Goal: Task Accomplishment & Management: Complete application form

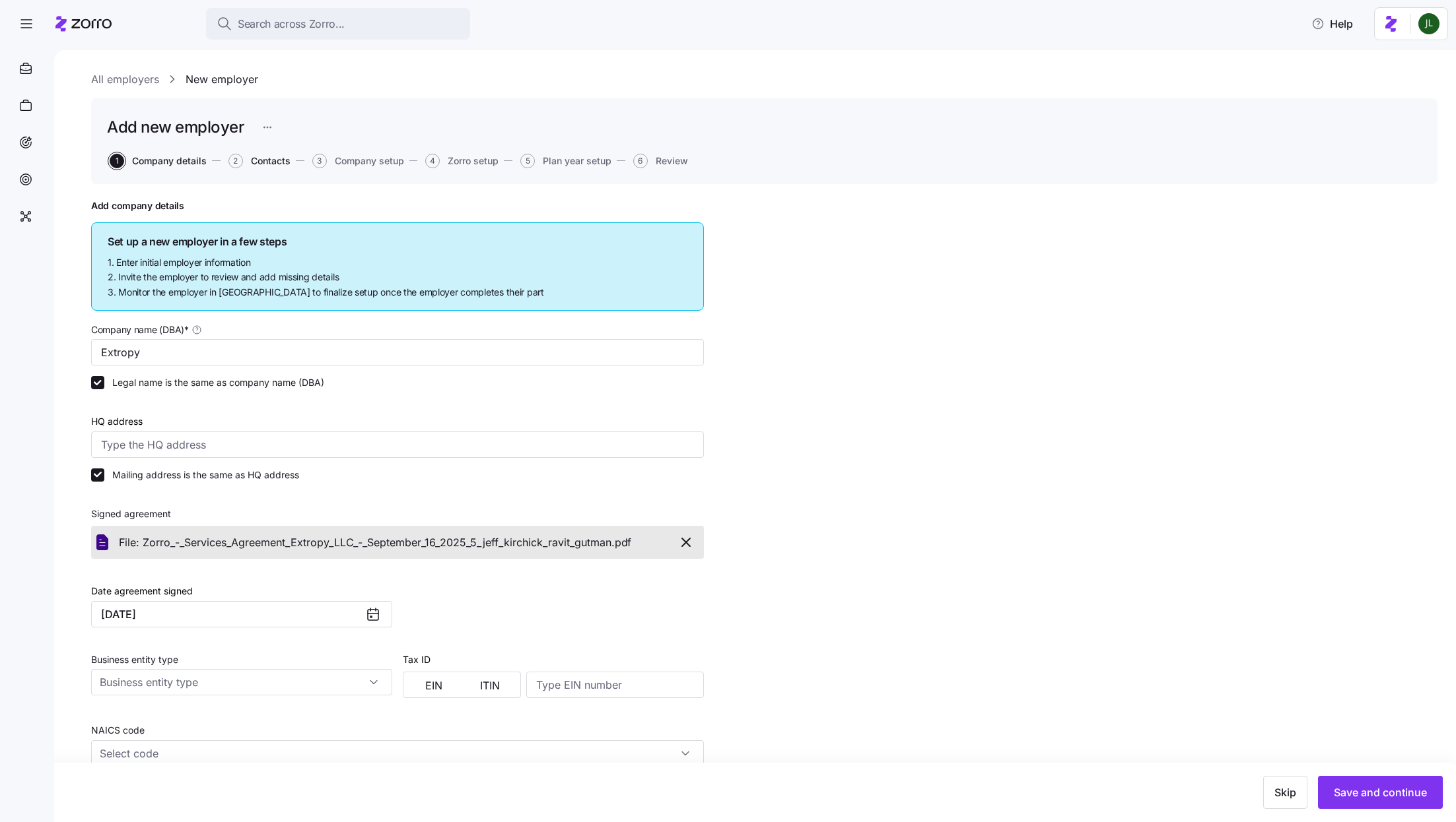
click at [264, 161] on span "Contacts" at bounding box center [271, 160] width 39 height 9
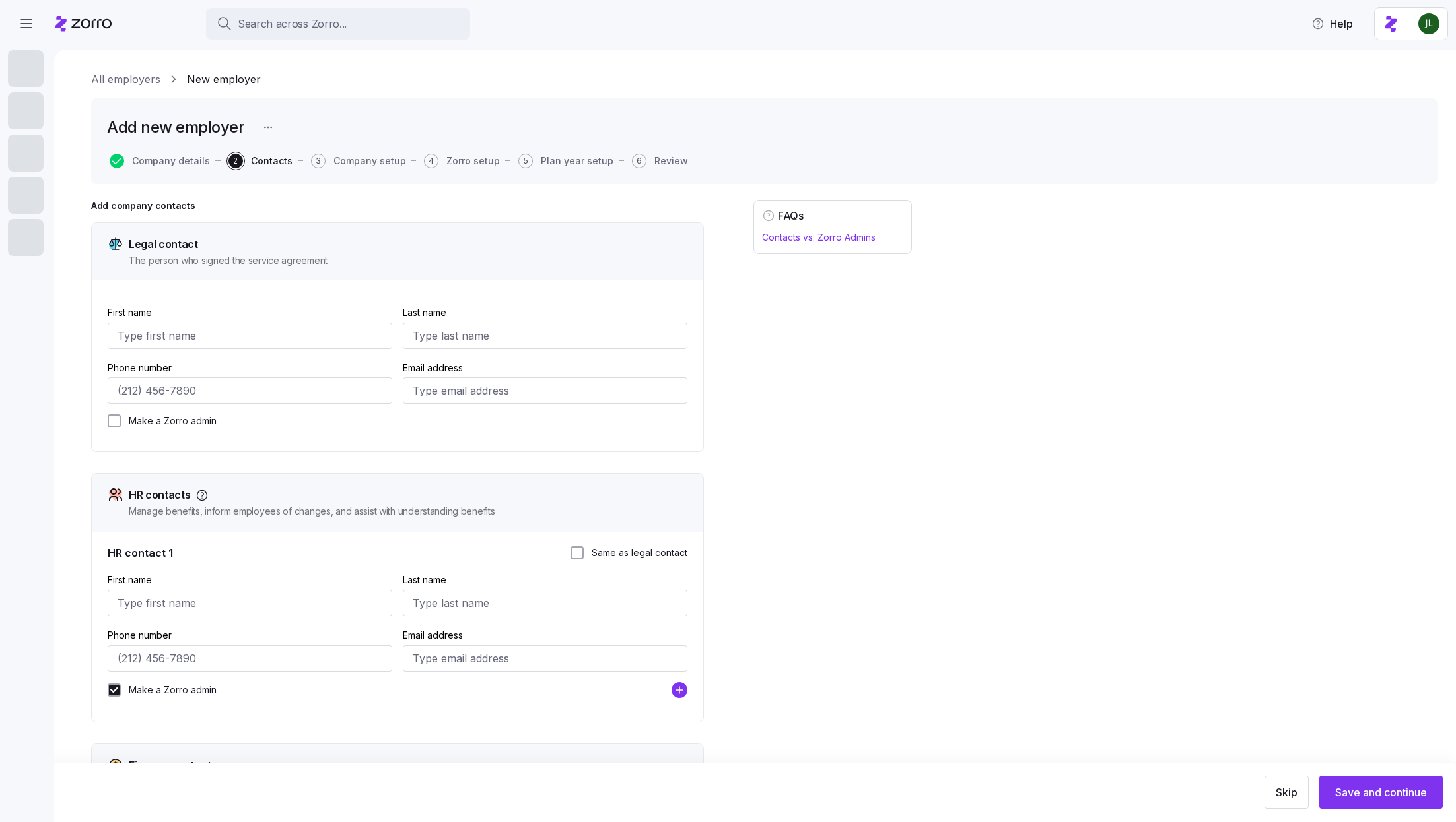
type input "April"
type input "Franklin"
type input "afranklin@hranew.com"
checkbox input "true"
type input "(443) 279-6246"
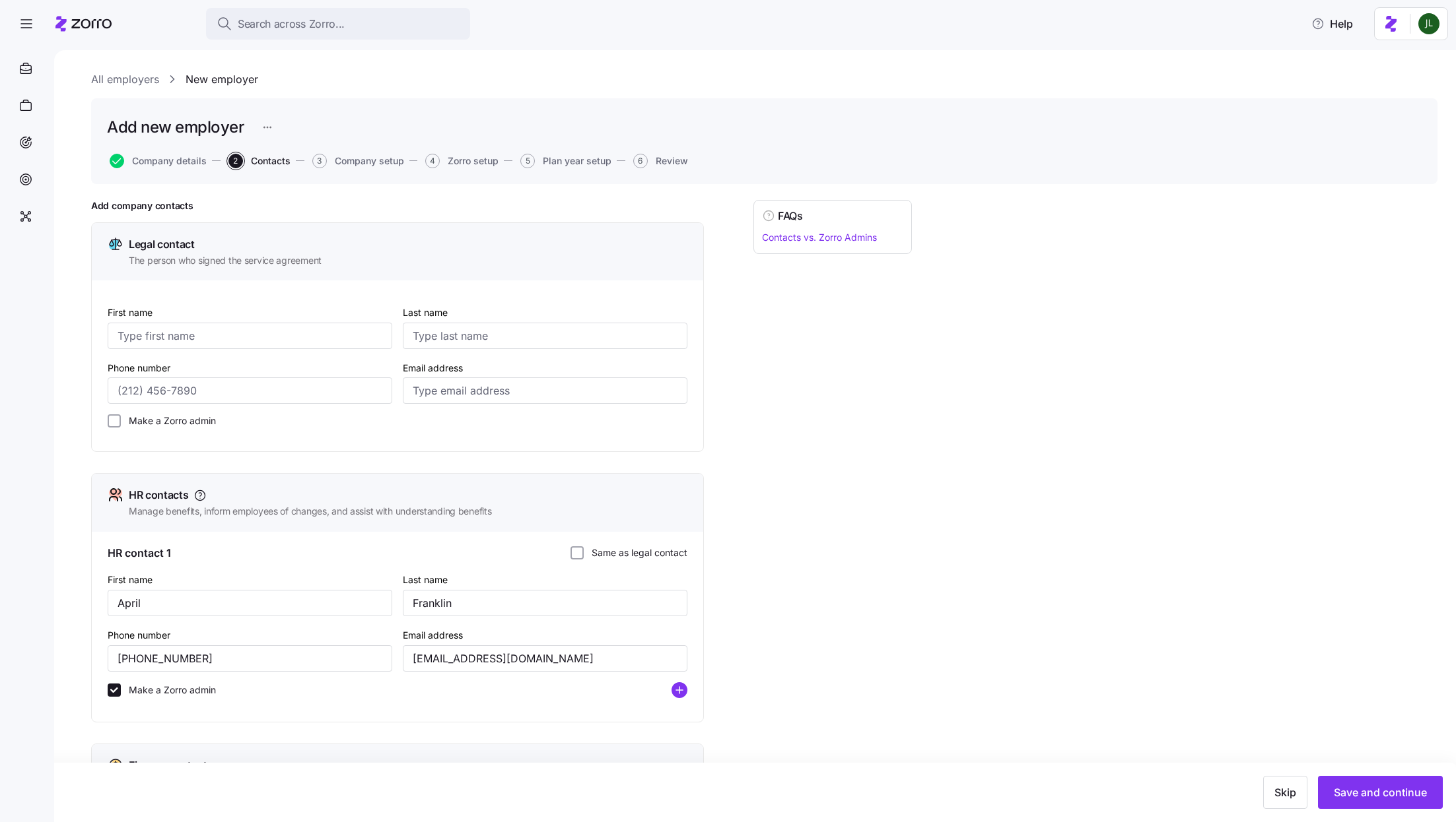
click at [152, 83] on link "All employers" at bounding box center [126, 79] width 68 height 16
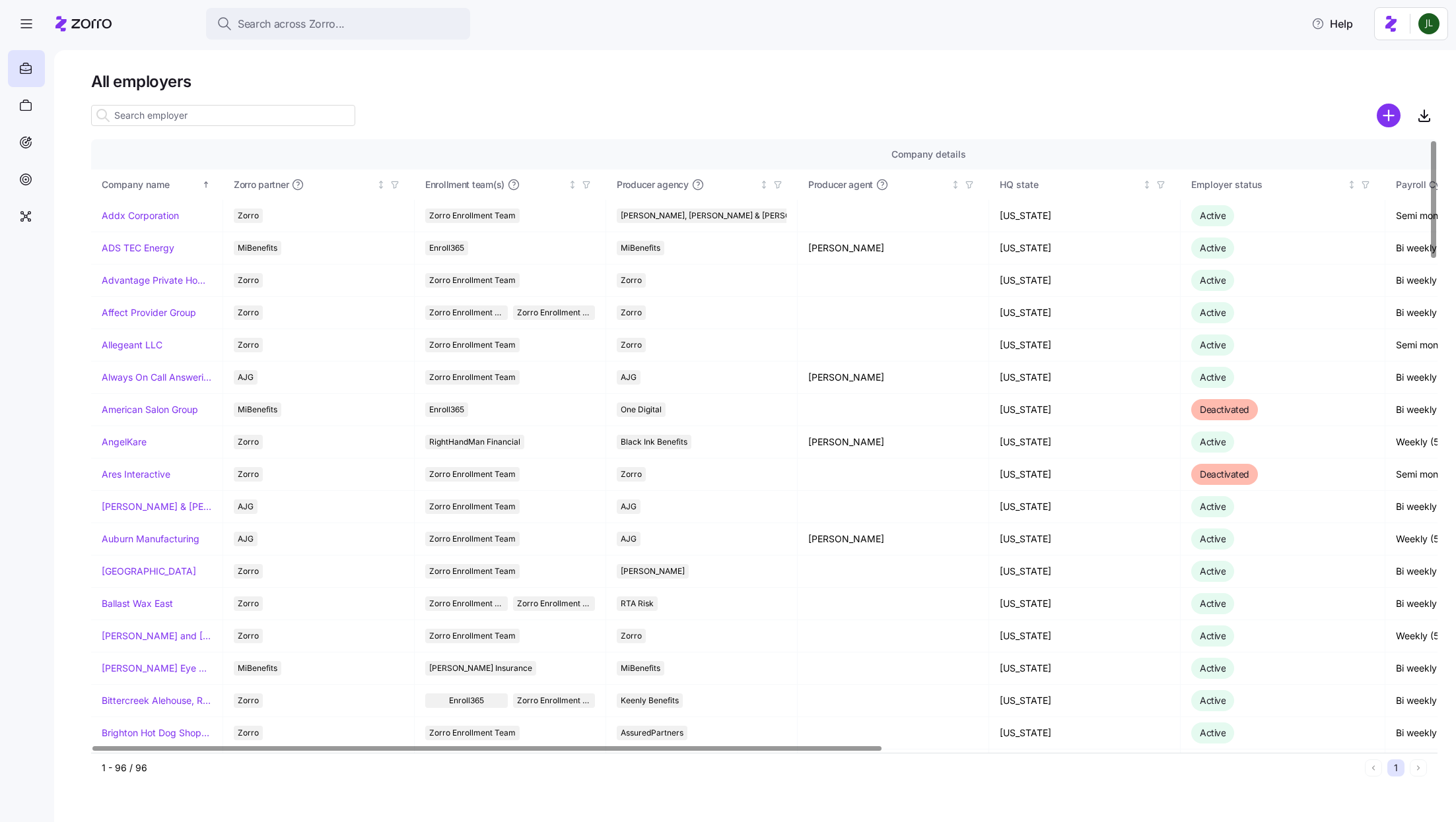
click at [284, 114] on input at bounding box center [223, 115] width 264 height 21
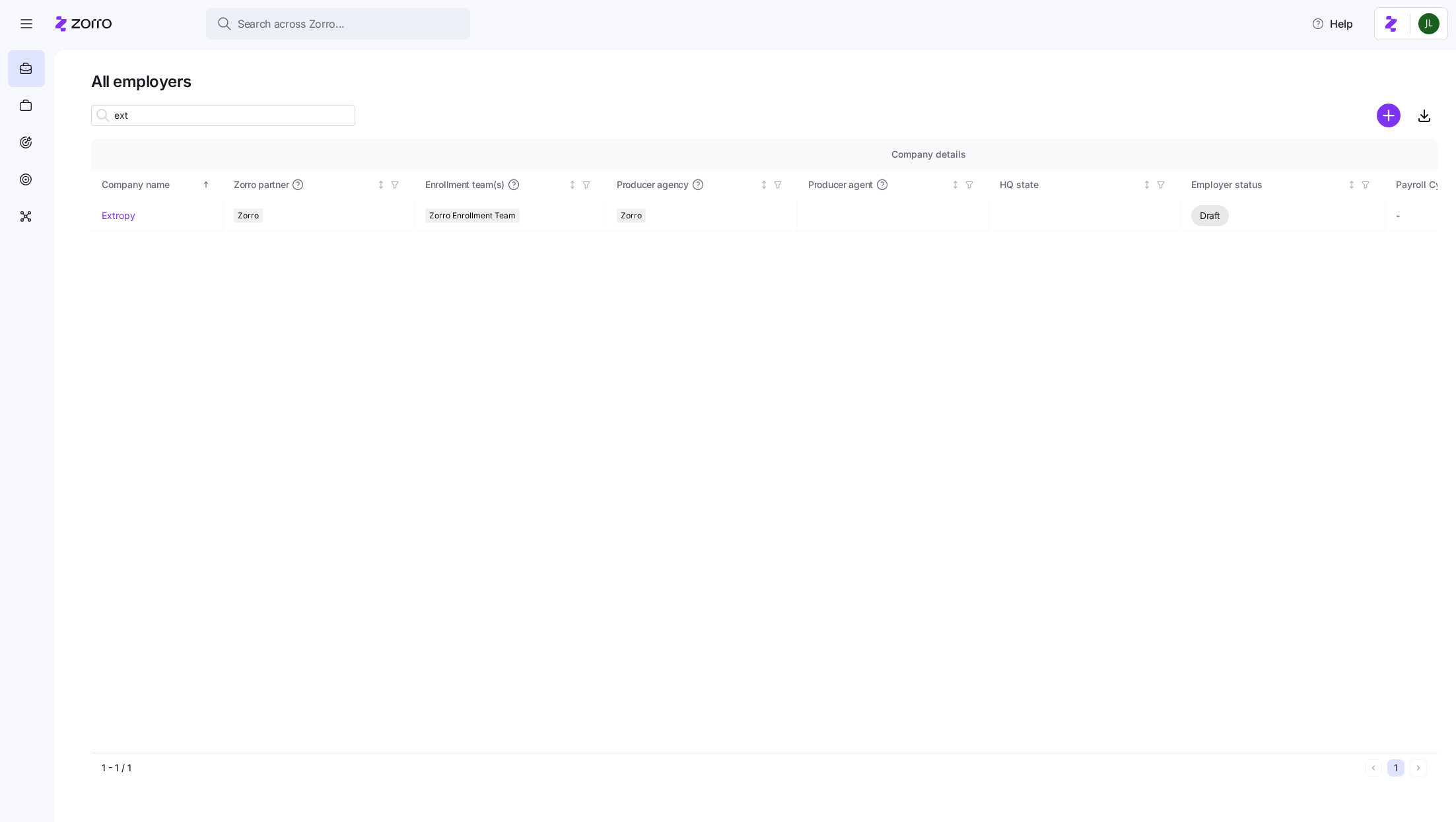
type input "ext"
click at [335, 28] on span "Search across Zorro..." at bounding box center [290, 24] width 107 height 16
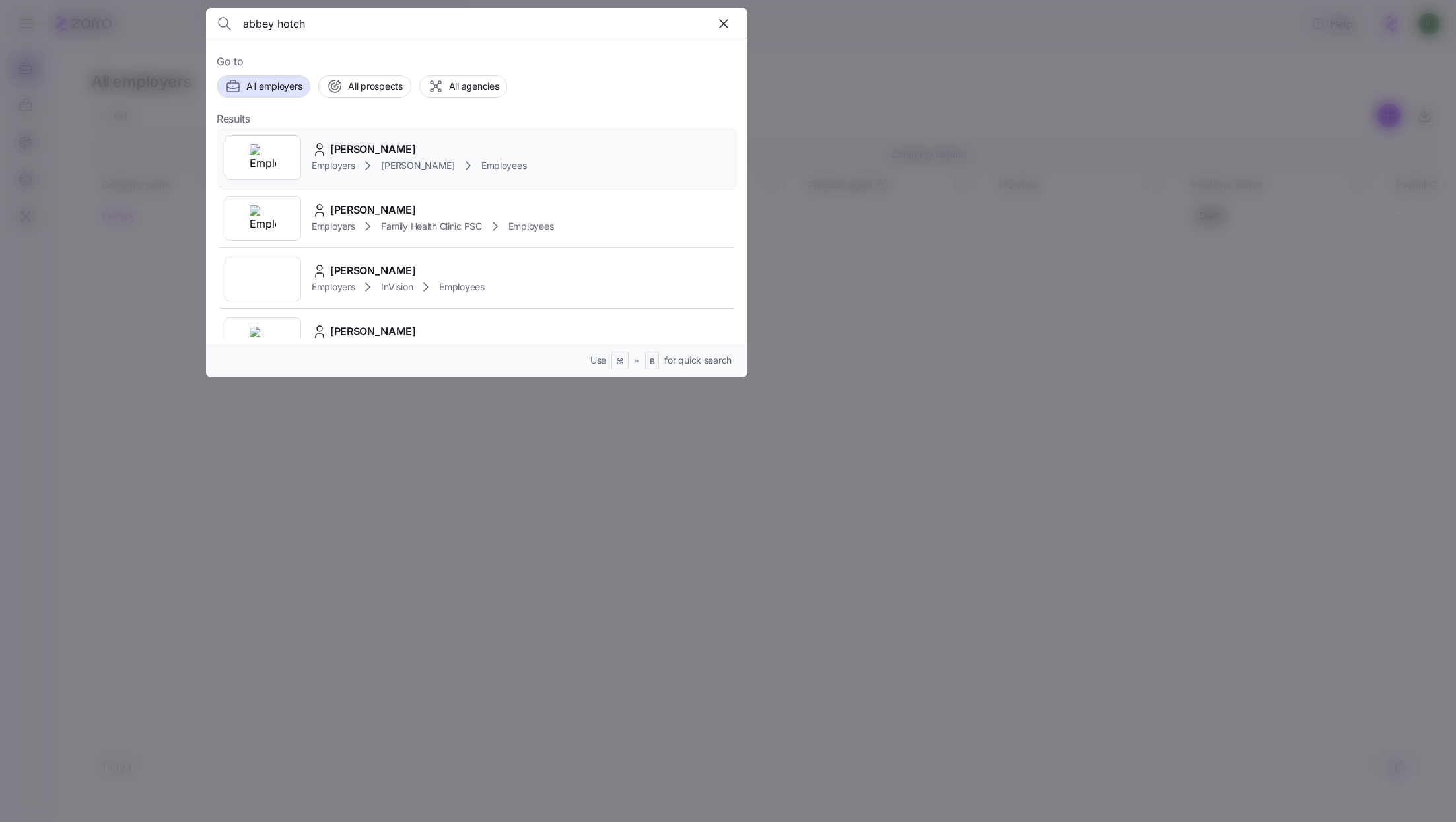
type input "abbey hotch"
click at [418, 168] on div "Employers Kim Cox Employees" at bounding box center [418, 166] width 214 height 16
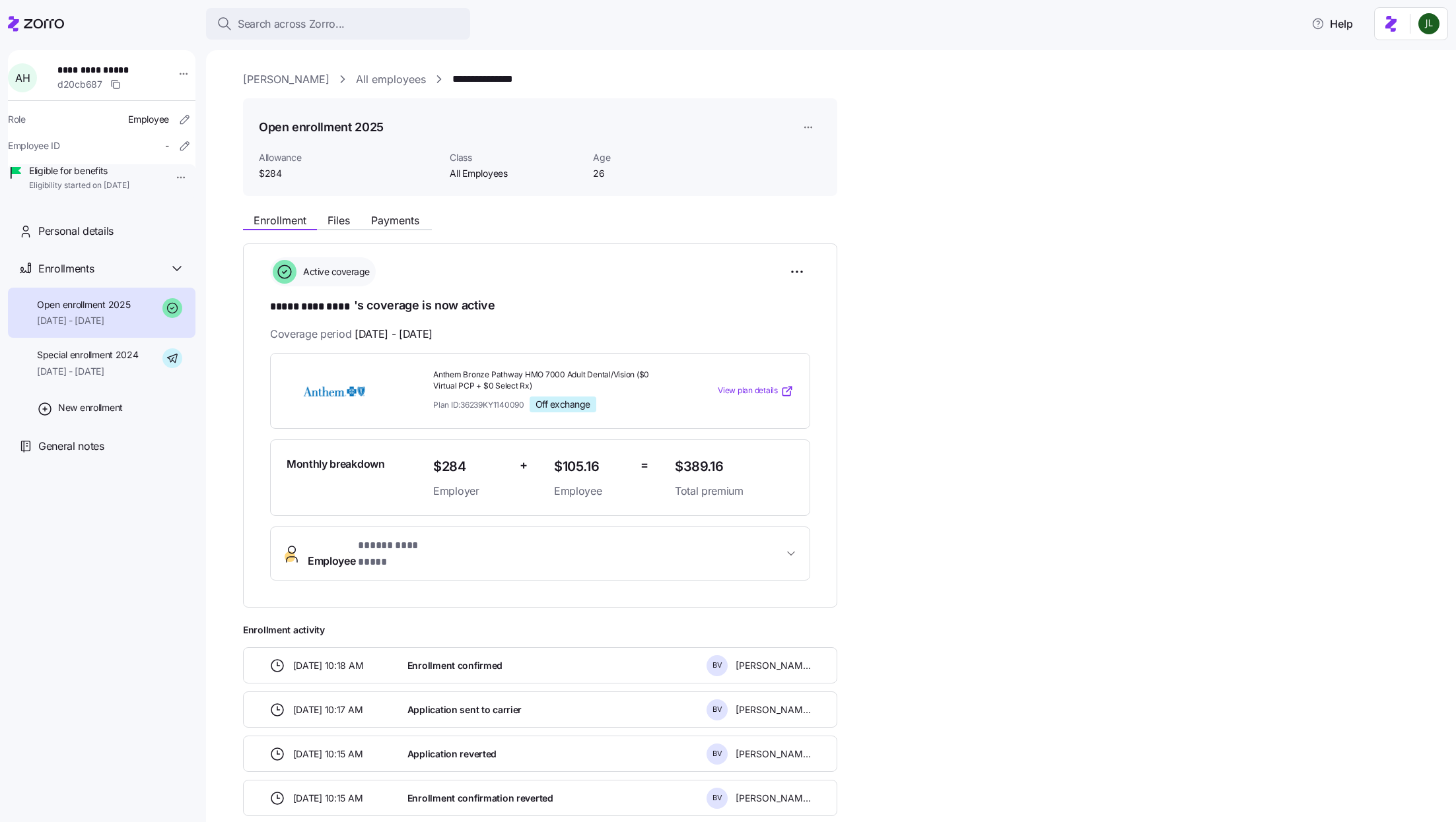
scroll to position [88, 0]
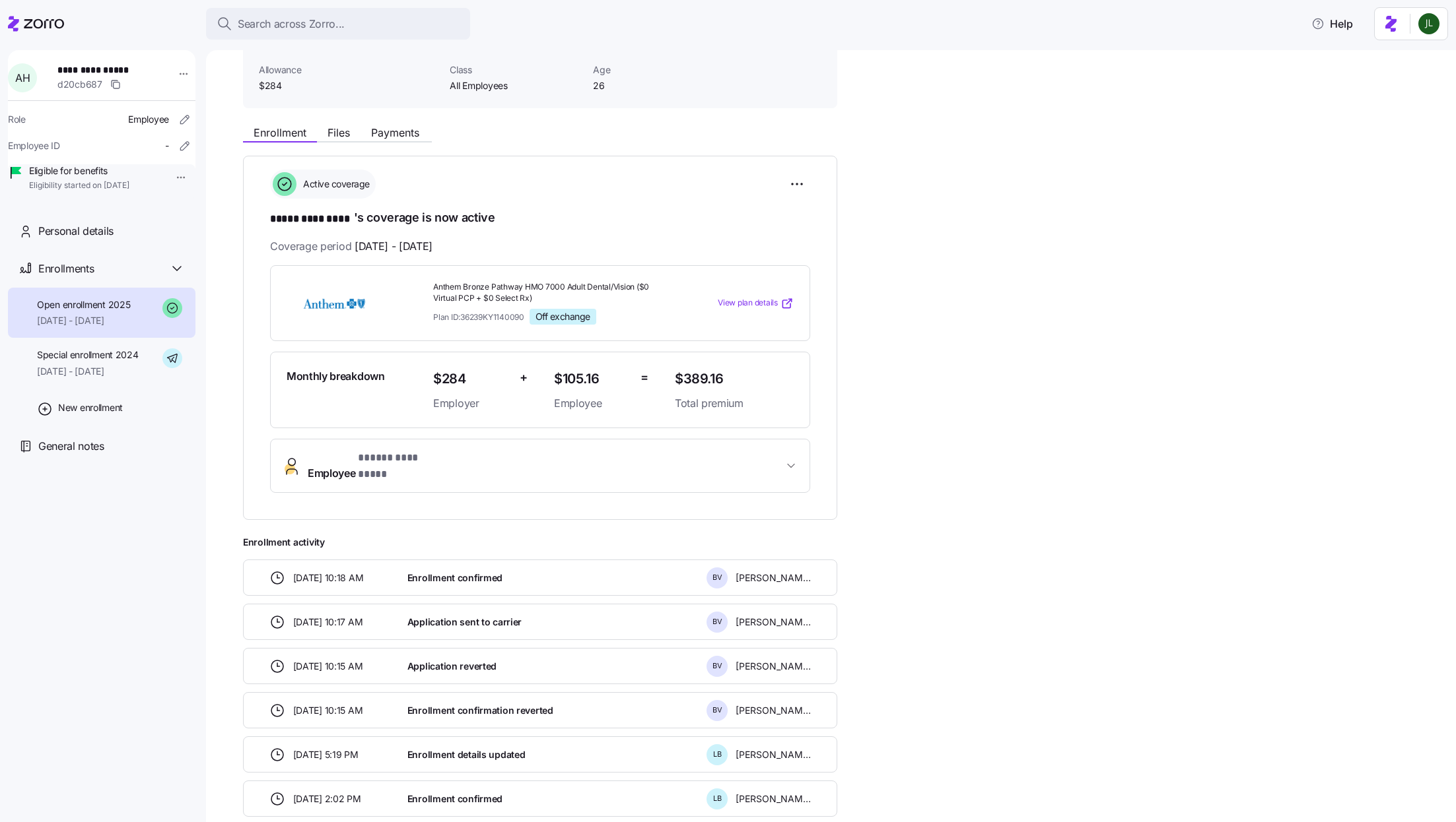
click at [493, 460] on span "Employee * ***** ********* *" at bounding box center [545, 465] width 476 height 32
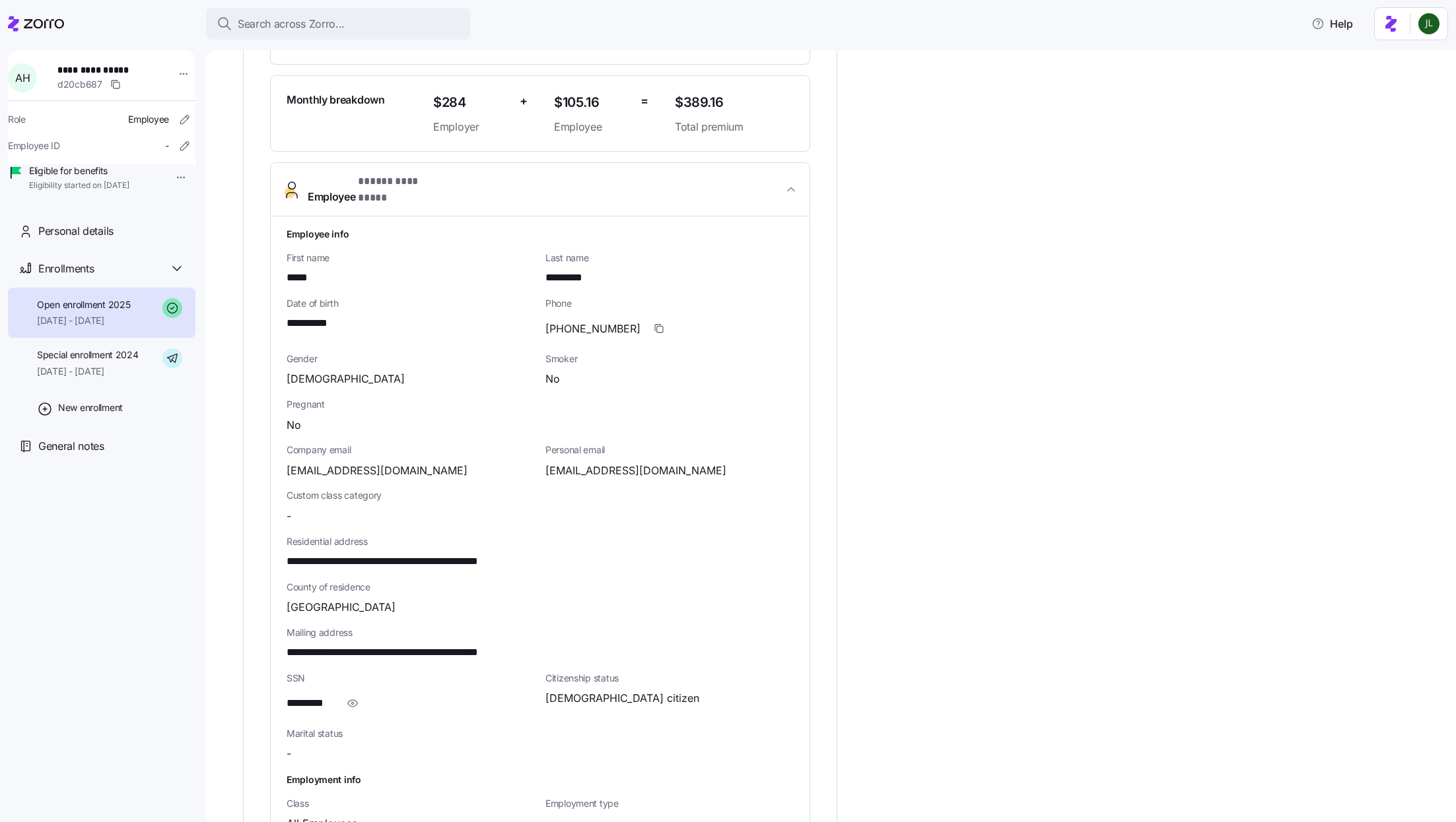
scroll to position [567, 0]
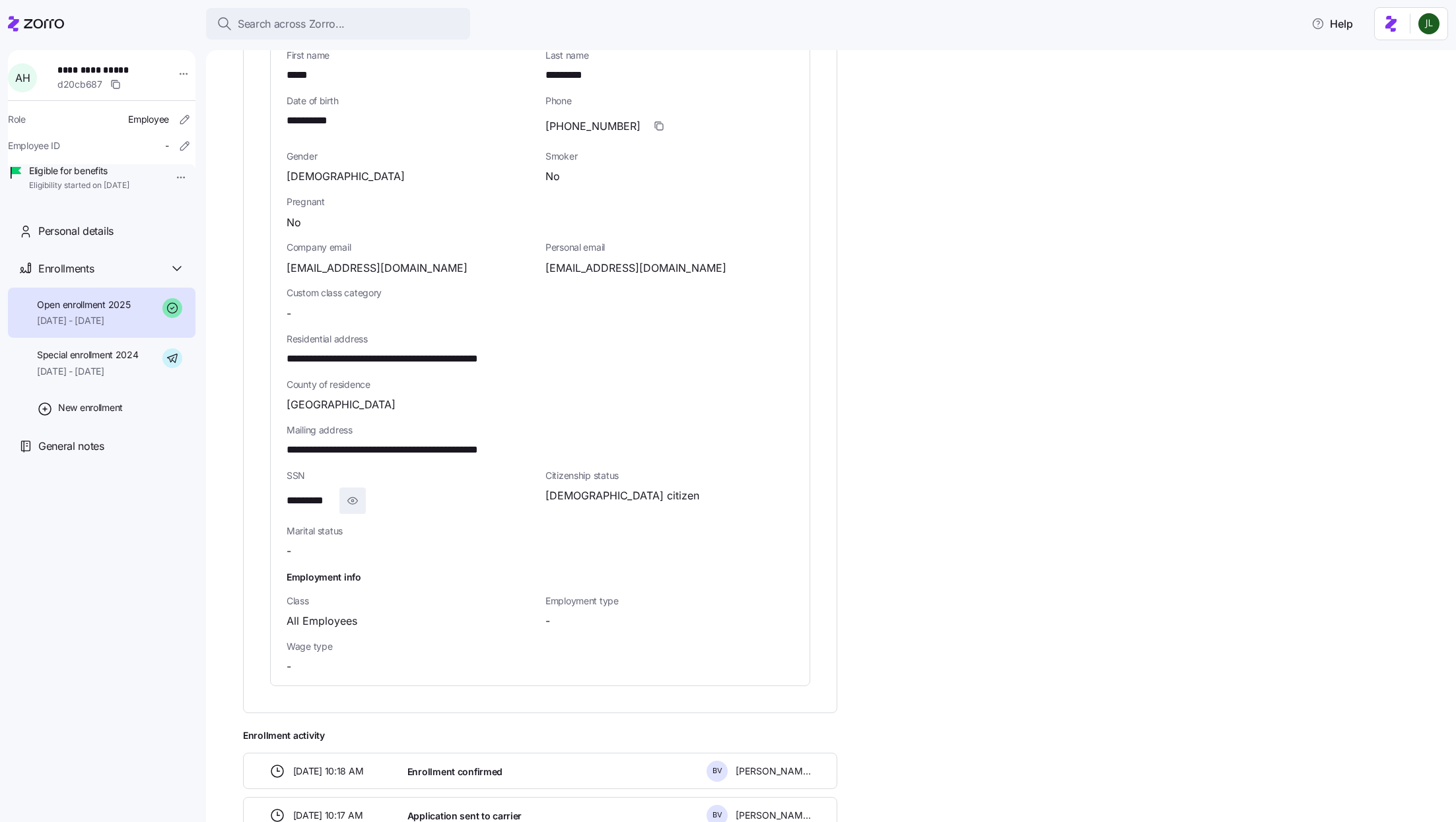
click at [353, 493] on icon "button" at bounding box center [352, 501] width 13 height 16
drag, startPoint x: 354, startPoint y: 486, endPoint x: 273, endPoint y: 486, distance: 81.0
click at [273, 486] on div "**********" at bounding box center [540, 349] width 539 height 672
copy span "**********"
click at [393, 19] on div "Search across Zorro..." at bounding box center [338, 24] width 243 height 16
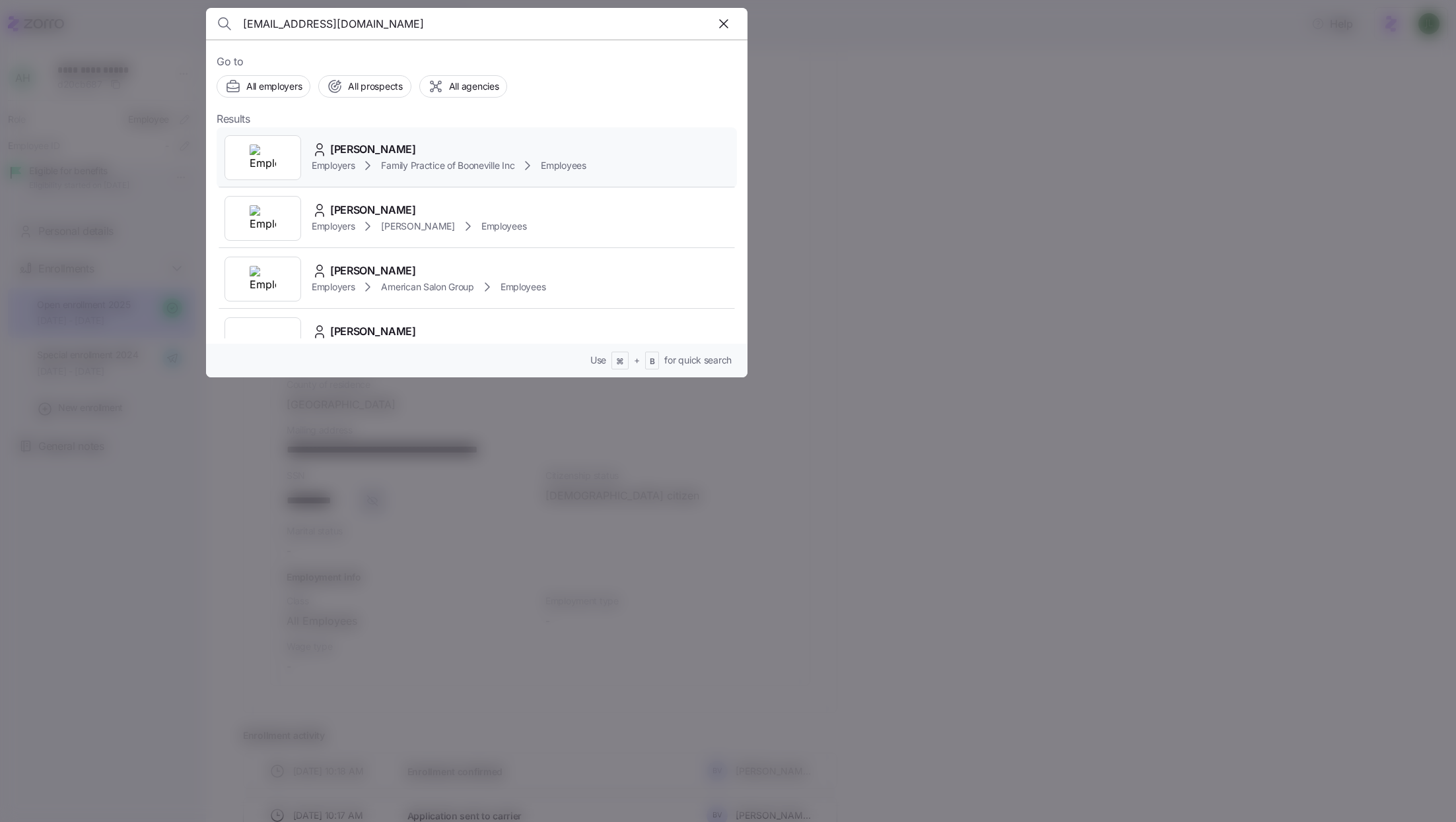
type input "darla40744@yahoo.com"
click at [462, 167] on span "Family Practice of Booneville Inc" at bounding box center [447, 165] width 133 height 13
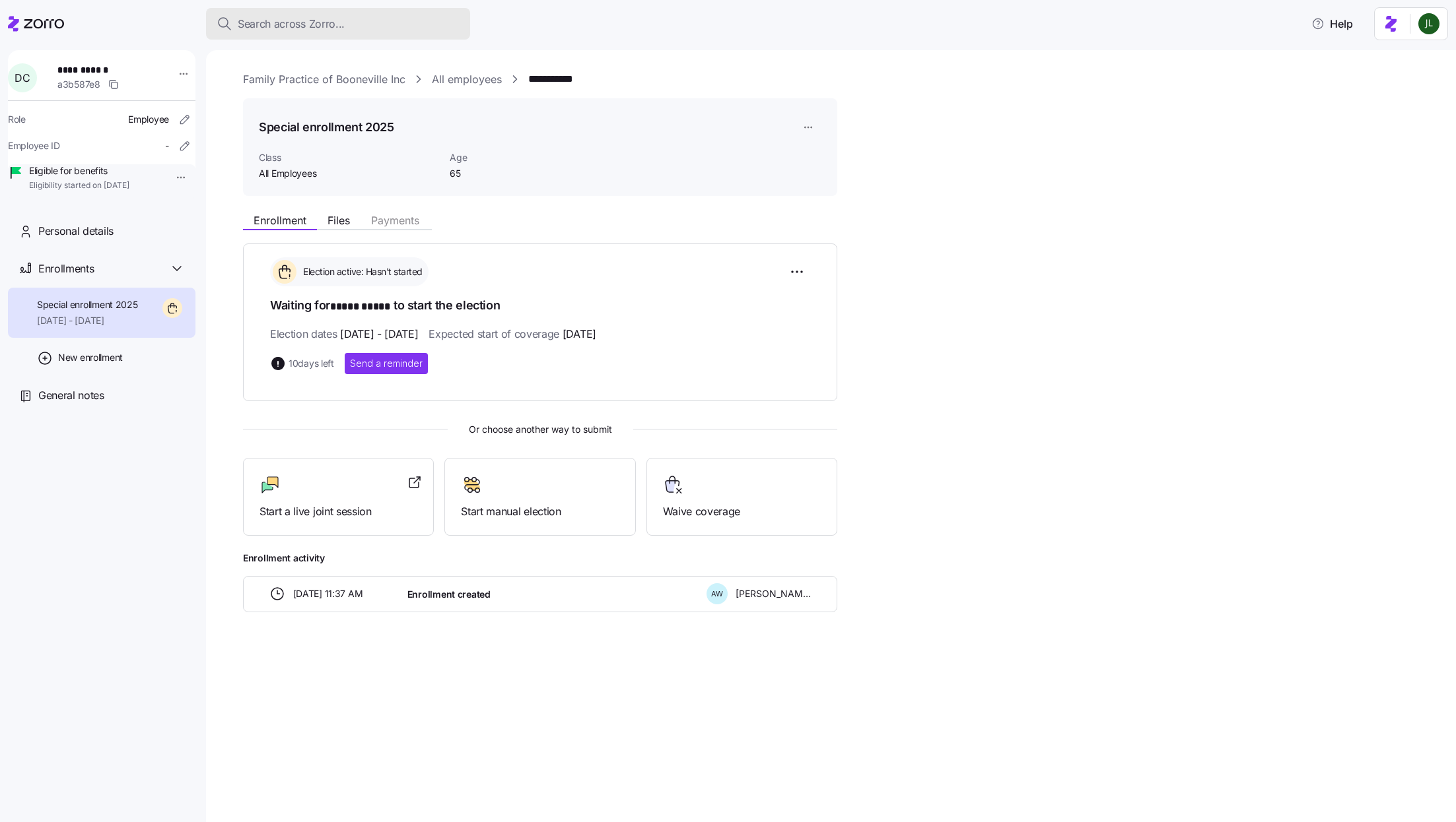
click at [348, 31] on div "Search across Zorro..." at bounding box center [338, 24] width 243 height 16
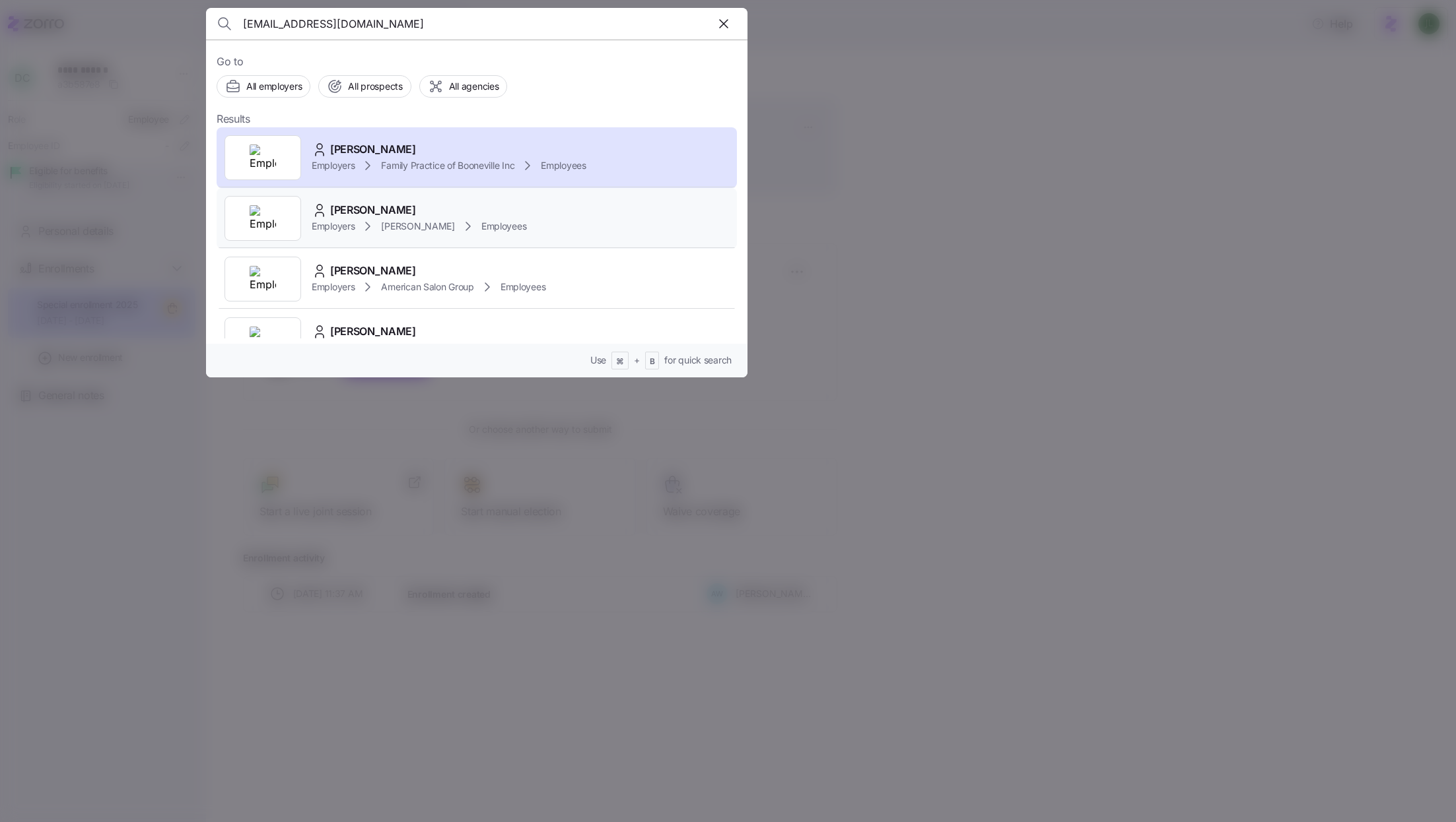
type input "darla40744@yahoo.com"
click at [409, 211] on div "Darla Combs" at bounding box center [418, 210] width 214 height 16
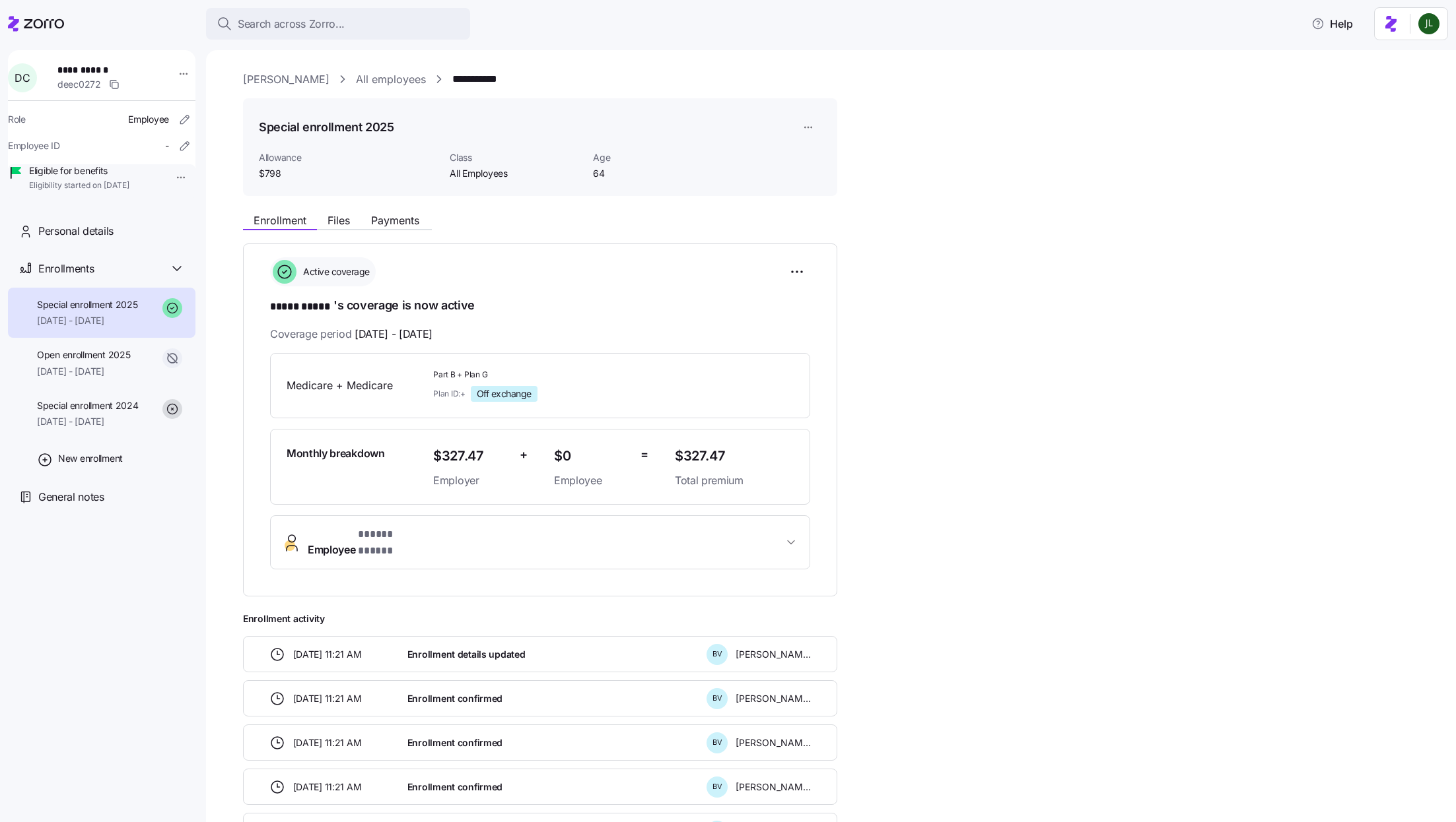
click at [558, 540] on span "Employee * ***** ***** *" at bounding box center [545, 542] width 476 height 32
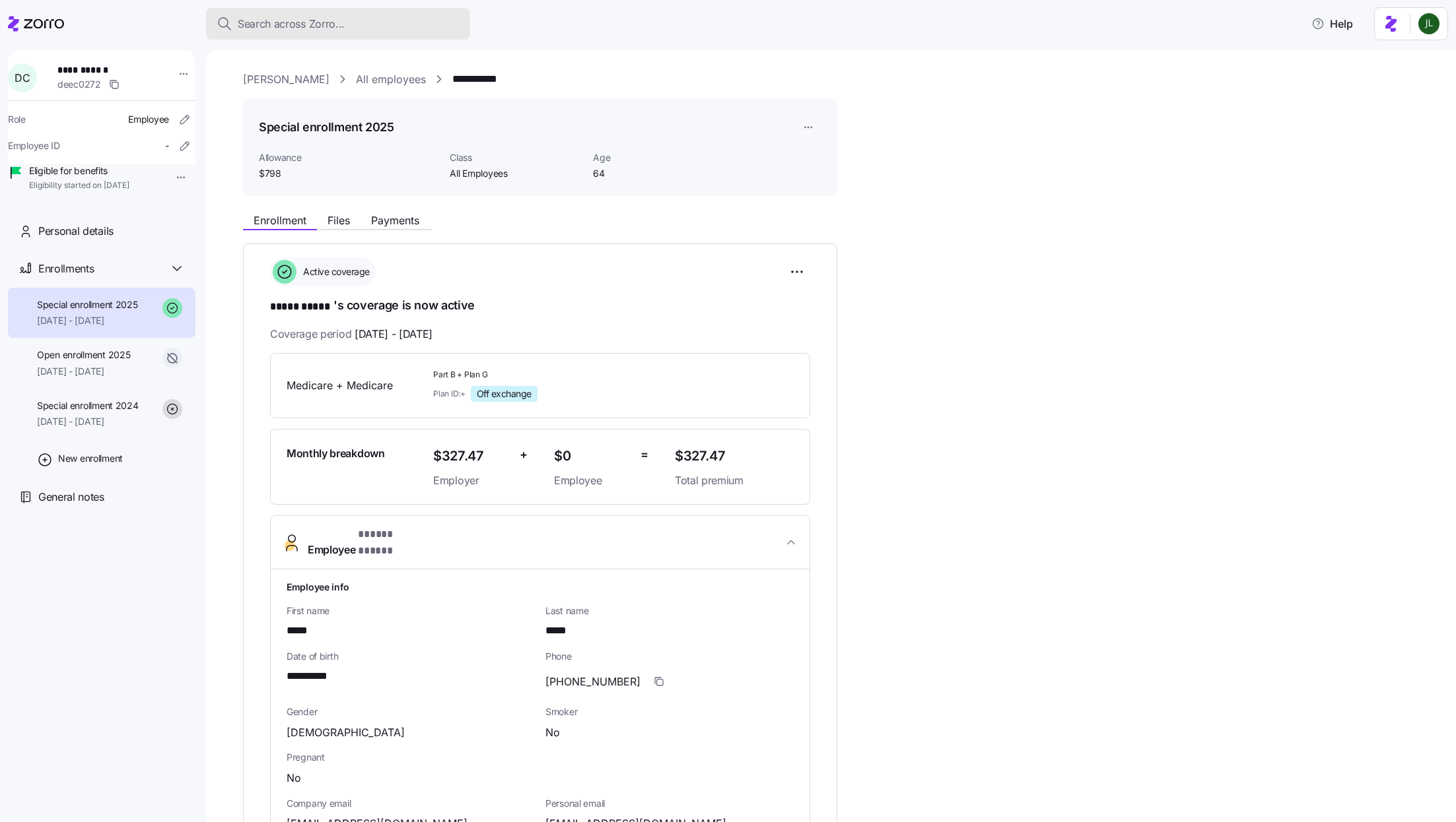
click at [401, 19] on div "Search across Zorro..." at bounding box center [338, 24] width 243 height 16
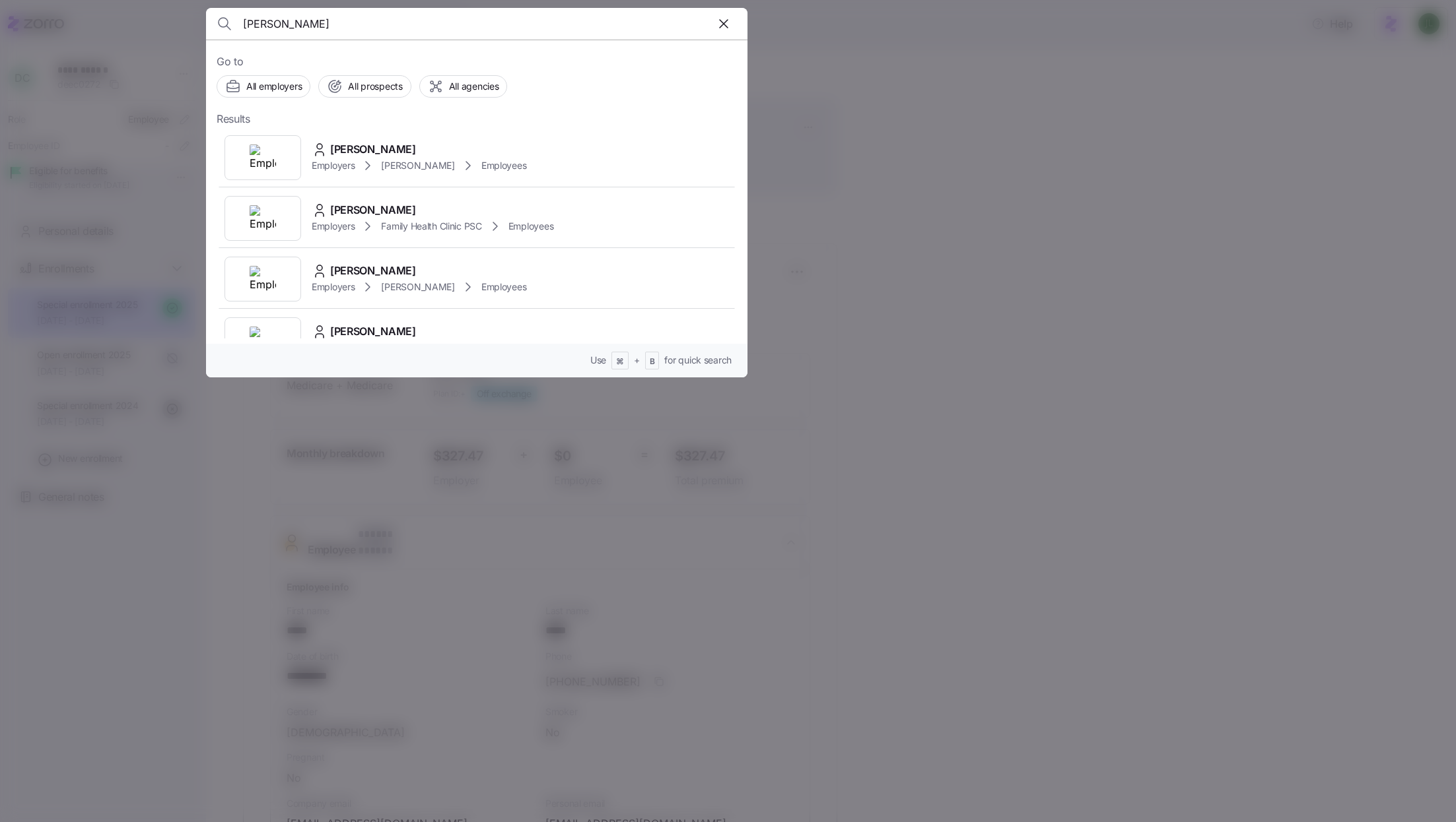
type input "abbey hotchkiss"
click at [401, 144] on span "[PERSON_NAME]" at bounding box center [373, 149] width 86 height 16
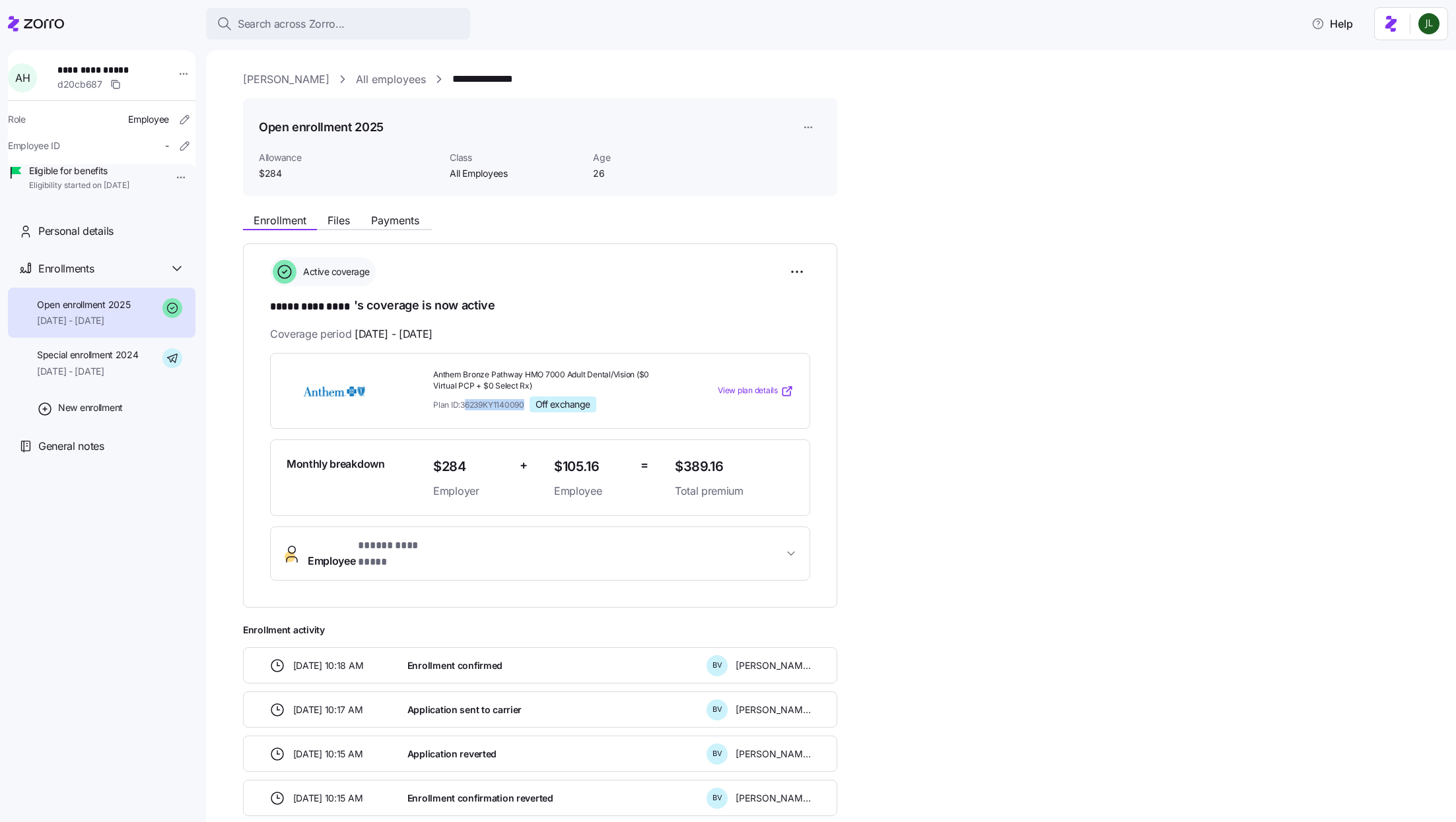
drag, startPoint x: 465, startPoint y: 399, endPoint x: 526, endPoint y: 400, distance: 61.0
click at [524, 400] on span "Plan ID: 36239KY1140090" at bounding box center [478, 405] width 91 height 11
drag, startPoint x: 526, startPoint y: 400, endPoint x: 465, endPoint y: 400, distance: 61.0
click at [465, 400] on span "Plan ID: 36239KY1140090" at bounding box center [478, 405] width 91 height 11
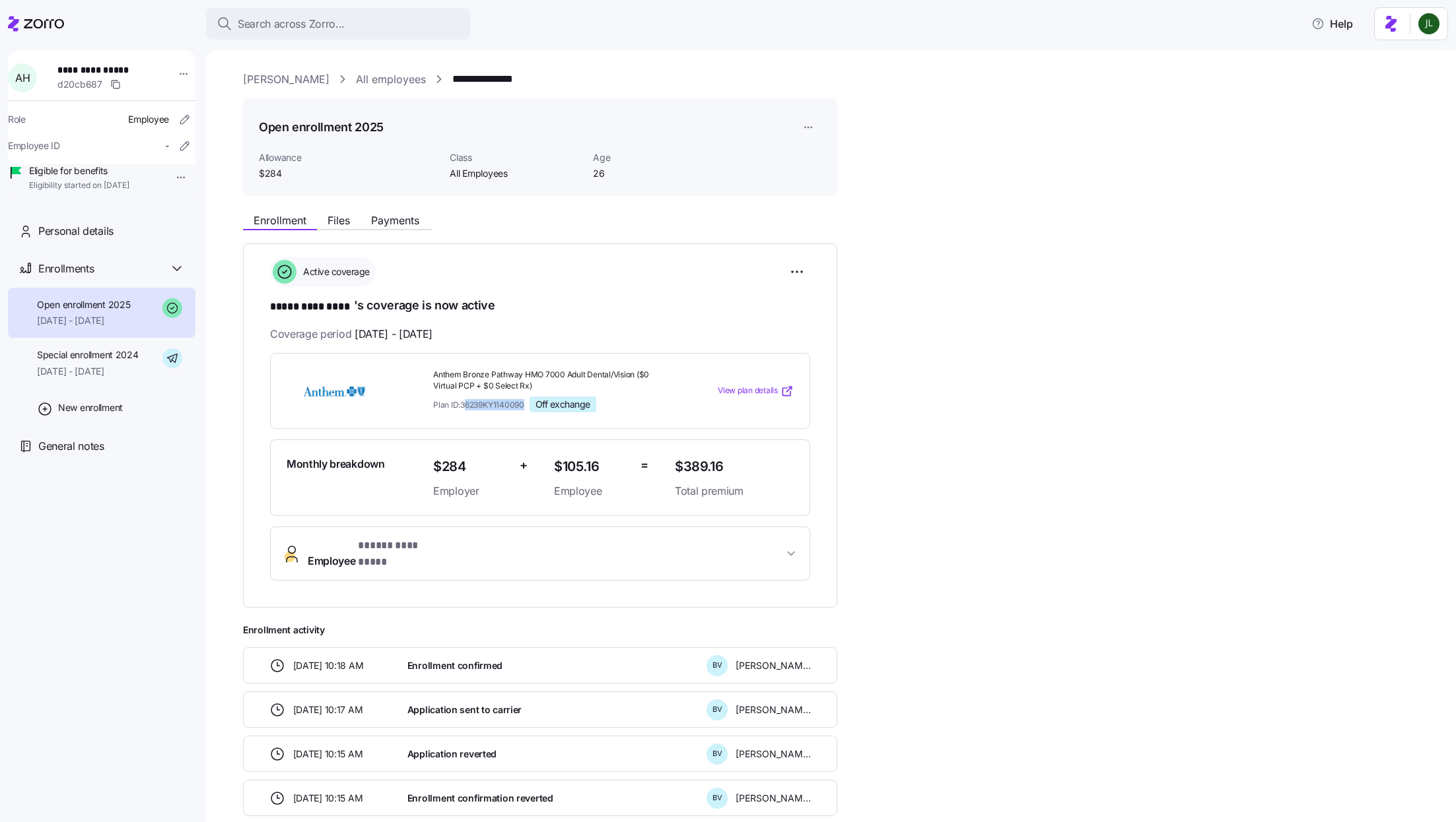
copy span "6239KY1140090"
drag, startPoint x: 465, startPoint y: 402, endPoint x: 535, endPoint y: 402, distance: 70.0
click at [535, 402] on div "Plan ID: 36239KY1140090 Off exchange" at bounding box center [548, 405] width 231 height 16
copy span "36239KY1140090"
click at [611, 399] on div "Plan ID: 36239KY1140090 Off exchange" at bounding box center [548, 405] width 231 height 16
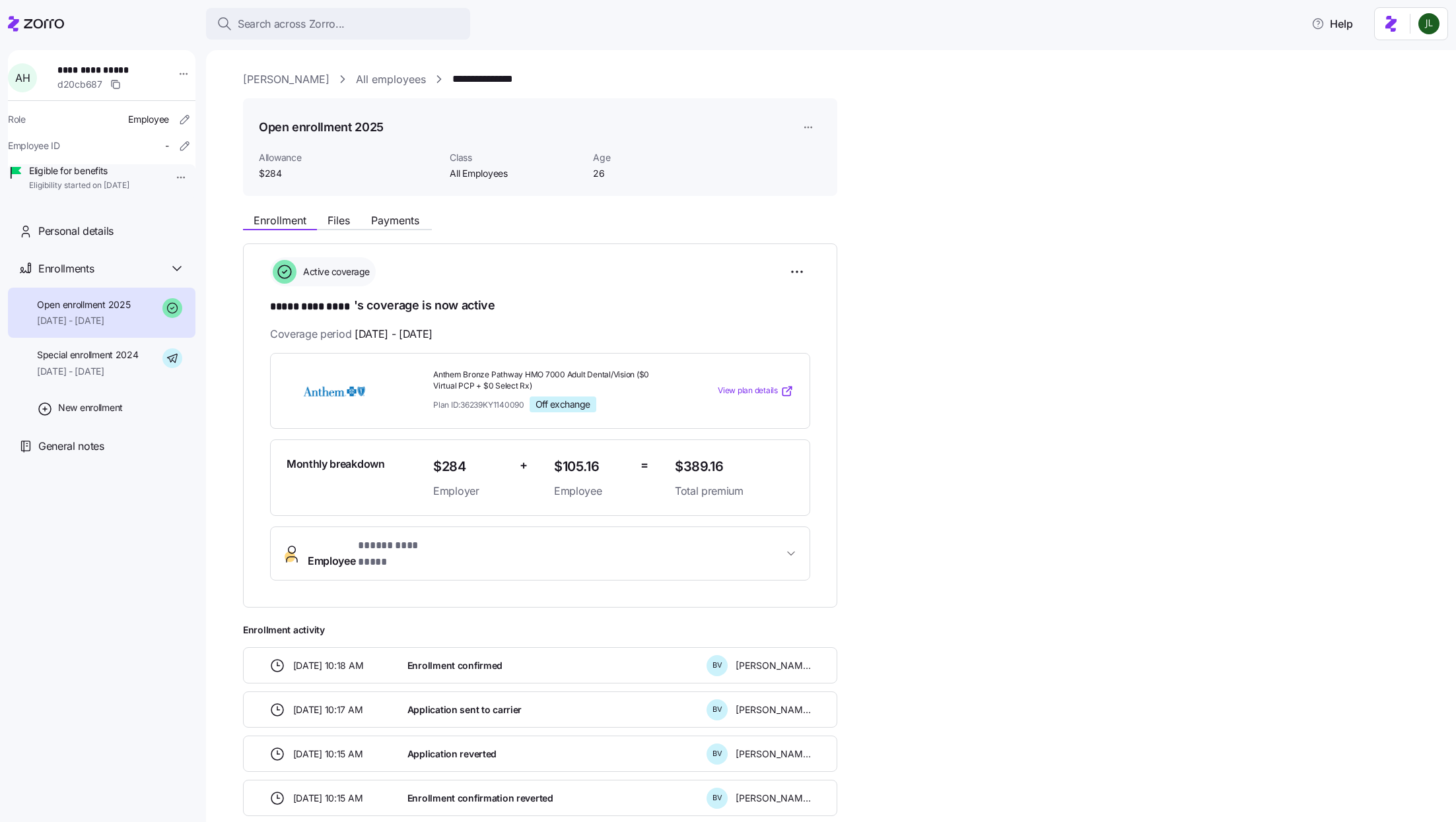
click at [418, 549] on span "* ***** ********* *" at bounding box center [402, 545] width 89 height 16
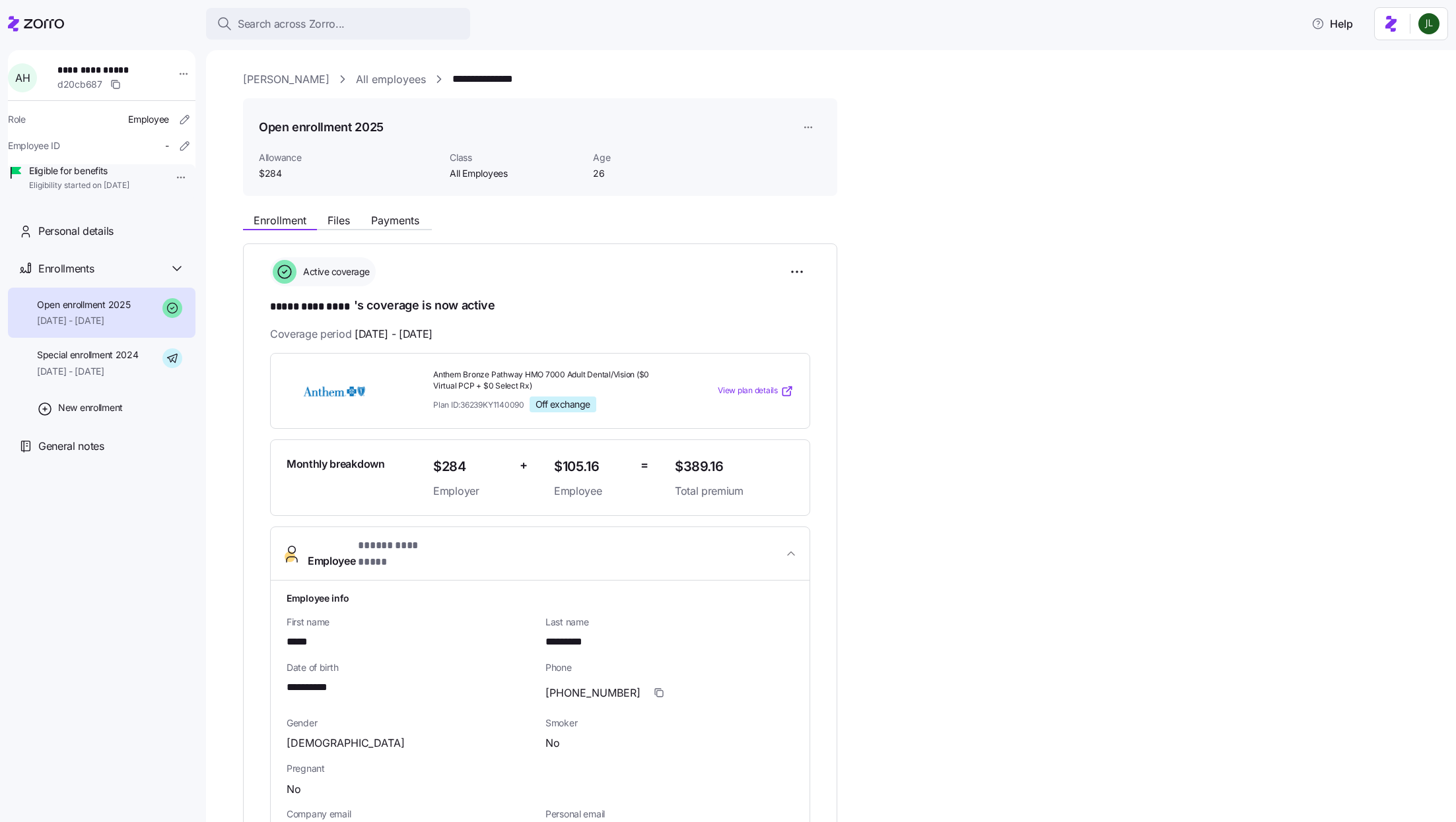
click at [418, 549] on span "* ***** ********* *" at bounding box center [402, 545] width 89 height 16
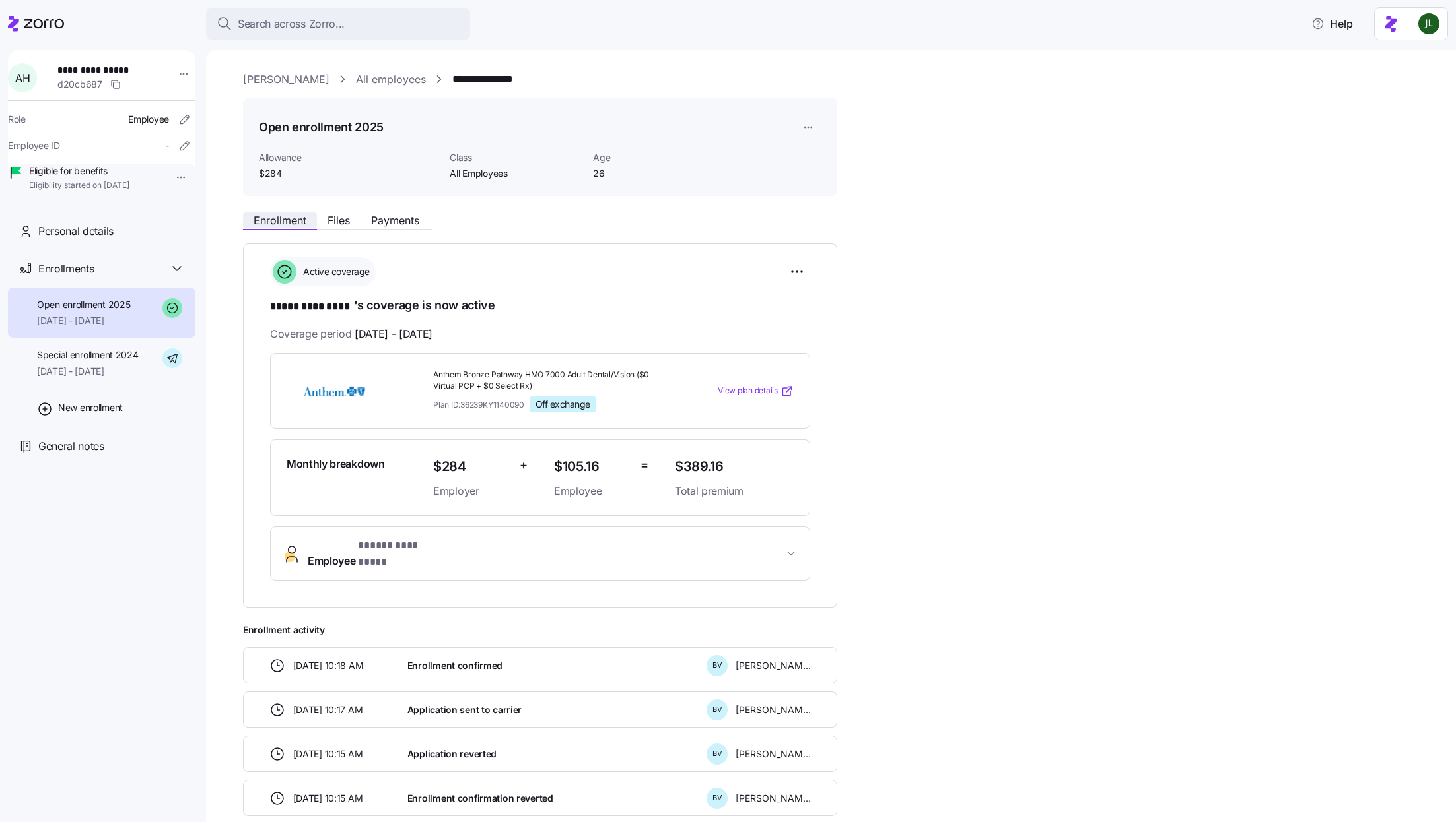
click at [272, 221] on span "Enrollment" at bounding box center [280, 220] width 53 height 10
click at [357, 217] on button "Files" at bounding box center [338, 220] width 44 height 16
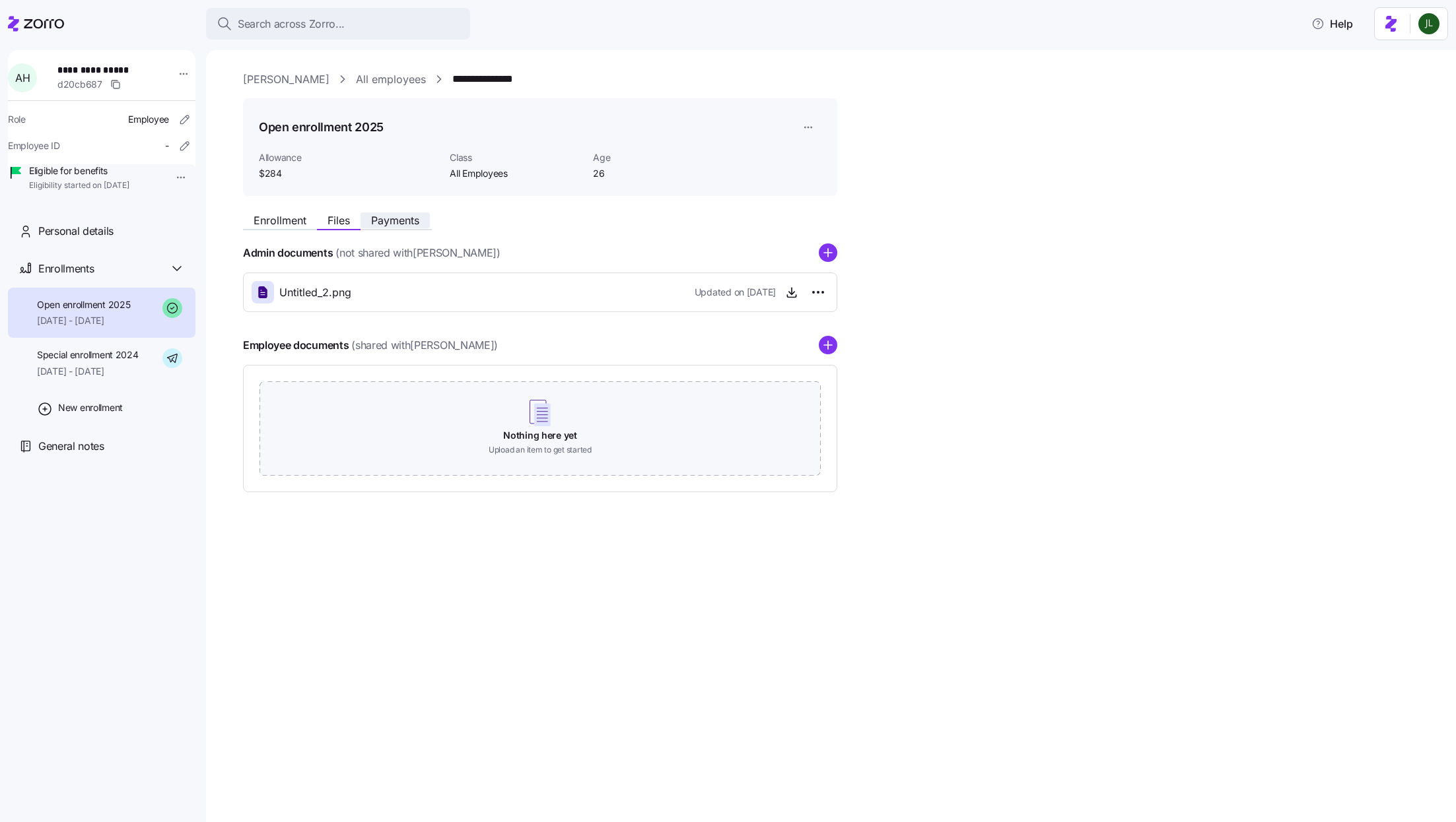
click at [395, 217] on span "Payments" at bounding box center [395, 220] width 48 height 10
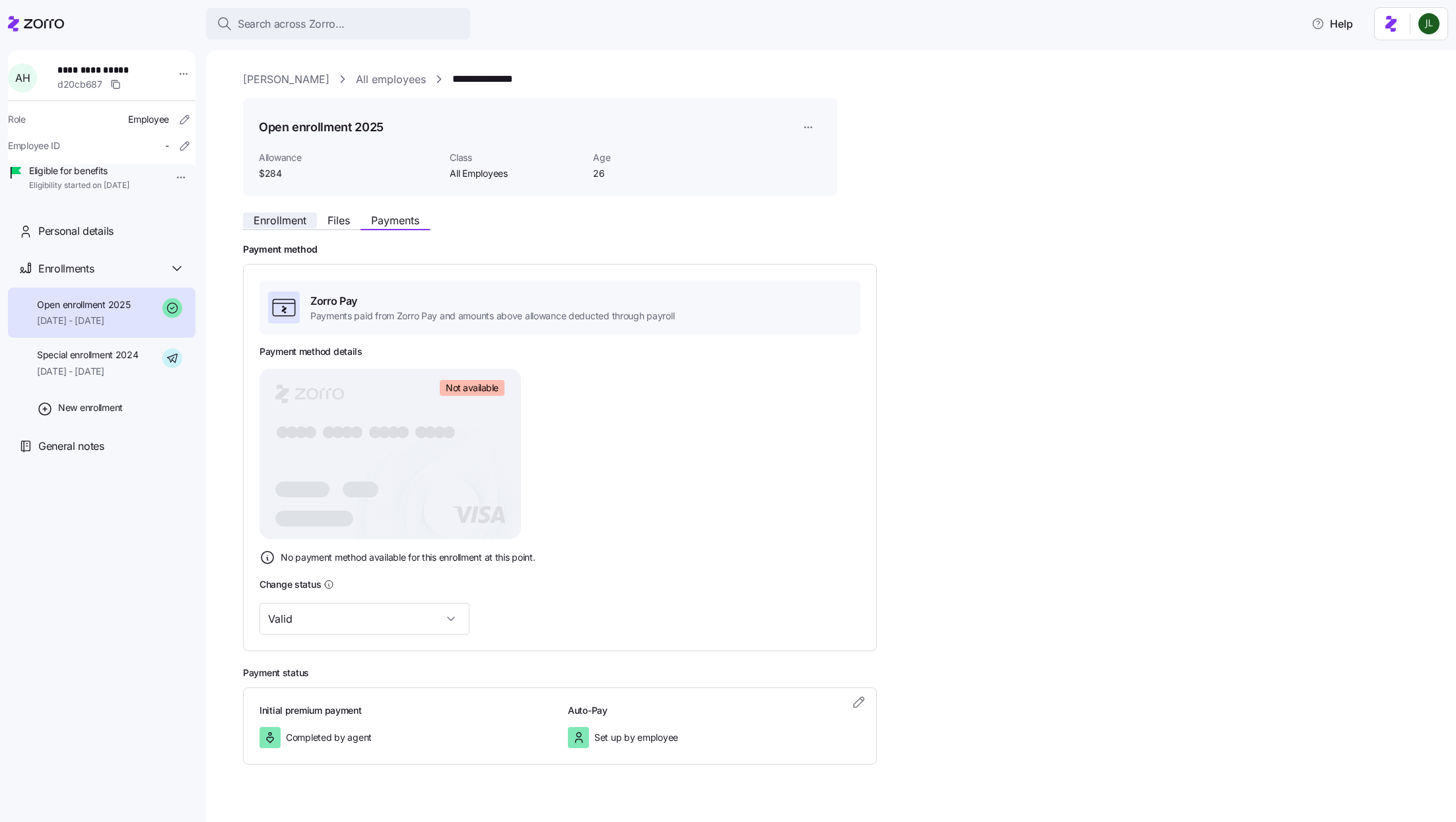
click at [283, 219] on span "Enrollment" at bounding box center [280, 220] width 53 height 10
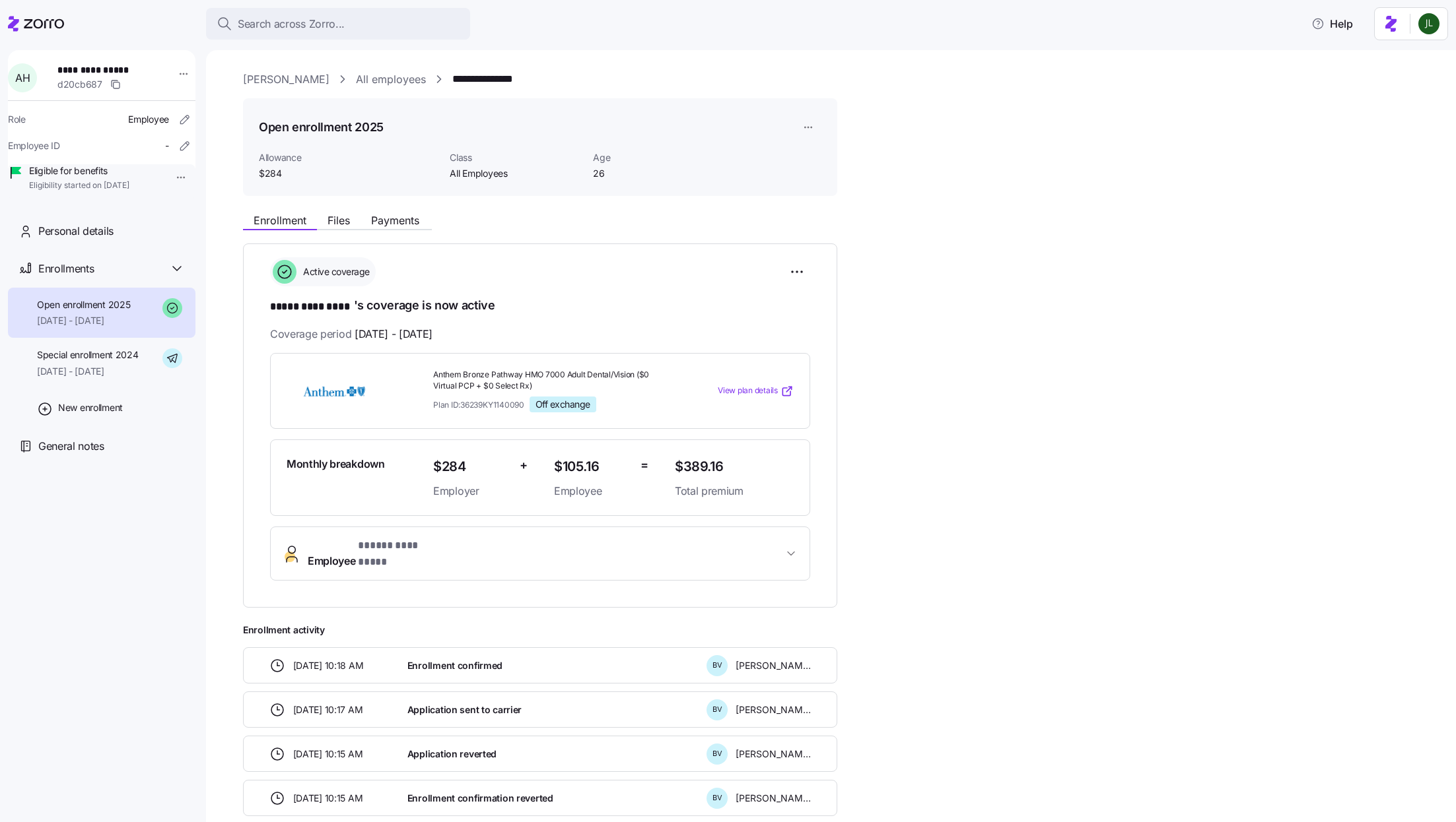
click at [757, 549] on span "Employee * ***** ********* *" at bounding box center [545, 553] width 476 height 32
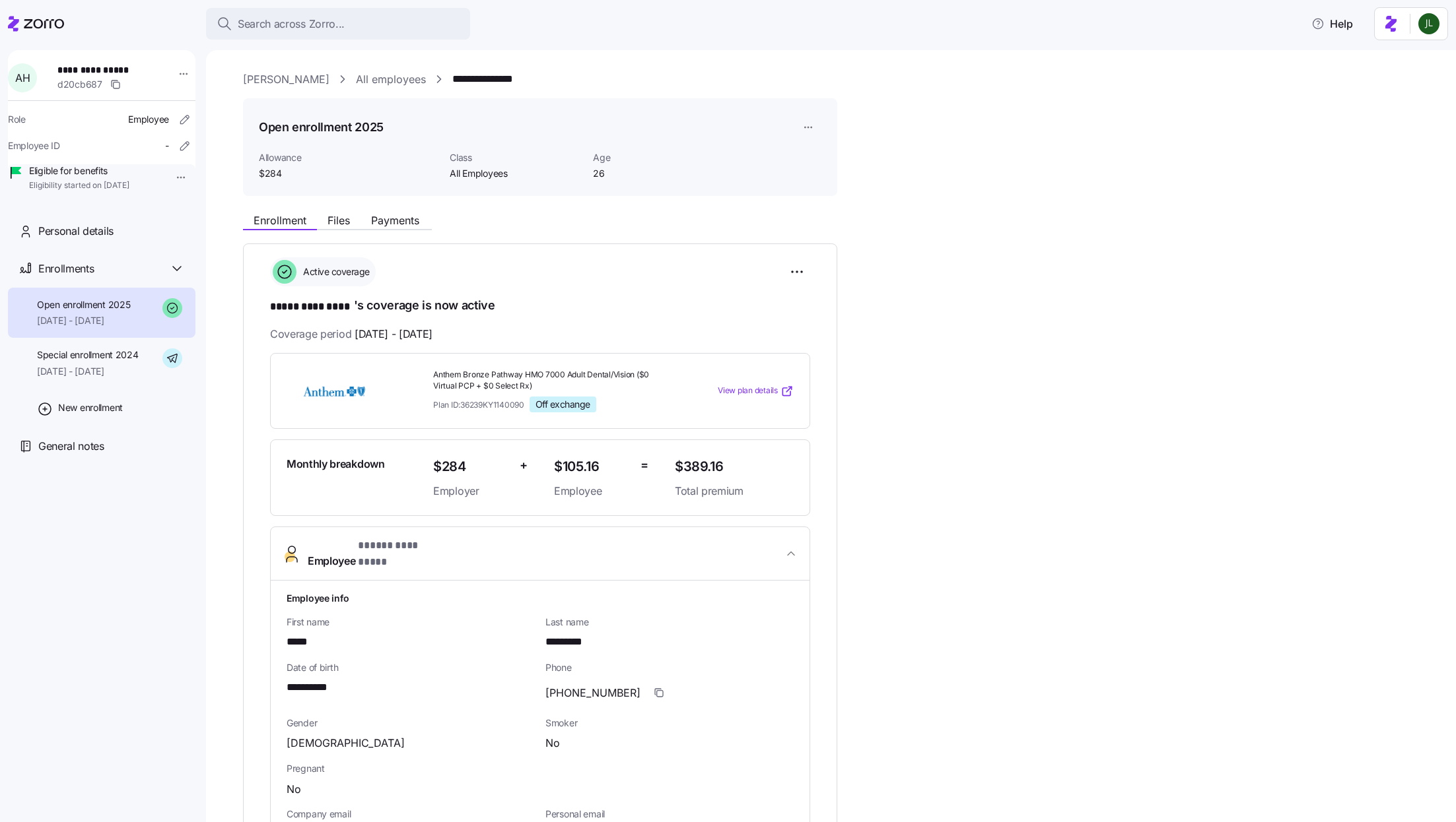
click at [356, 79] on link "All employees" at bounding box center [391, 79] width 70 height 16
click at [307, 26] on span "Search across Zorro..." at bounding box center [290, 24] width 107 height 16
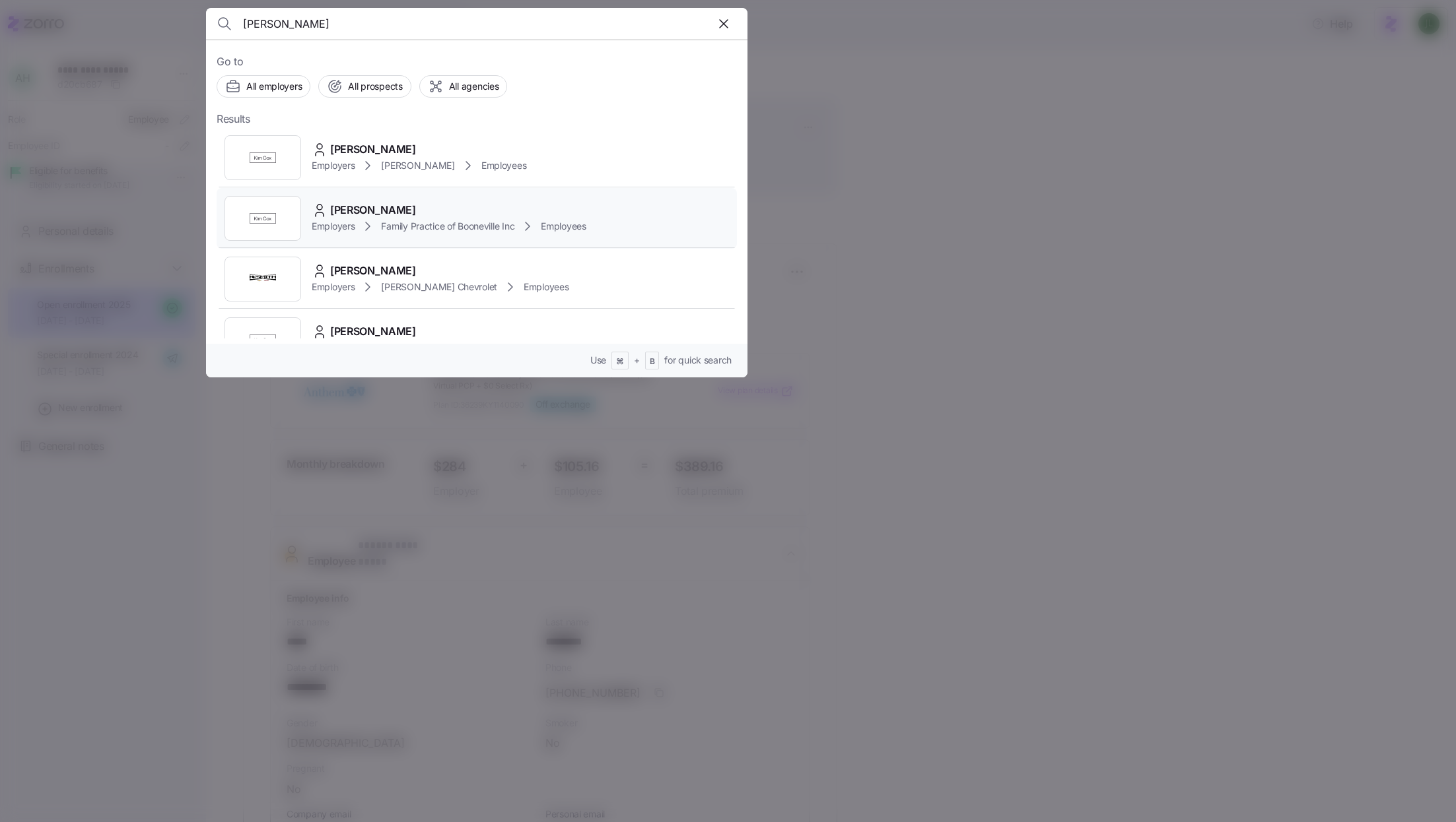
type input "darla combs"
click at [444, 207] on div "Darla Combs" at bounding box center [449, 210] width 275 height 16
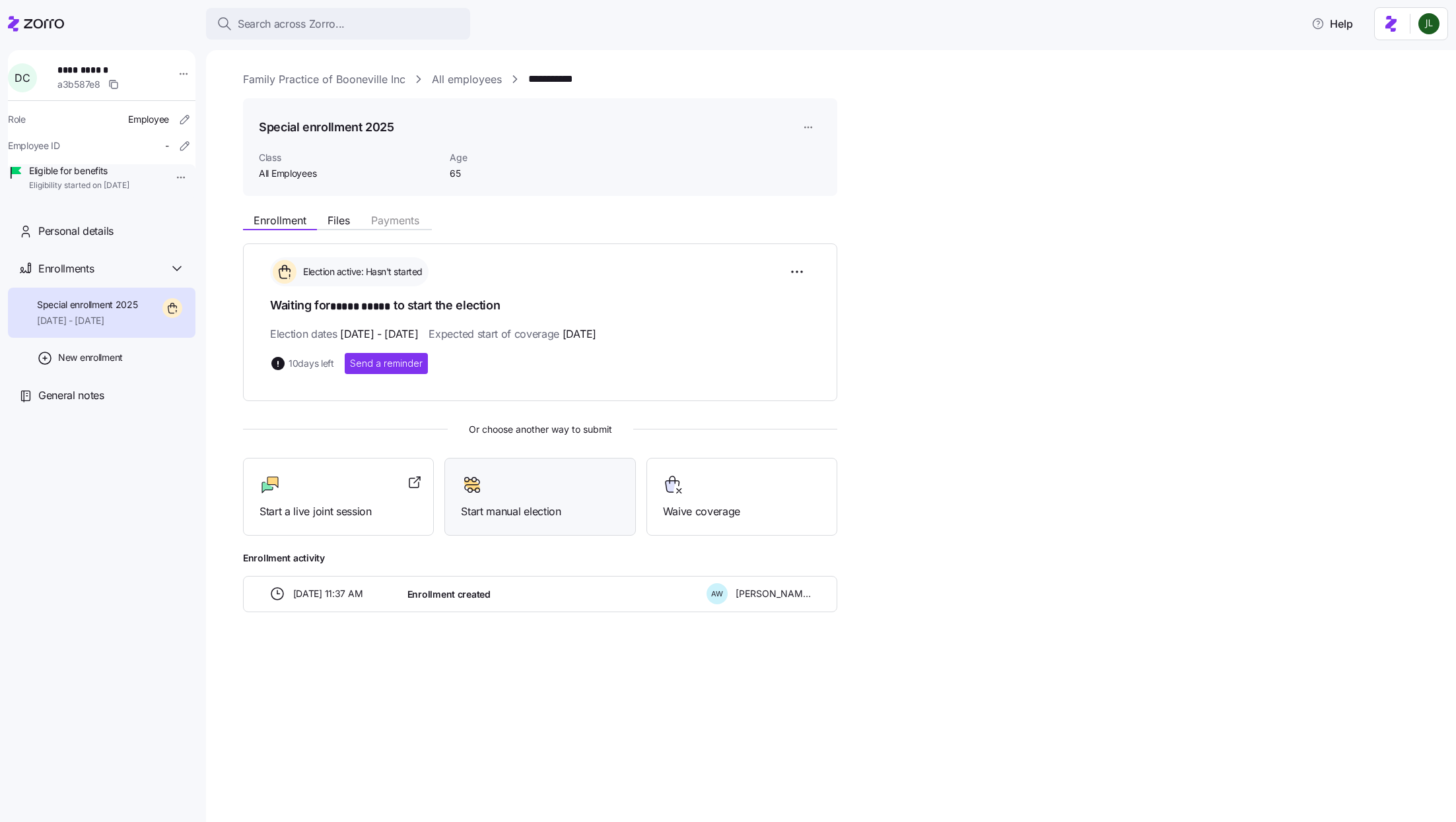
click at [525, 504] on span "Start manual election" at bounding box center [540, 511] width 158 height 16
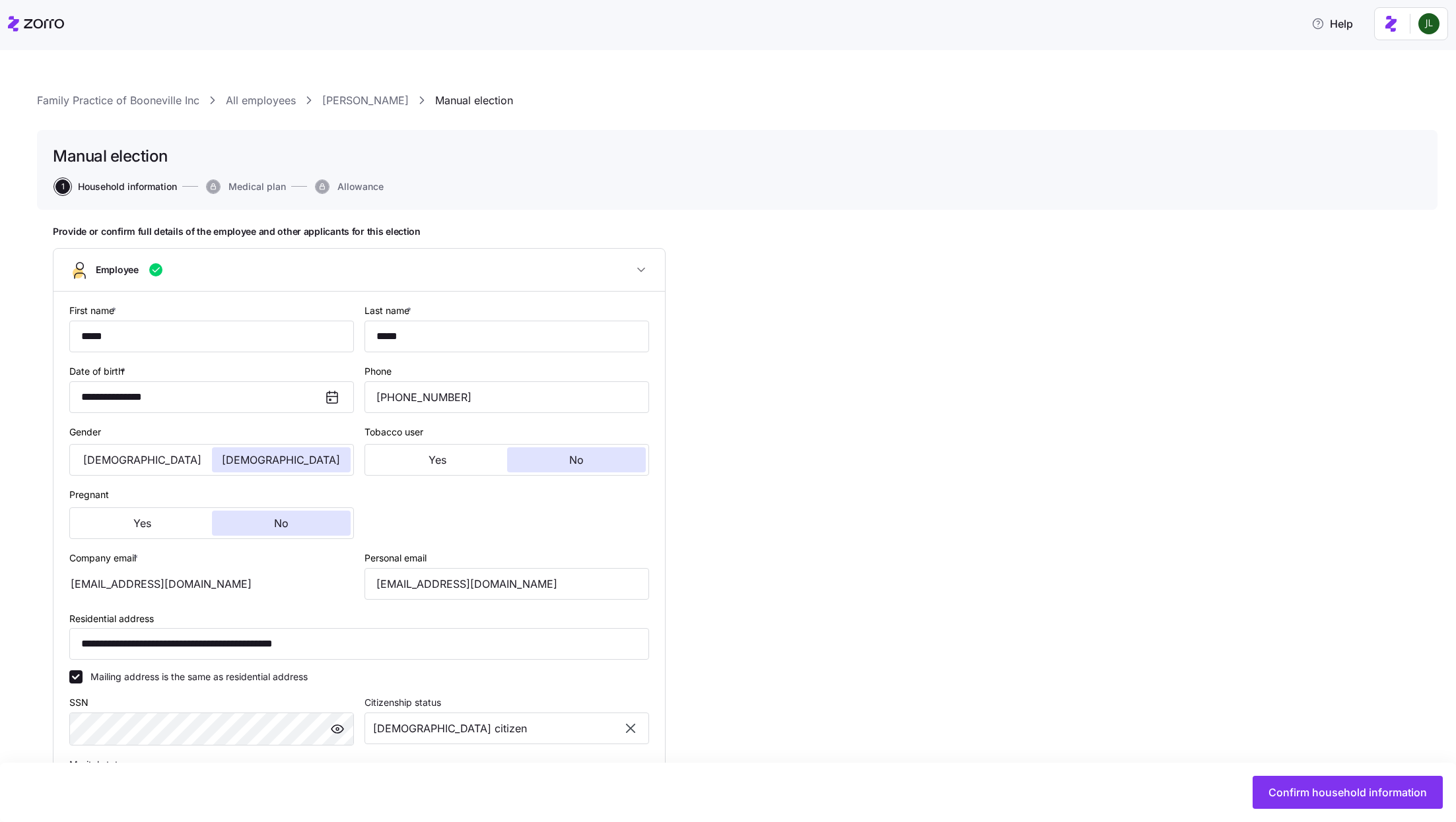
type input "All Employees"
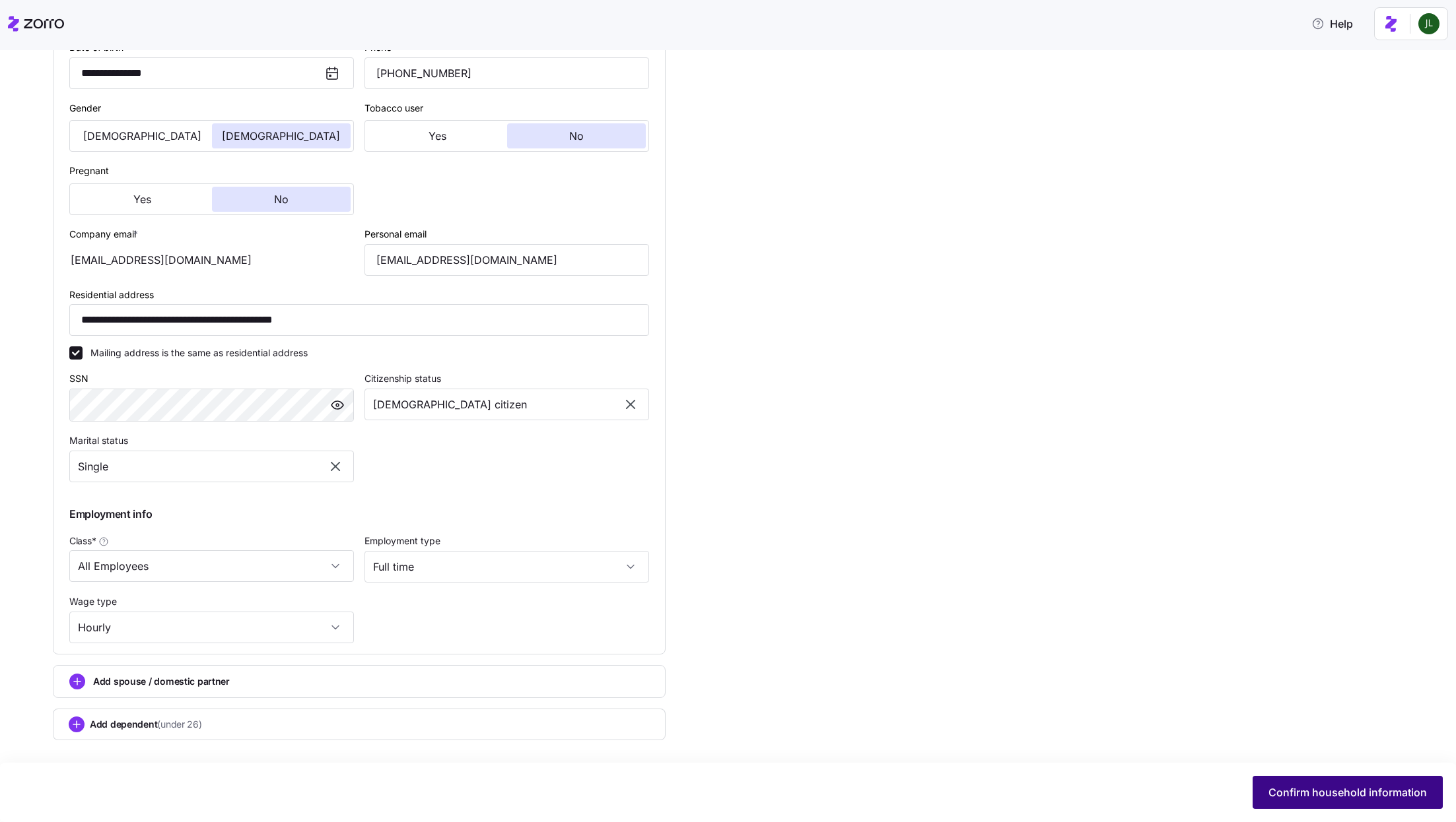
click at [1319, 802] on button "Confirm household information" at bounding box center [1348, 792] width 190 height 33
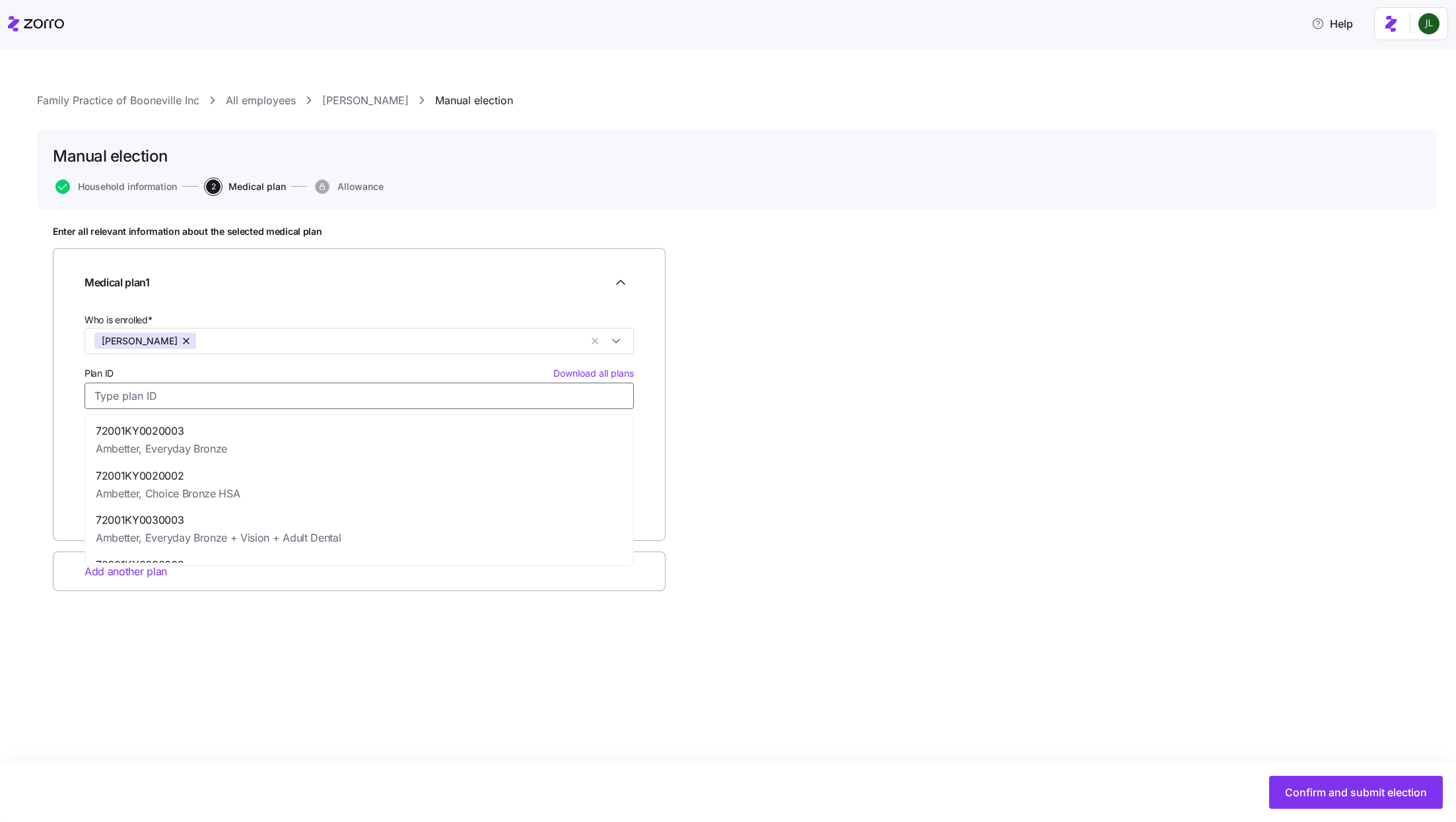
click at [257, 386] on input "Plan ID Download all plans" at bounding box center [359, 395] width 549 height 26
type input "M"
type input "m"
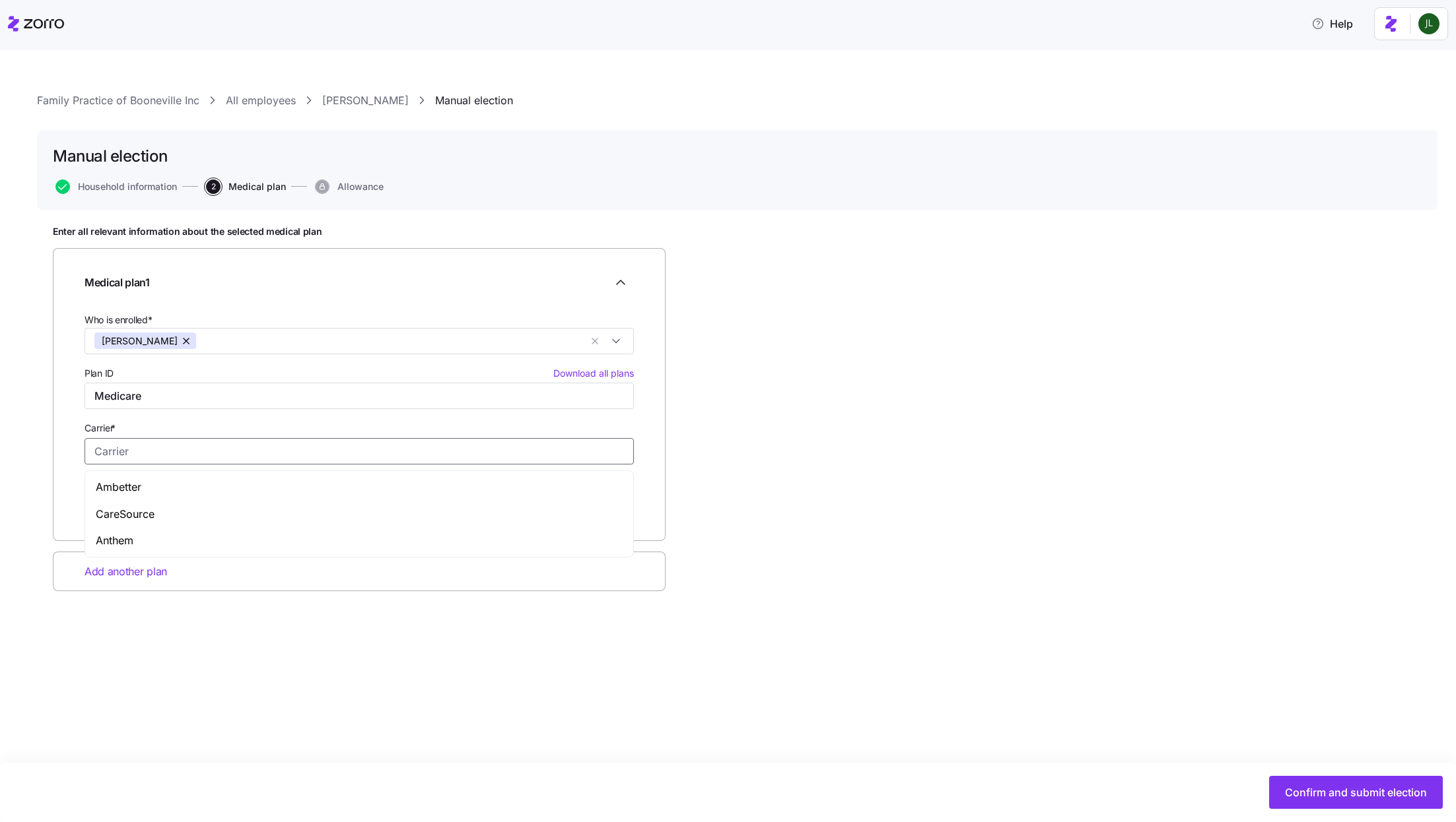
click at [205, 459] on input "Carrier *" at bounding box center [359, 451] width 549 height 26
click at [176, 454] on input "Carrier *" at bounding box center [359, 451] width 549 height 26
click at [245, 428] on div "Carrier *" at bounding box center [359, 442] width 549 height 45
click at [239, 400] on input "Medicare" at bounding box center [359, 395] width 549 height 26
type input "M"
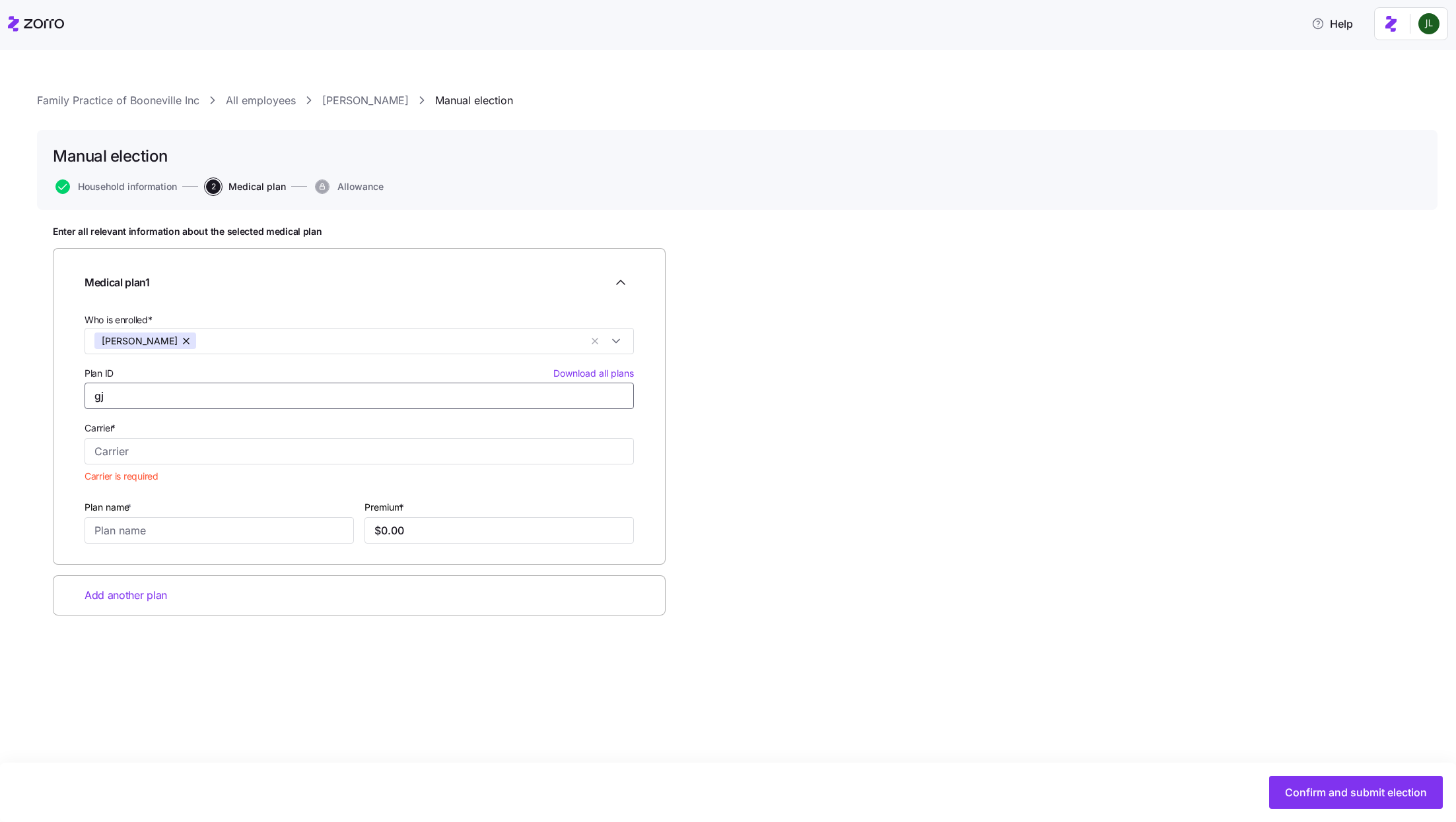
type input "g"
type input "Medicare"
type input "M"
type input "Part A + B"
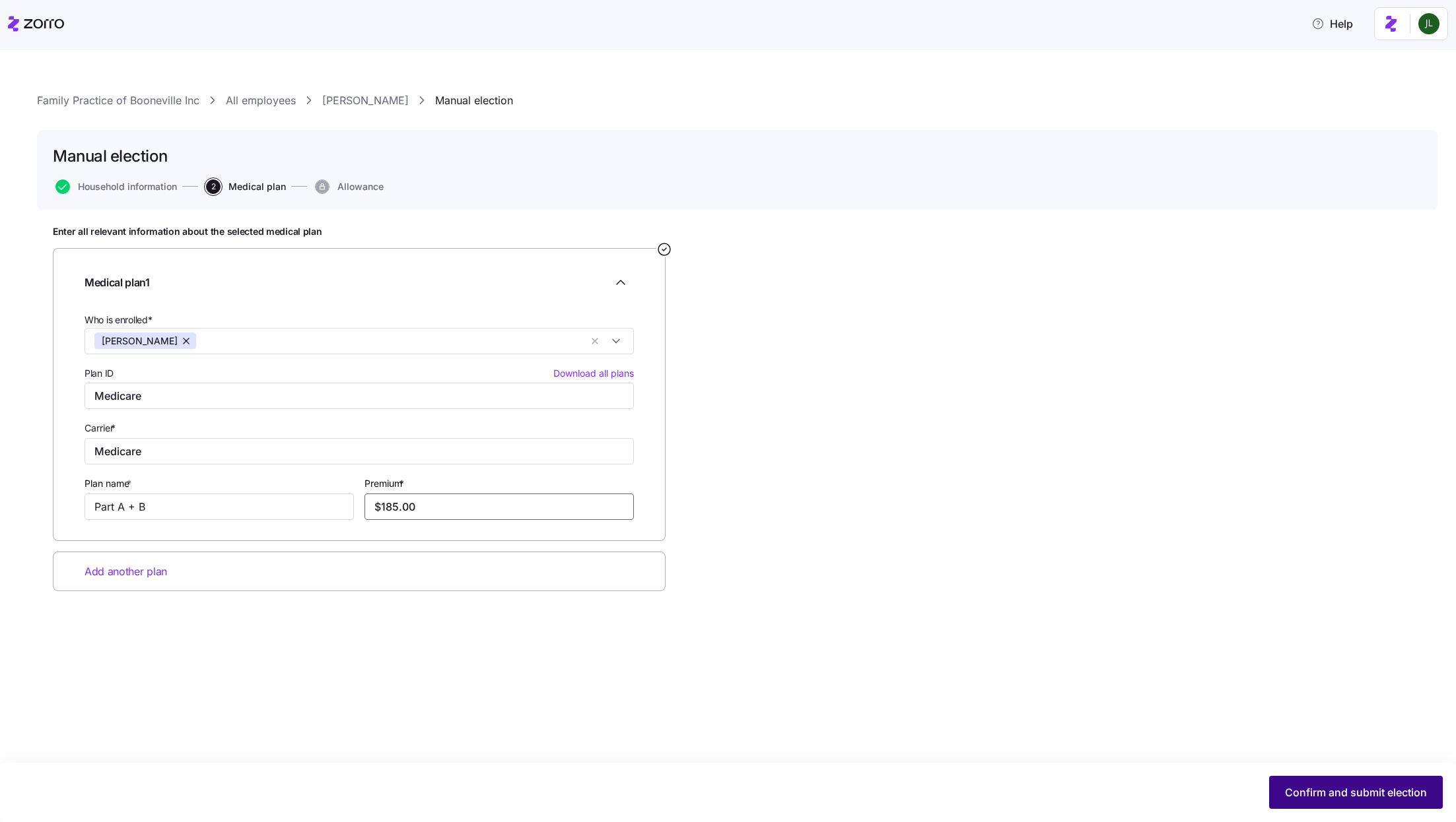
type input "$185.00"
click at [1312, 800] on span "Confirm and submit election" at bounding box center [1356, 792] width 142 height 16
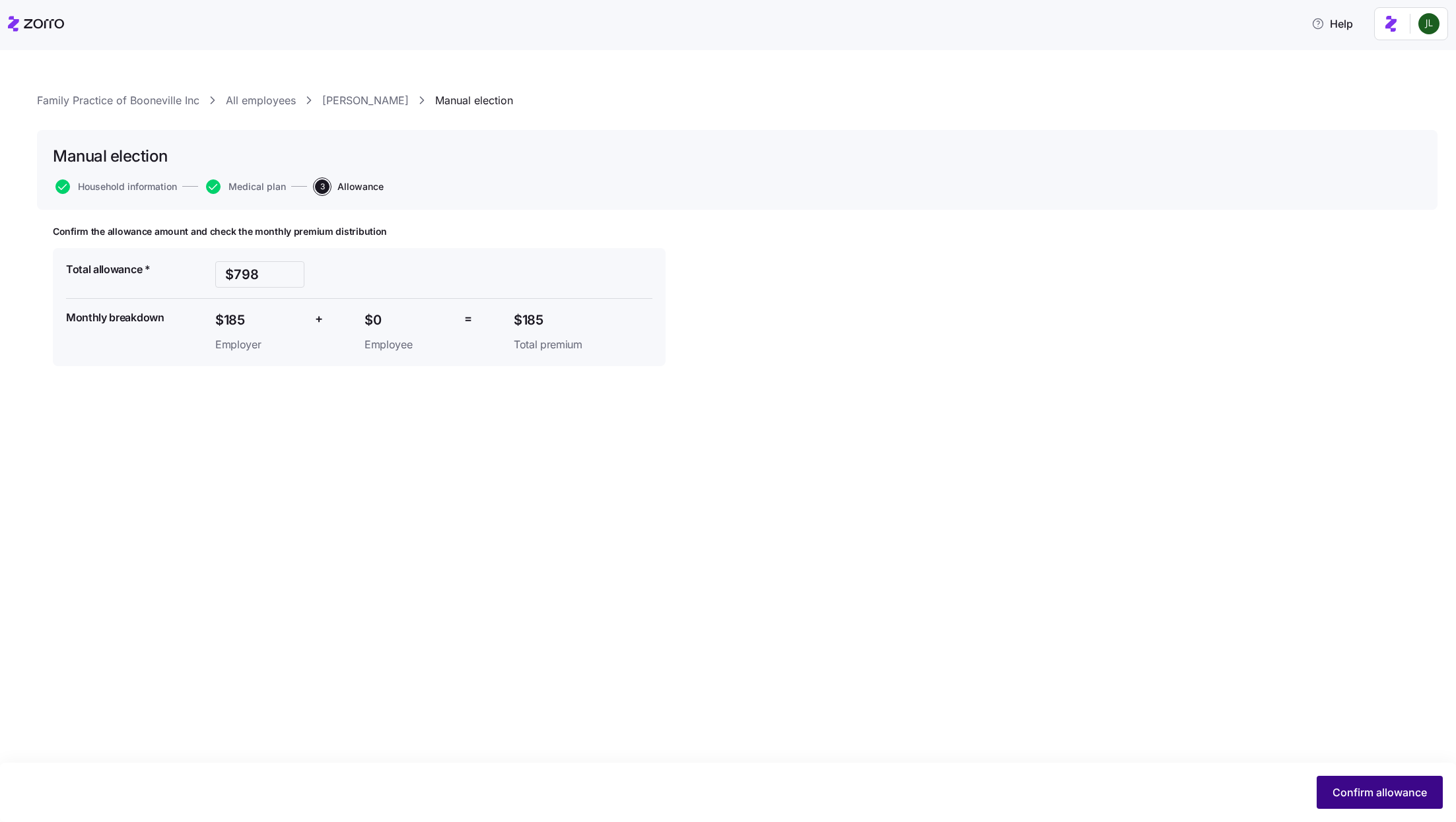
click at [1360, 790] on span "Confirm allowance" at bounding box center [1379, 792] width 95 height 16
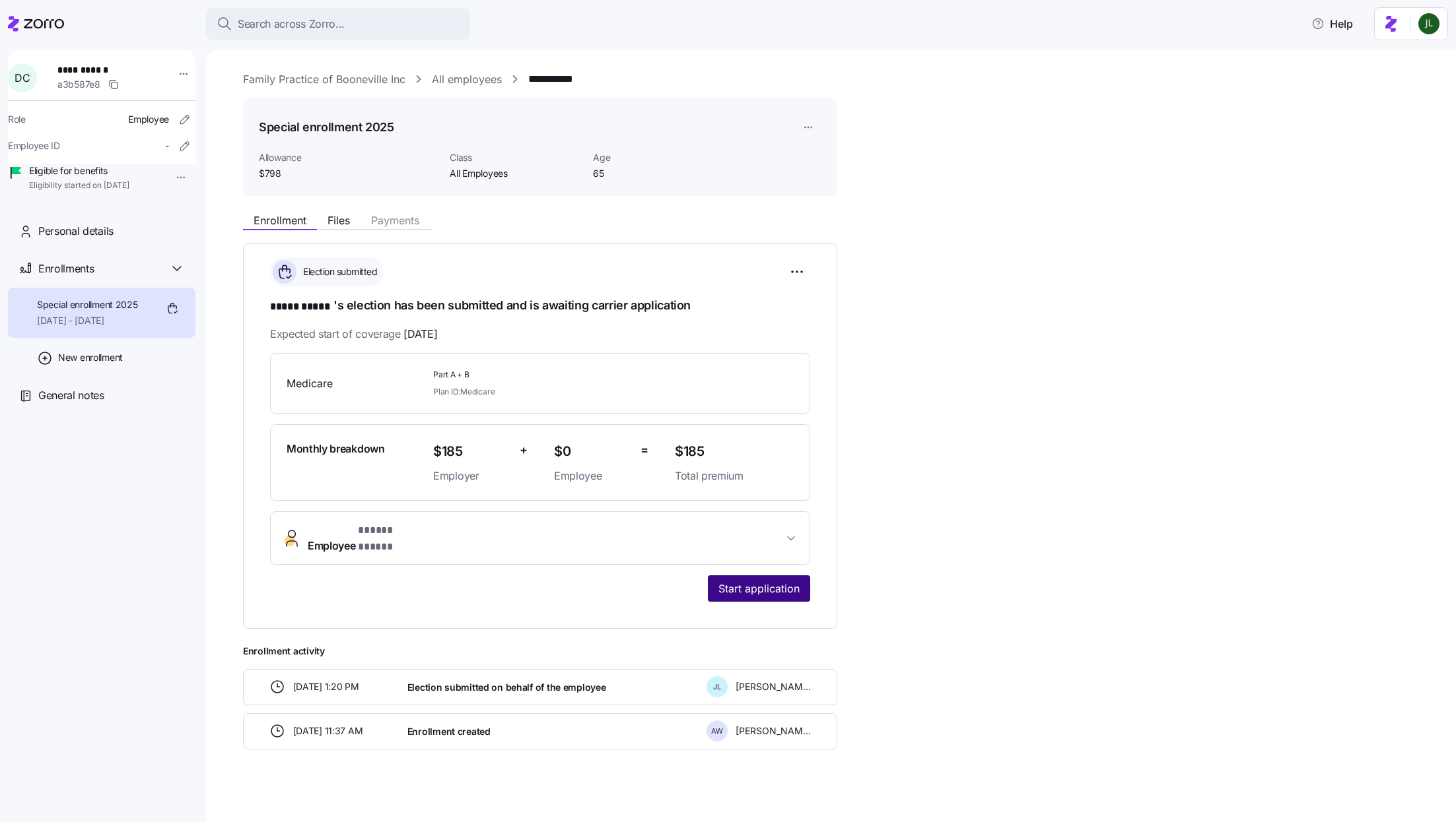
click at [791, 580] on span "Start application" at bounding box center [758, 588] width 81 height 16
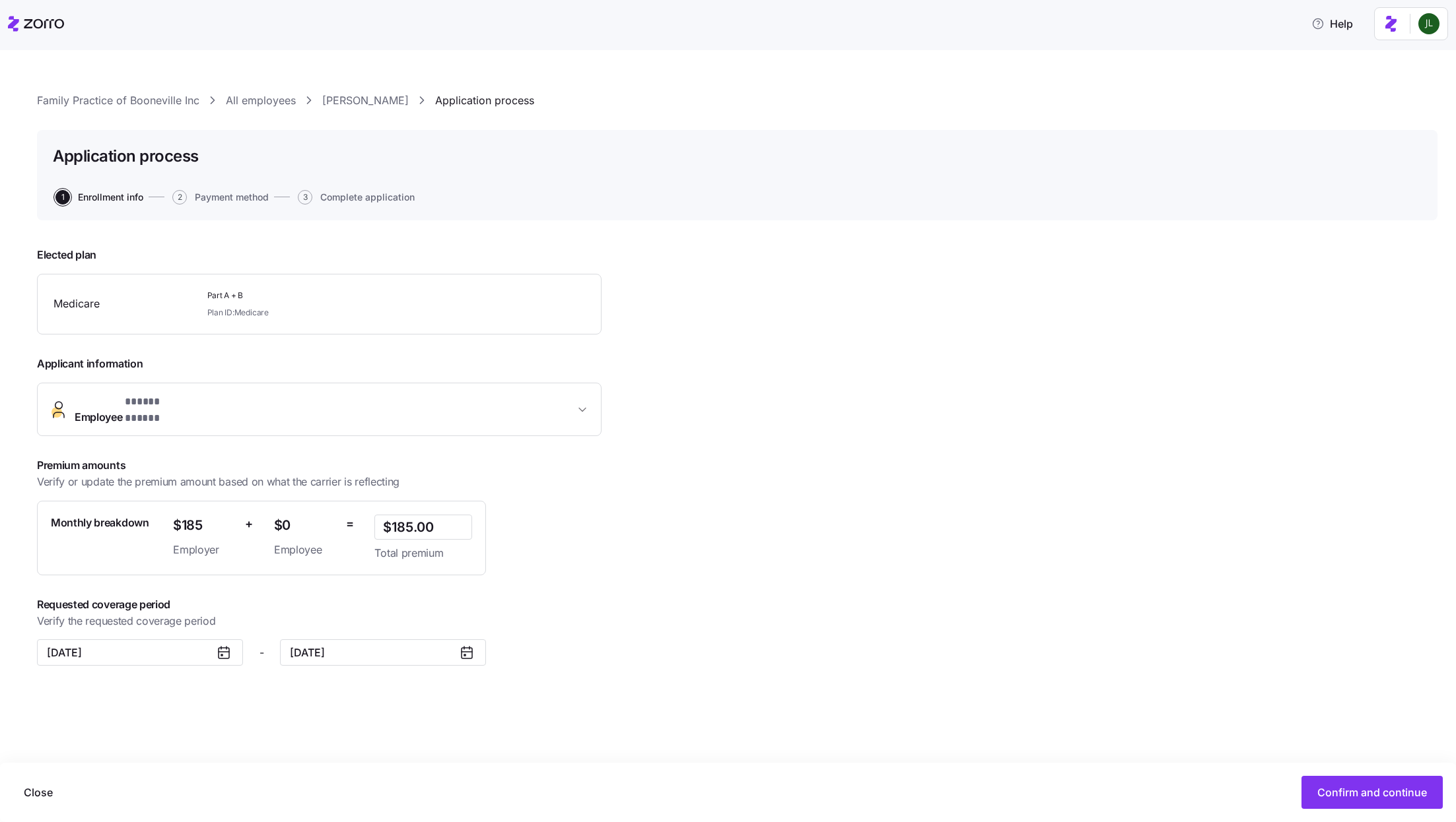
click at [225, 644] on icon at bounding box center [224, 652] width 16 height 16
click at [173, 644] on input "November 1, 2025" at bounding box center [139, 652] width 206 height 26
click at [62, 428] on icon "button" at bounding box center [62, 430] width 13 height 13
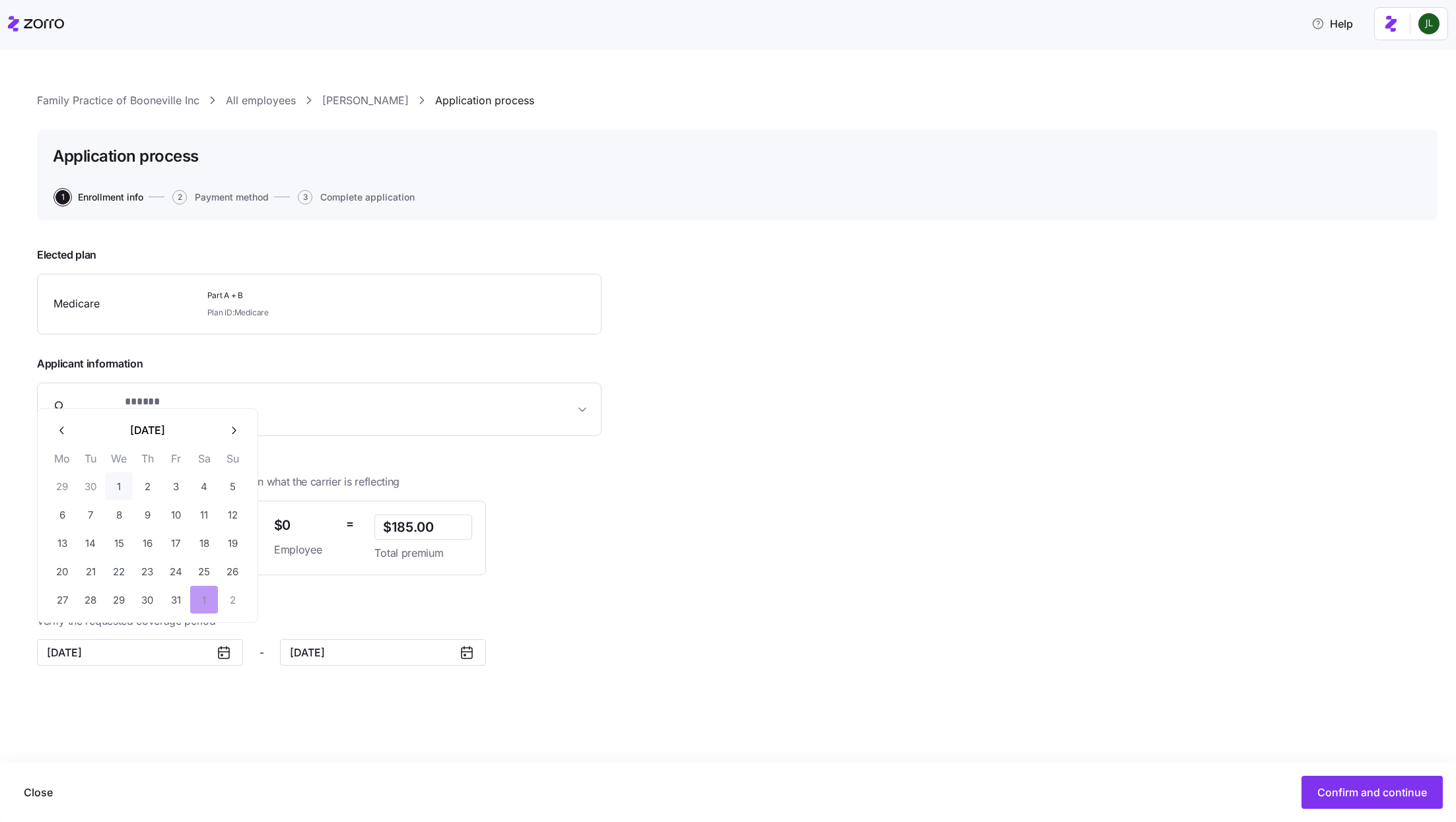
click at [115, 489] on button "1" at bounding box center [119, 487] width 27 height 27
type input "October 1, 2025"
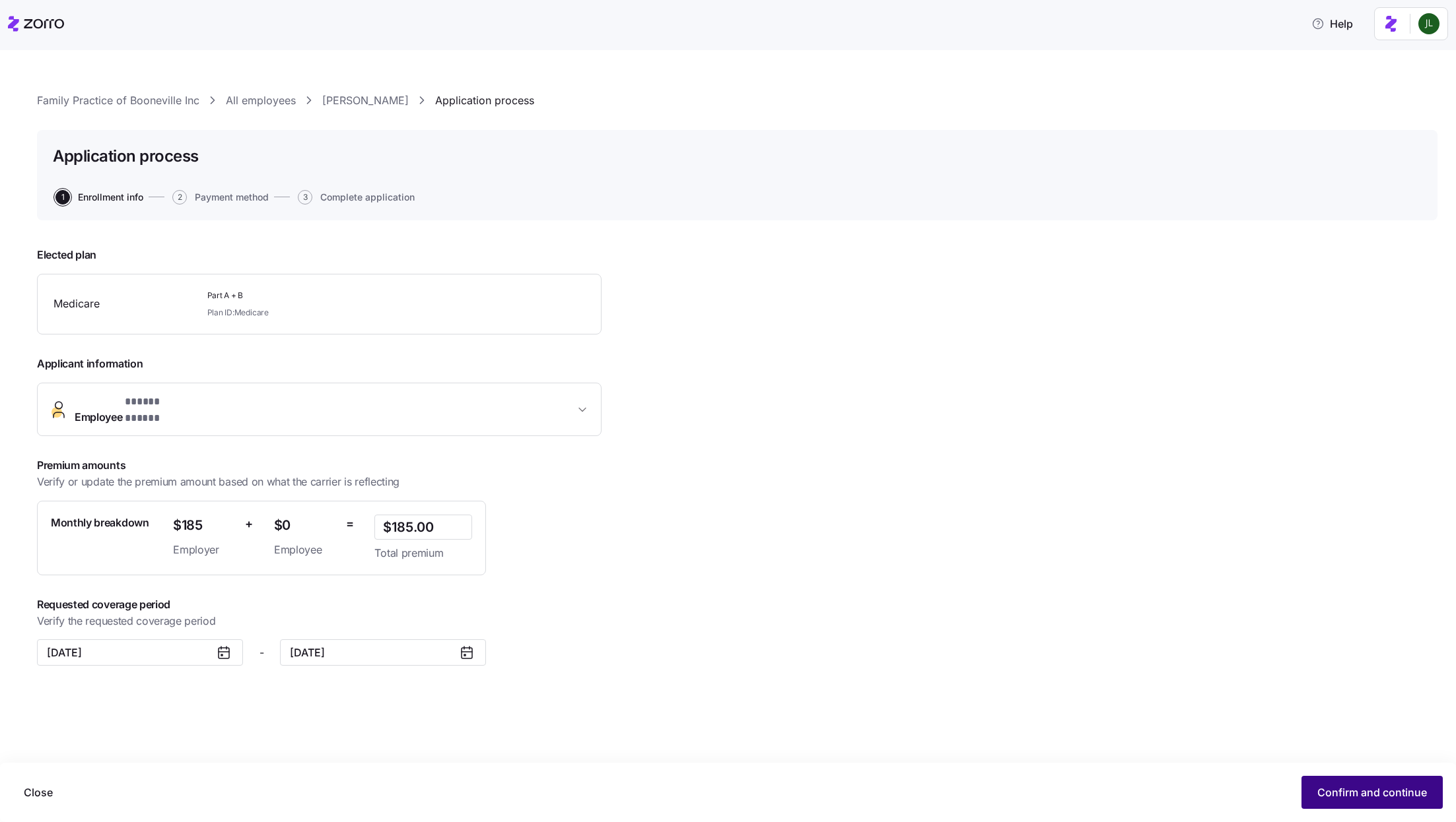
click at [1388, 787] on span "Confirm and continue" at bounding box center [1372, 792] width 109 height 16
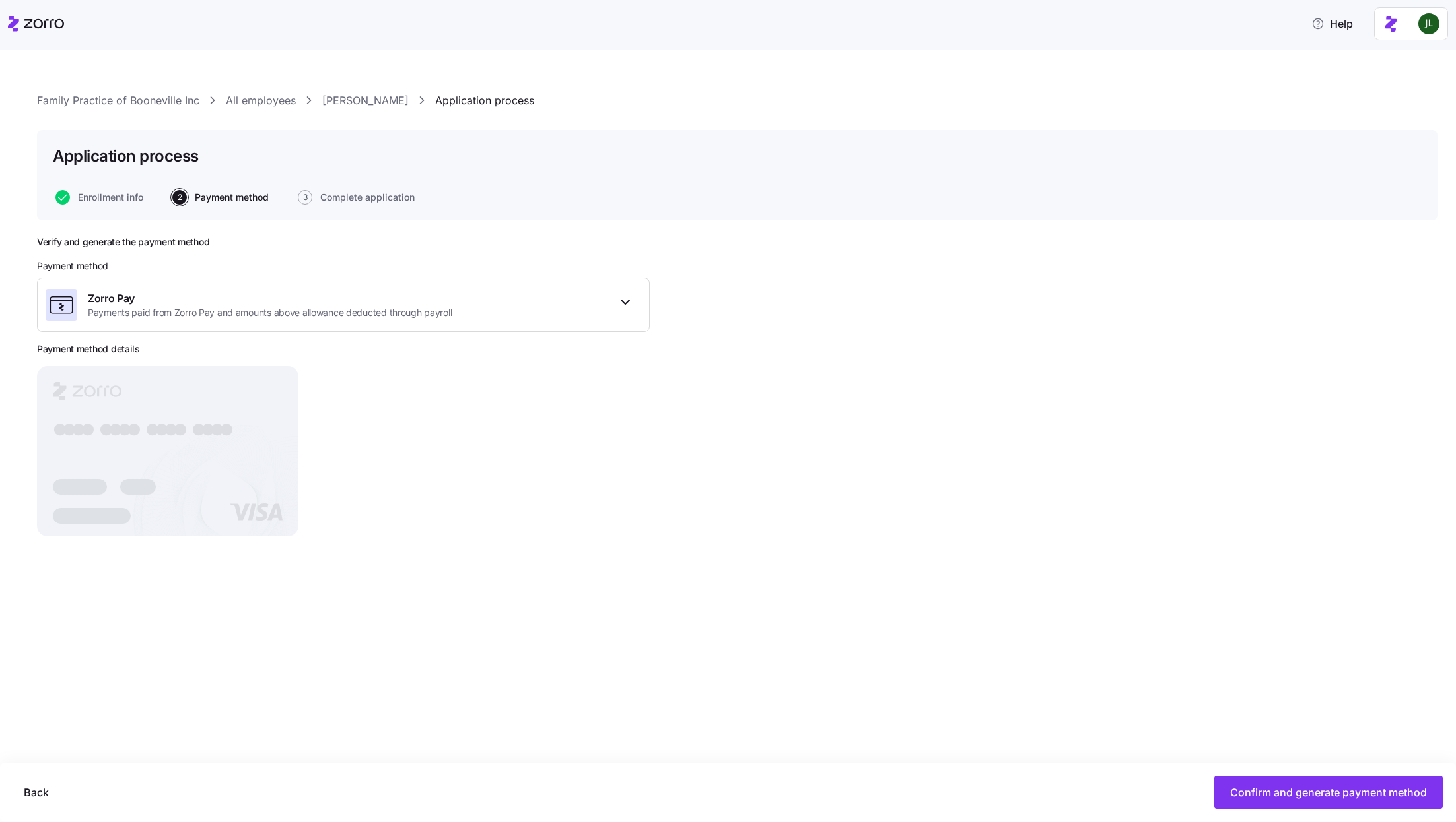
click at [1392, 811] on div "Back Confirm and generate payment method" at bounding box center [728, 793] width 1456 height 60
click at [1370, 797] on span "Confirm and generate payment method" at bounding box center [1329, 792] width 196 height 16
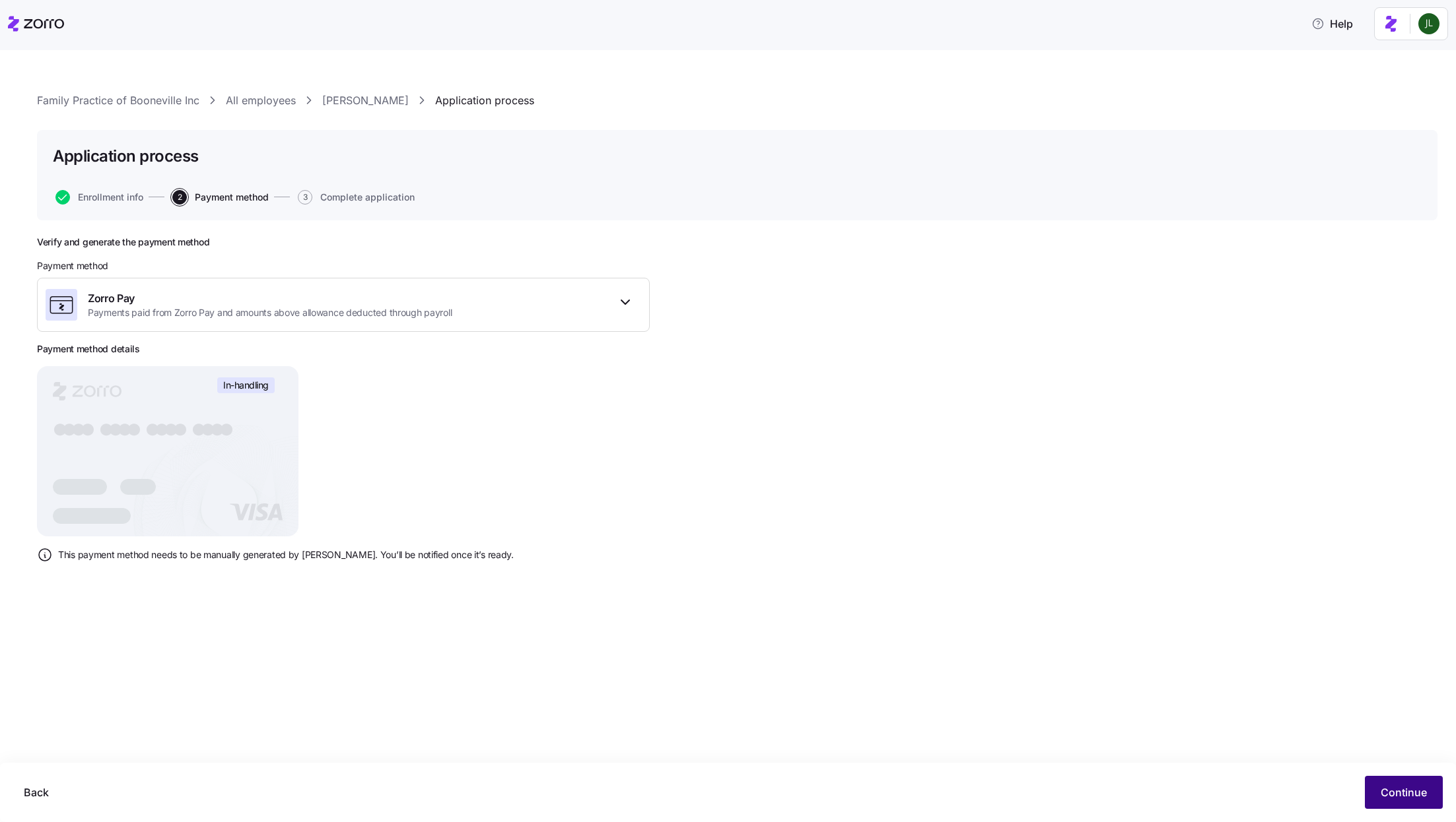
click at [1370, 797] on button "Continue" at bounding box center [1403, 792] width 78 height 33
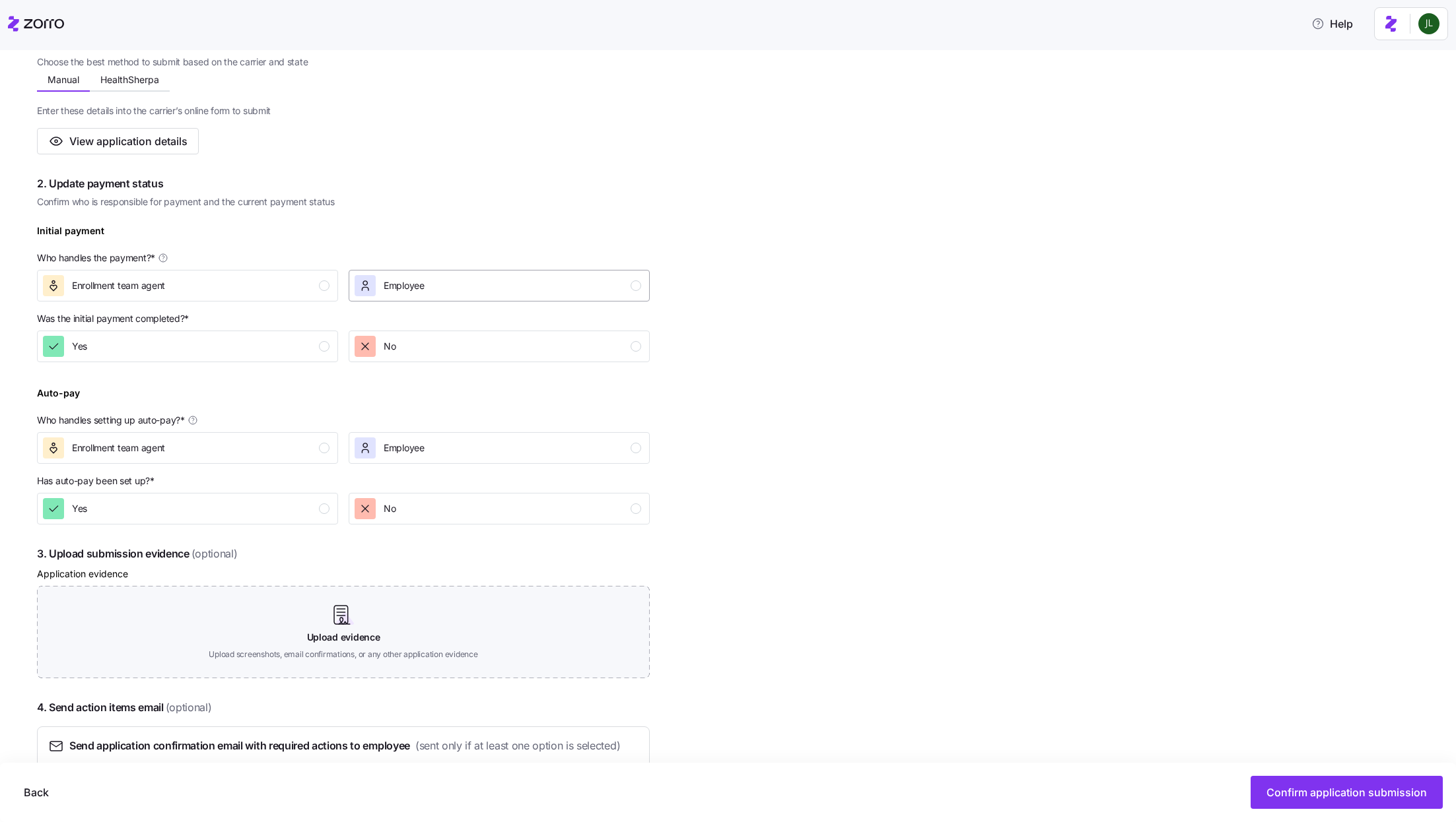
scroll to position [256, 0]
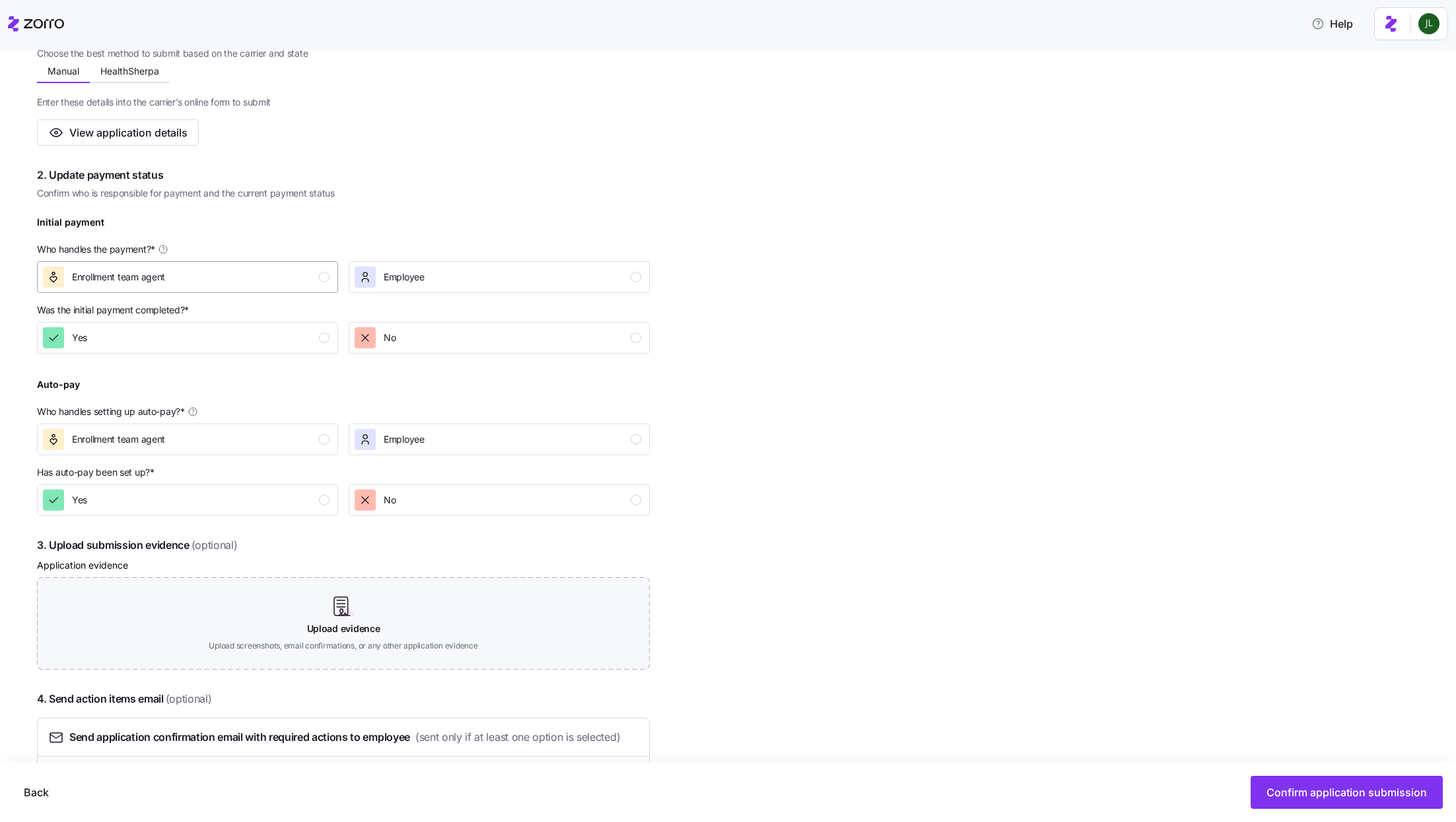
click at [243, 282] on div "Enrollment team agent" at bounding box center [186, 277] width 287 height 21
click at [214, 341] on div "Yes" at bounding box center [186, 338] width 287 height 21
click at [281, 435] on div "Enrollment team agent" at bounding box center [186, 440] width 287 height 21
click at [454, 501] on div "No" at bounding box center [498, 500] width 287 height 21
click at [459, 449] on div "Employee" at bounding box center [498, 440] width 287 height 21
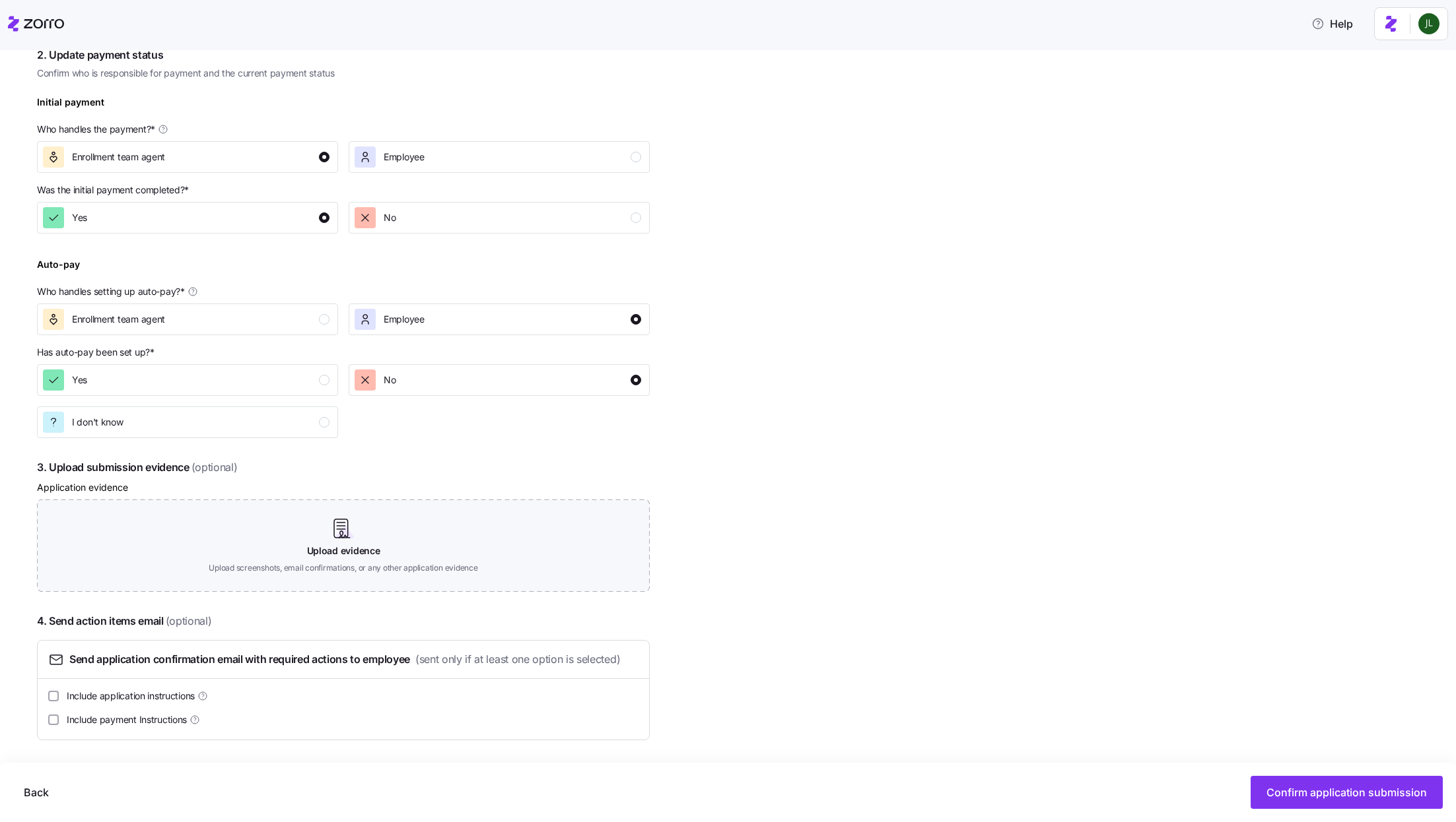
scroll to position [0, 0]
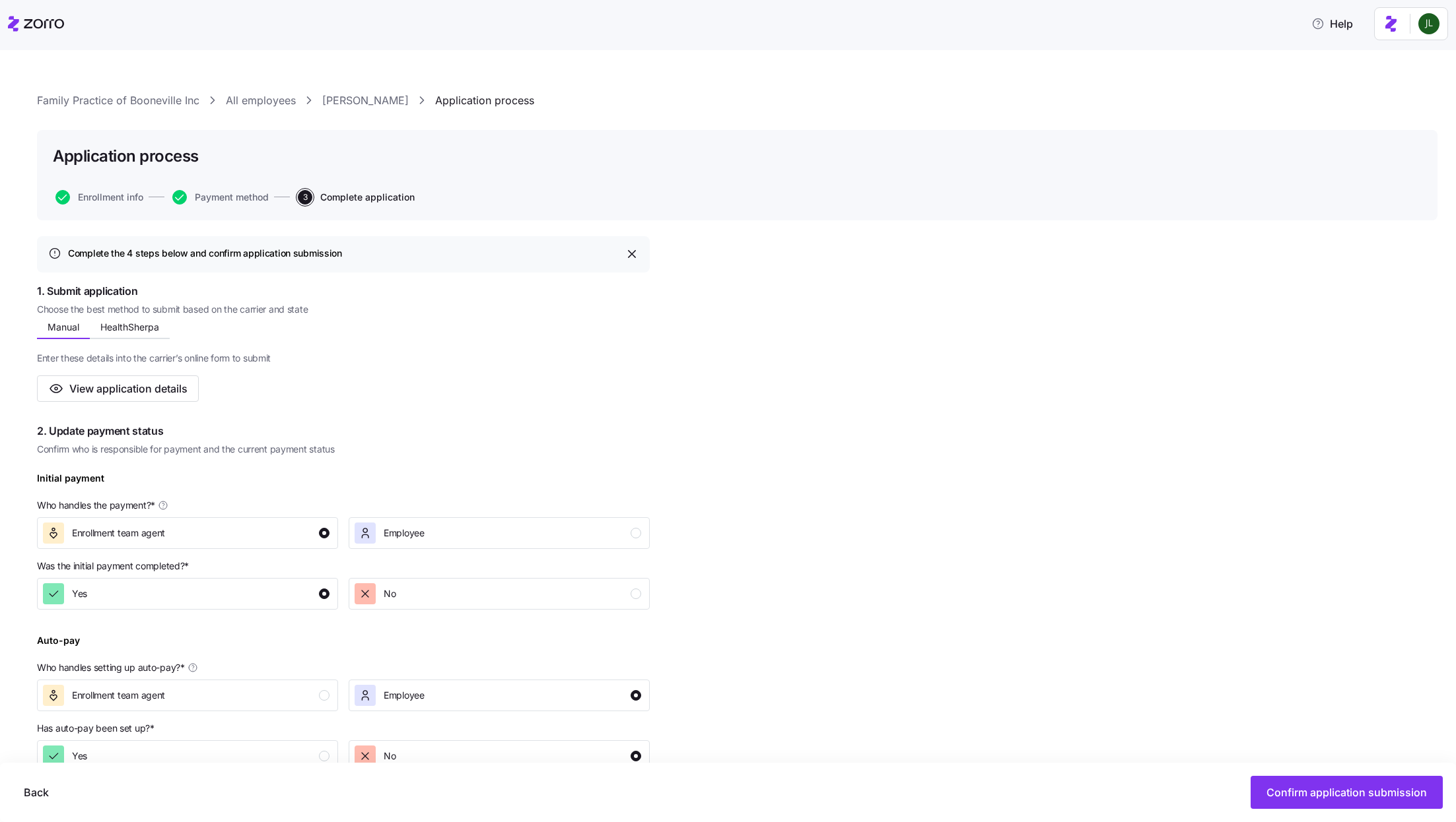
click at [102, 188] on div "Application process Enrollment info Payment method 3 Complete application" at bounding box center [737, 175] width 1400 height 90
click at [101, 195] on span "Enrollment info" at bounding box center [110, 197] width 66 height 9
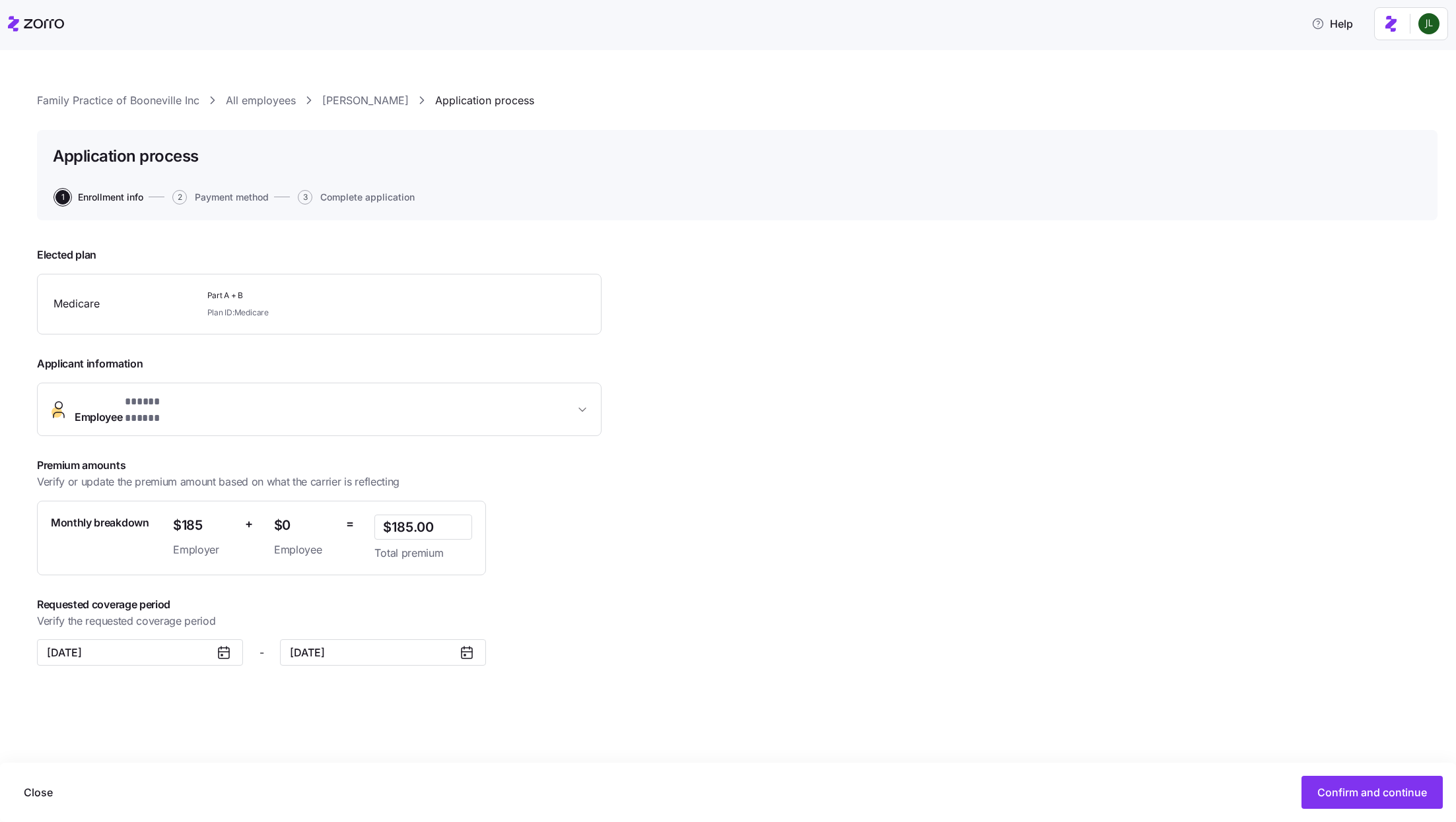
click at [227, 644] on icon at bounding box center [224, 652] width 16 height 16
click at [219, 648] on icon at bounding box center [224, 653] width 10 height 10
click at [182, 640] on input "October 1, 2025" at bounding box center [139, 652] width 206 height 26
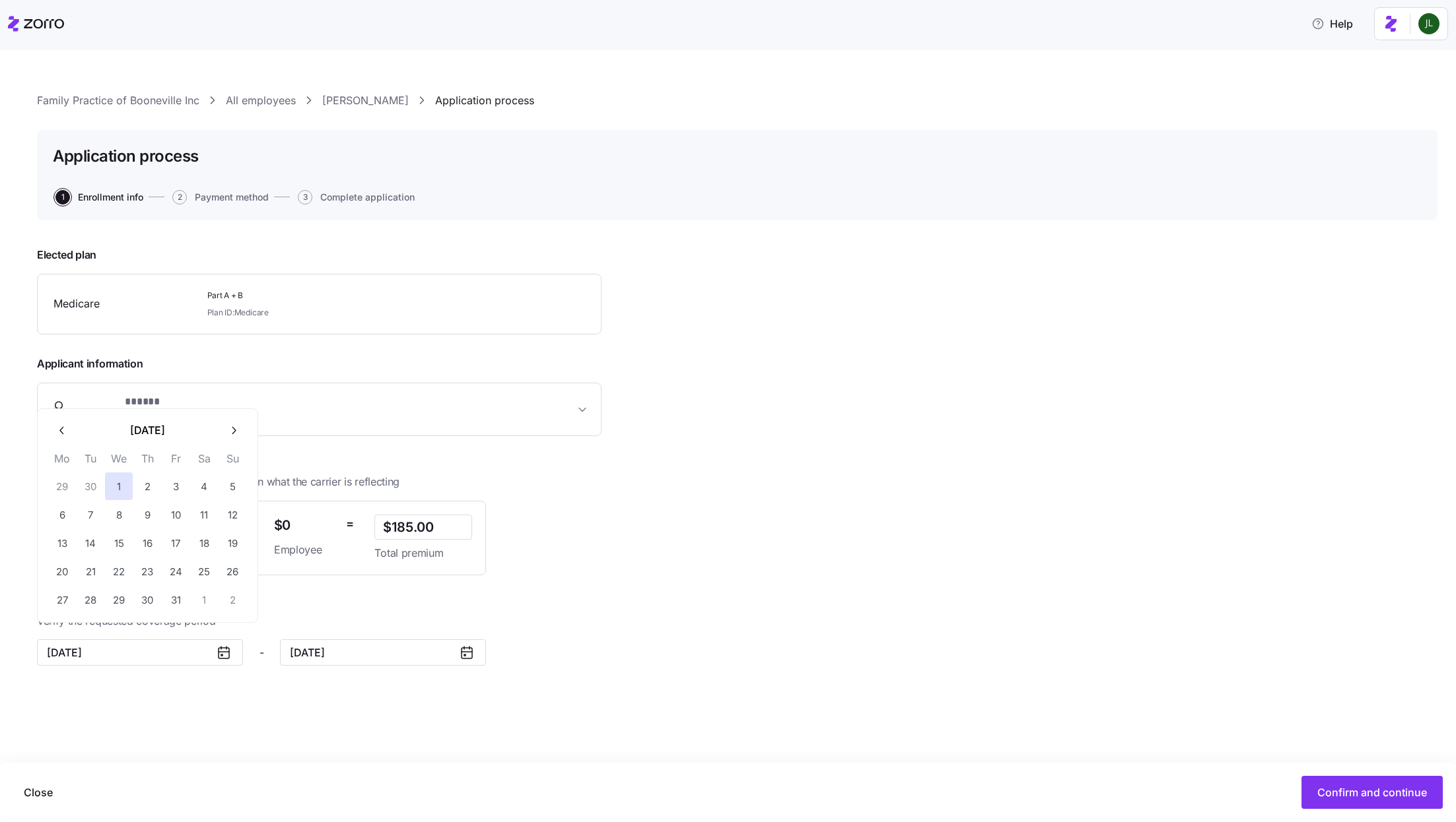
click at [233, 428] on icon "button" at bounding box center [233, 430] width 13 height 13
click at [212, 487] on button "1" at bounding box center [204, 487] width 27 height 27
type input "November 1, 2025"
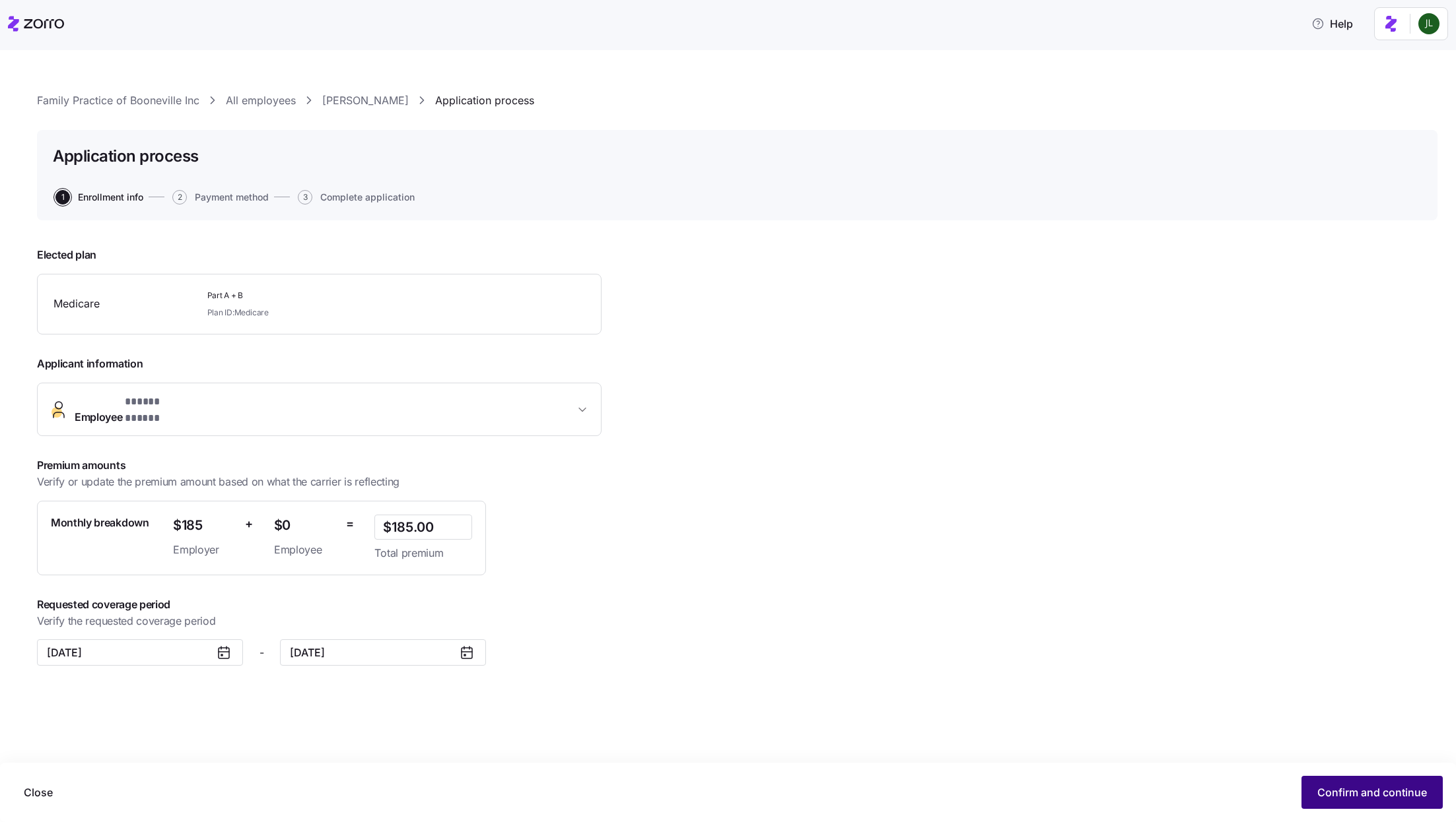
click at [1400, 799] on span "Confirm and continue" at bounding box center [1372, 792] width 109 height 16
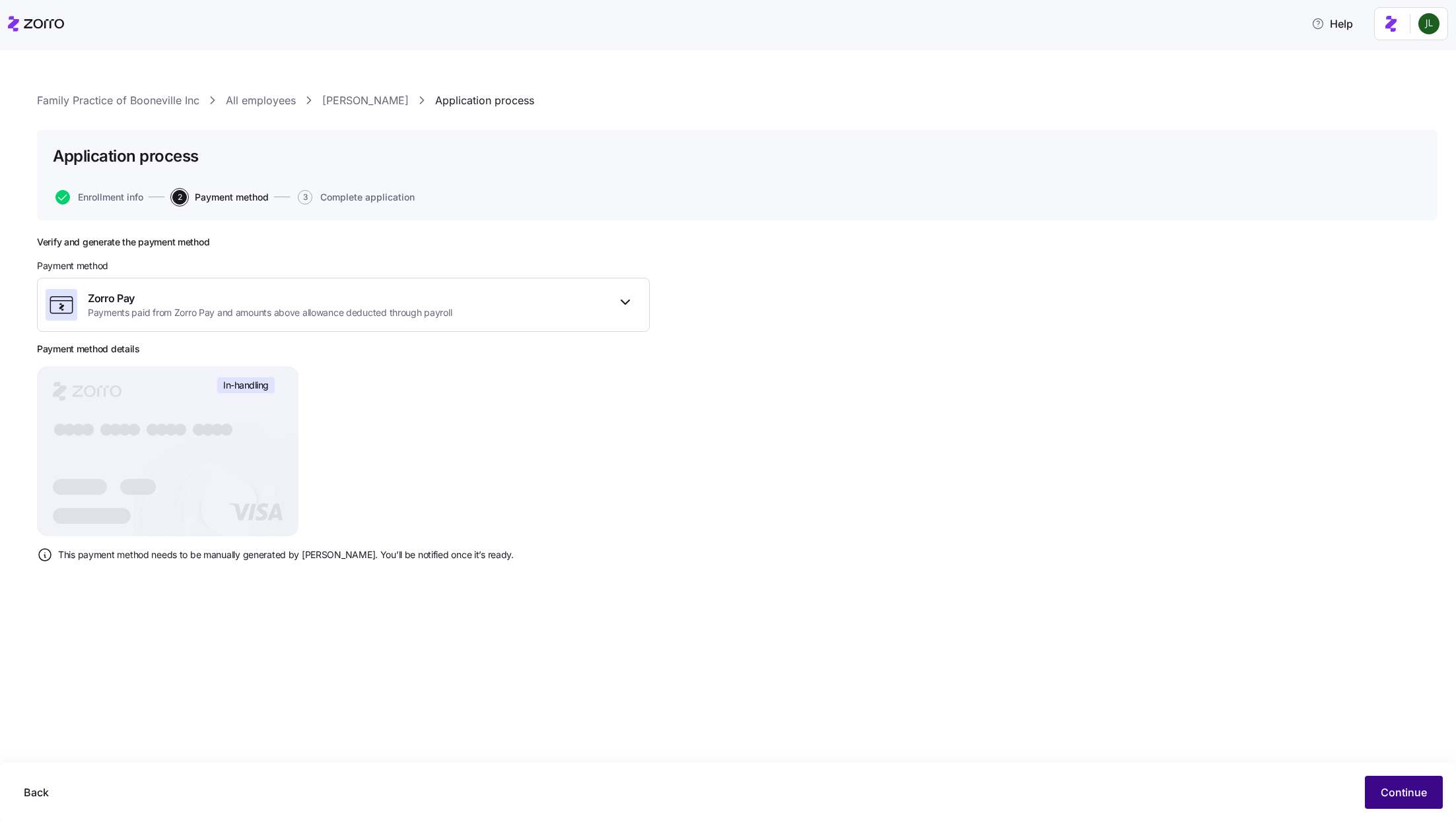
click at [1406, 796] on span "Continue" at bounding box center [1404, 792] width 46 height 16
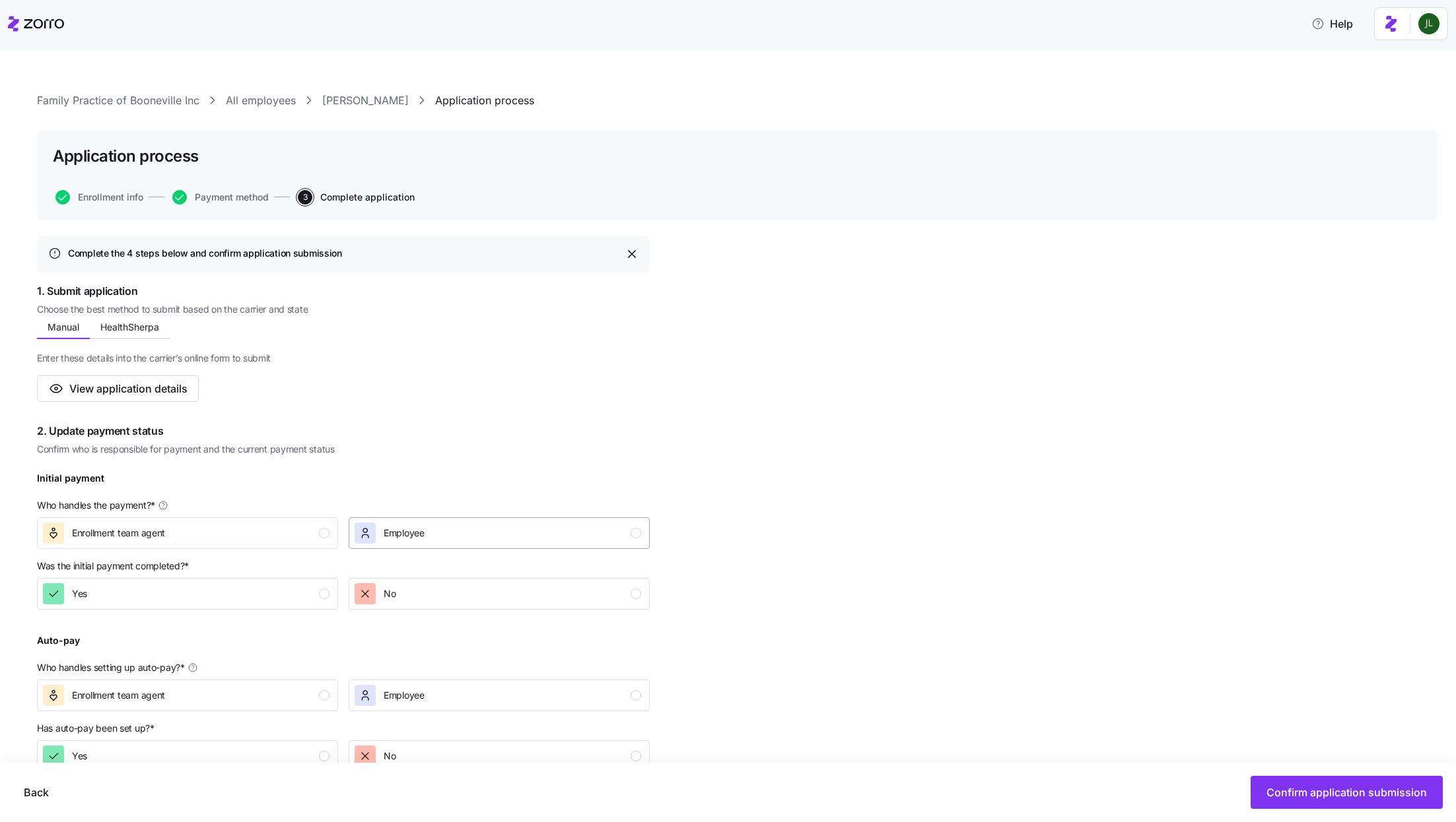
click at [458, 529] on div "Employee" at bounding box center [498, 533] width 287 height 21
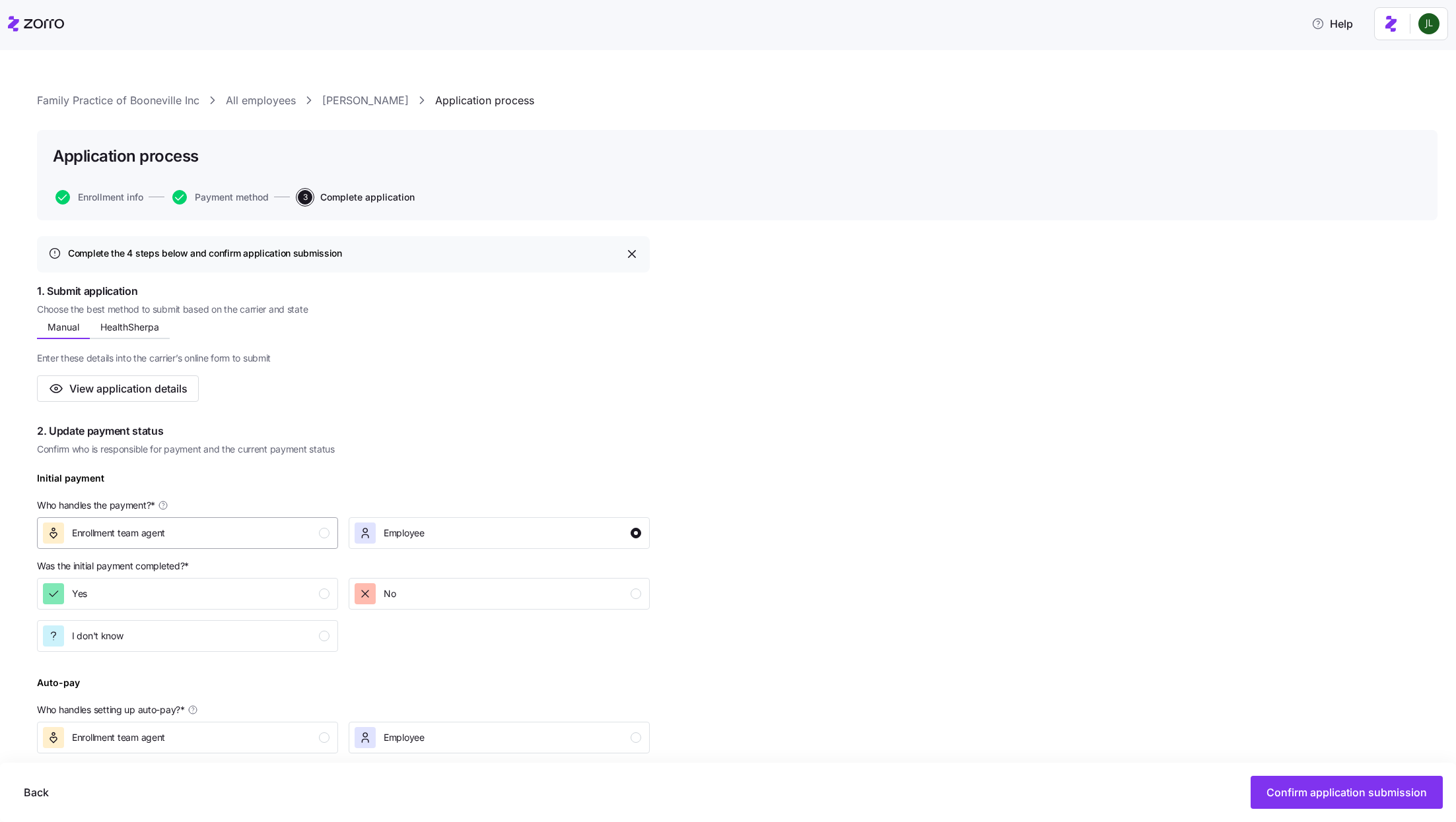
click at [259, 545] on button "Enrollment team agent" at bounding box center [187, 533] width 301 height 32
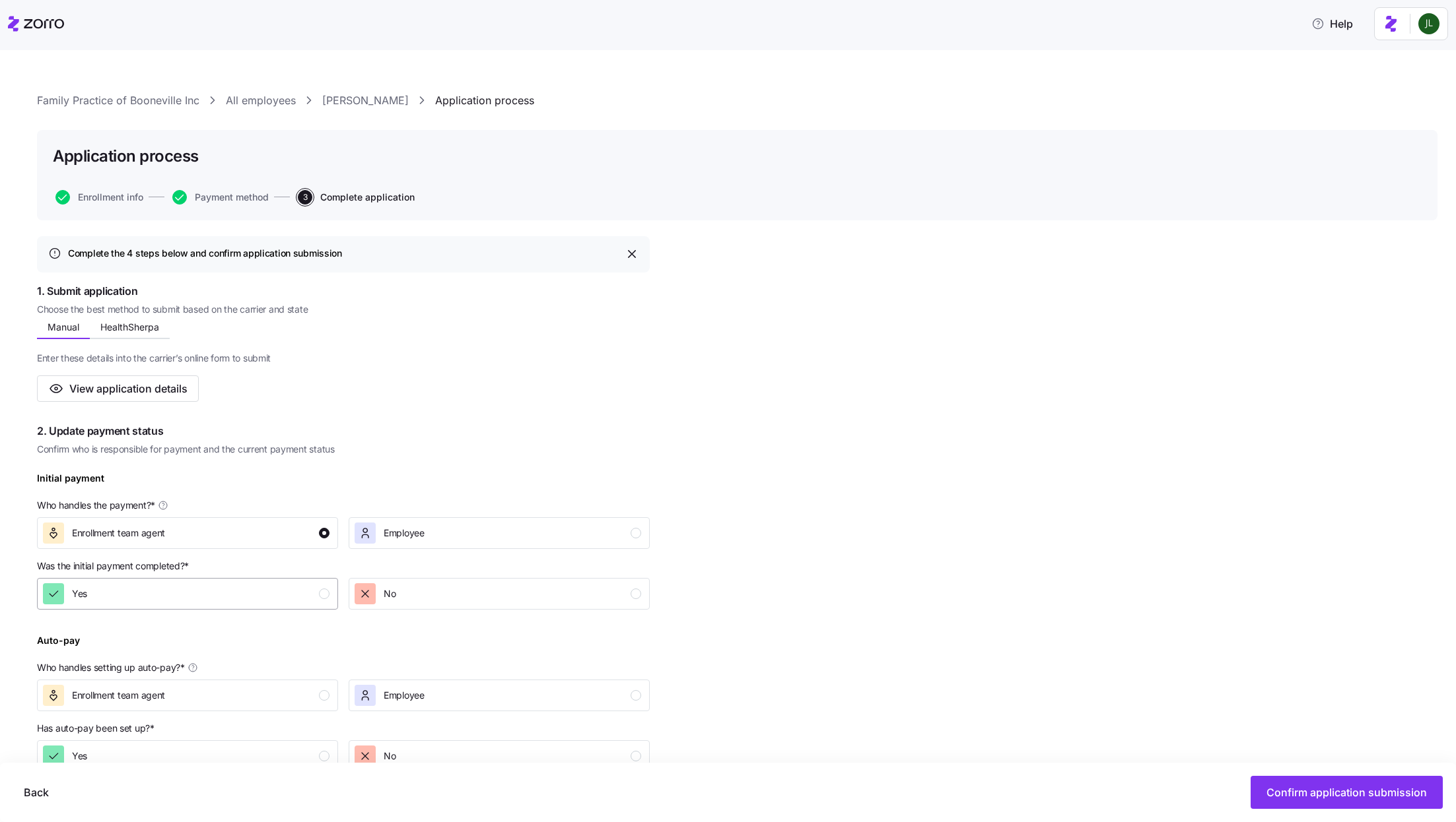
click at [261, 592] on div "Yes" at bounding box center [186, 594] width 287 height 21
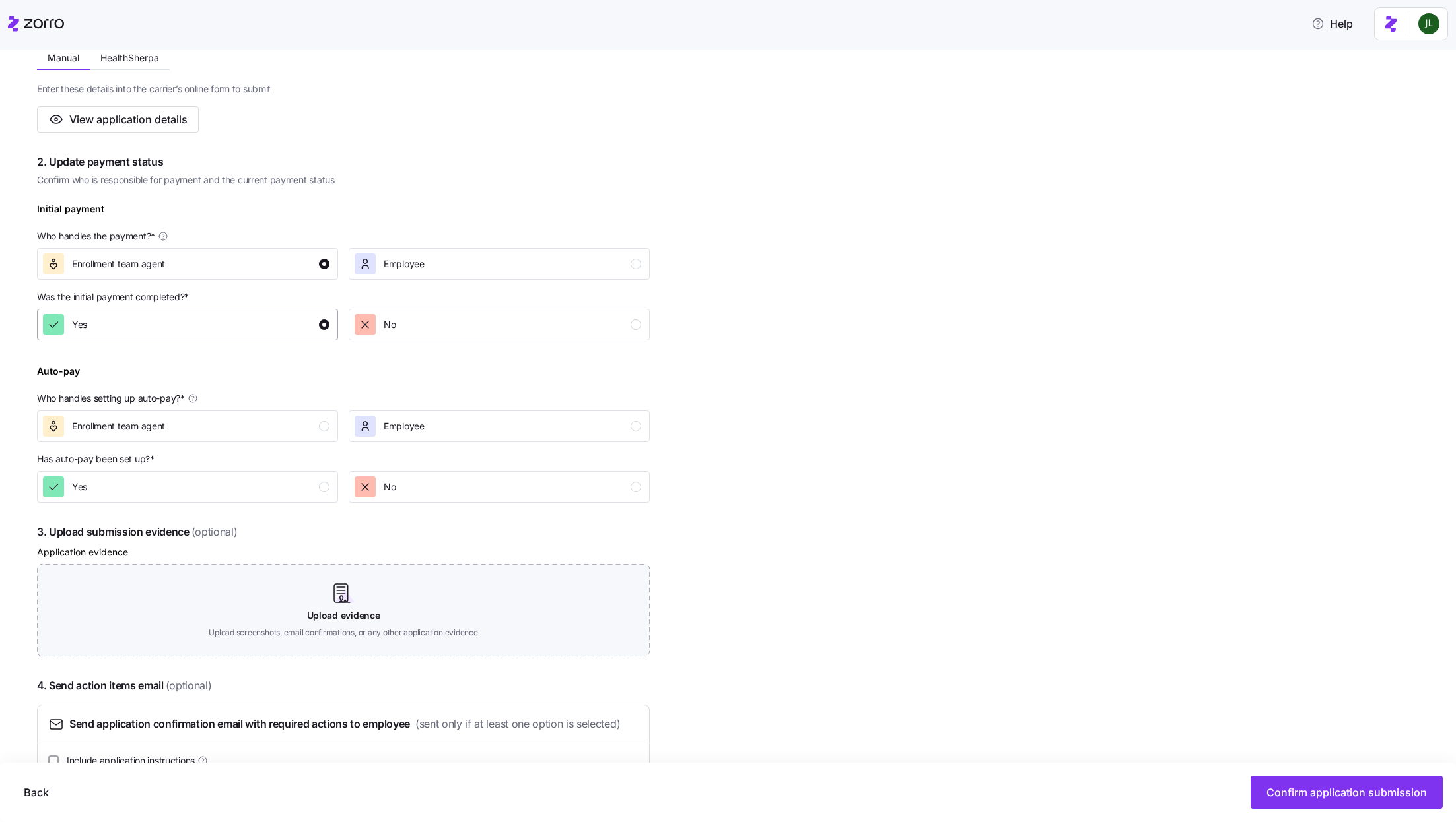
scroll to position [334, 0]
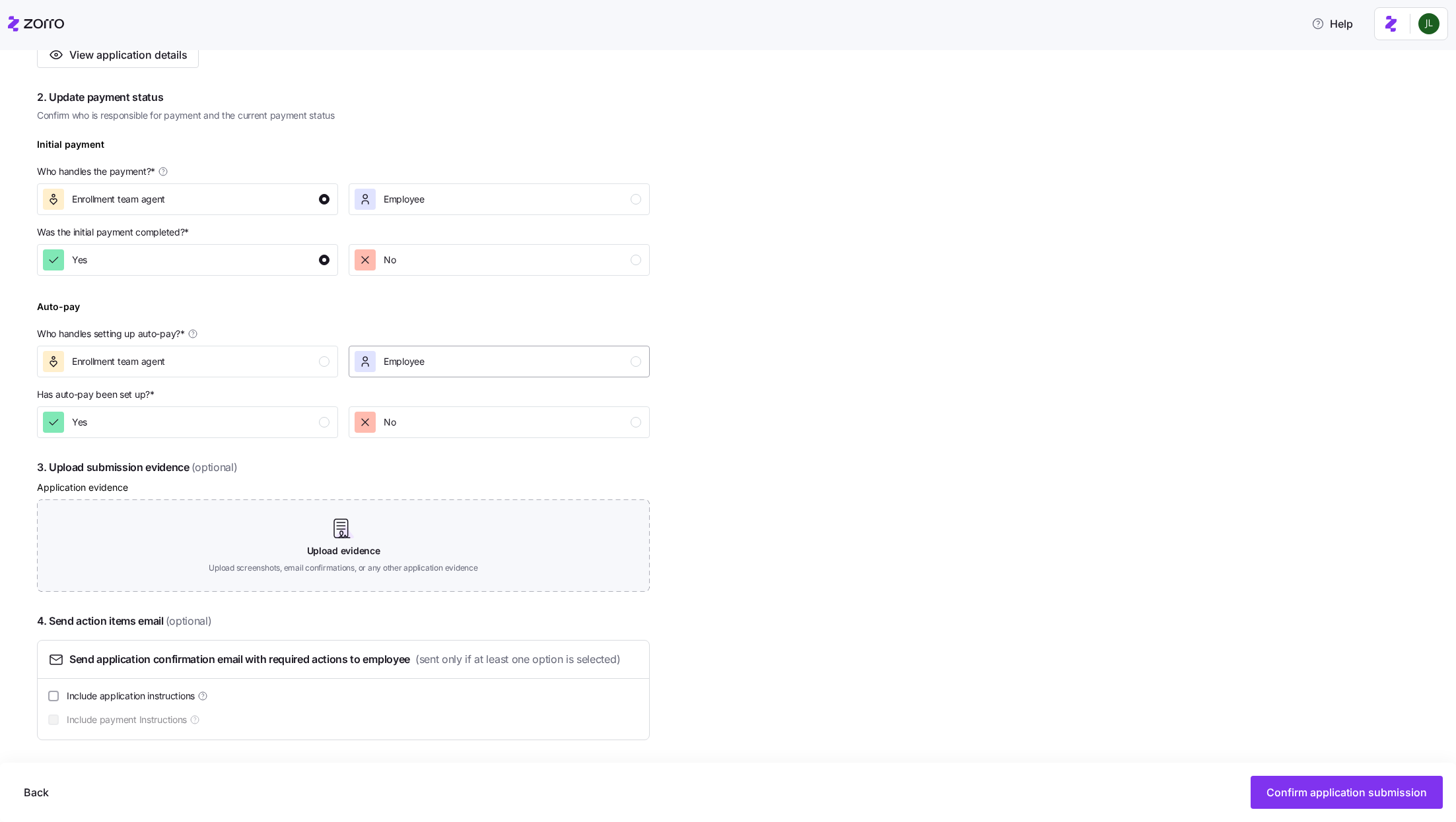
click at [494, 368] on div "Employee" at bounding box center [498, 361] width 287 height 21
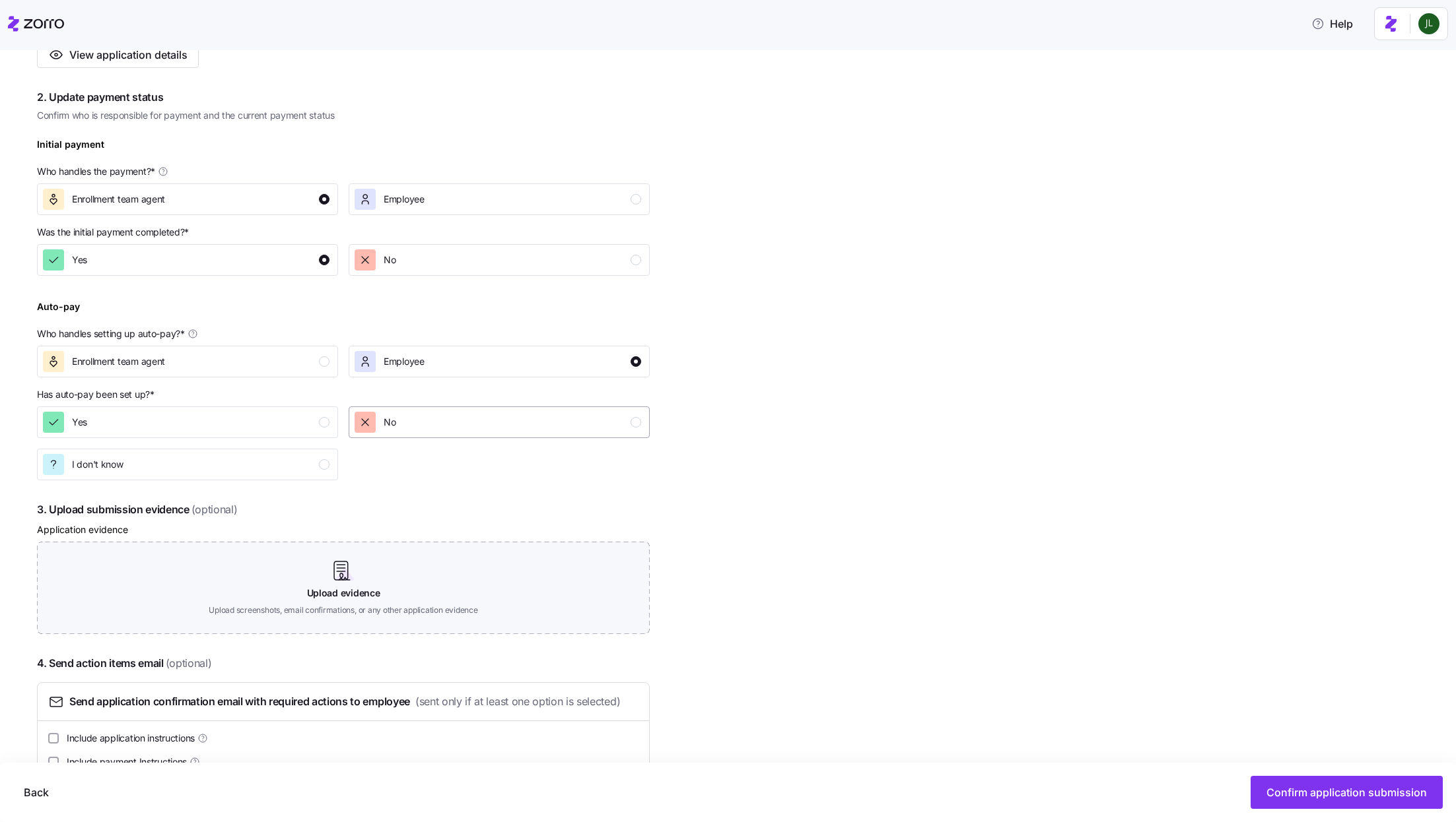
click at [488, 431] on div "No" at bounding box center [498, 423] width 287 height 21
click at [1305, 776] on div "Back Confirm application submission" at bounding box center [728, 792] width 1430 height 33
click at [1303, 796] on span "Confirm application submission" at bounding box center [1347, 792] width 161 height 16
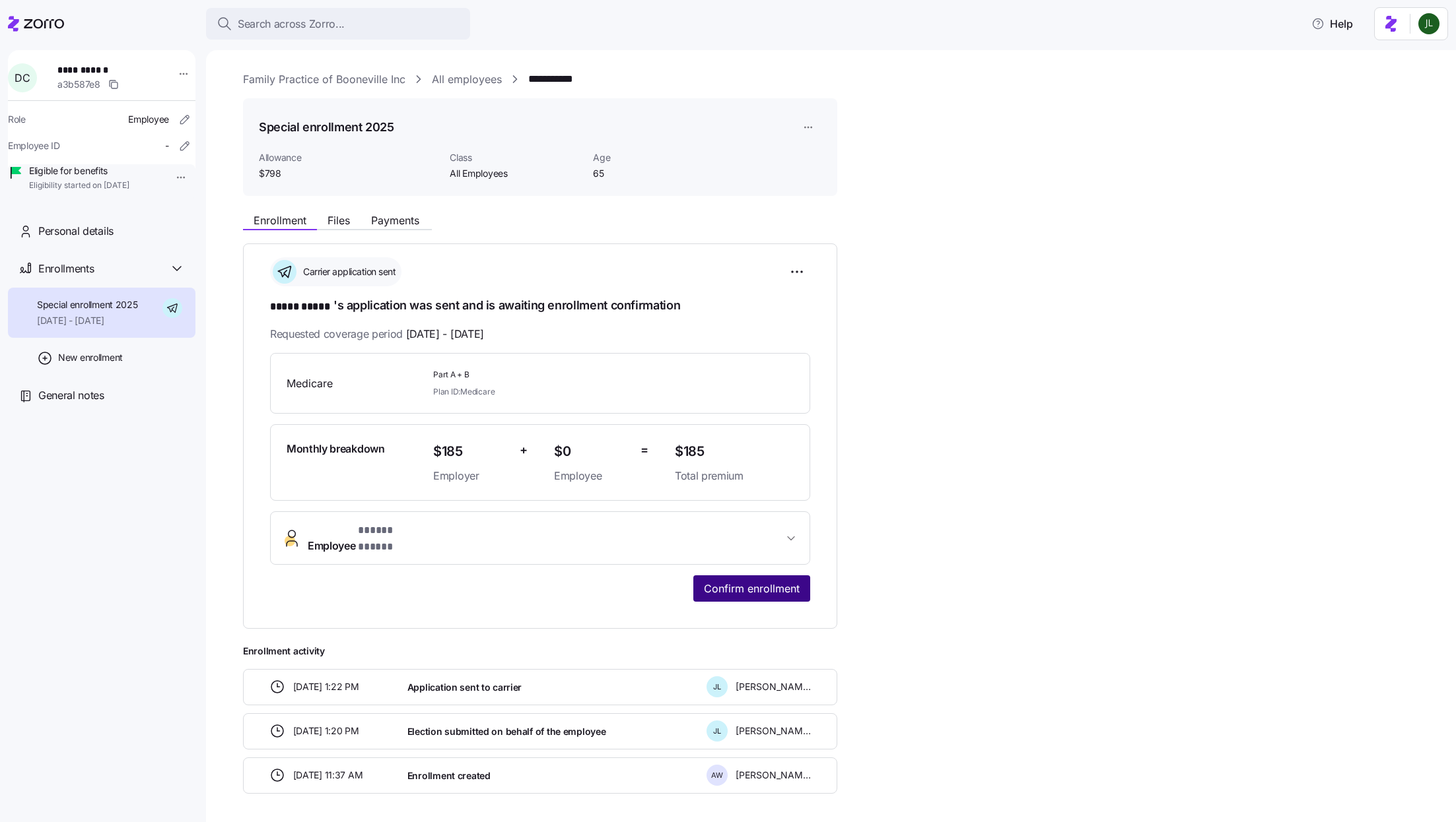
click at [750, 580] on span "Confirm enrollment" at bounding box center [751, 588] width 96 height 16
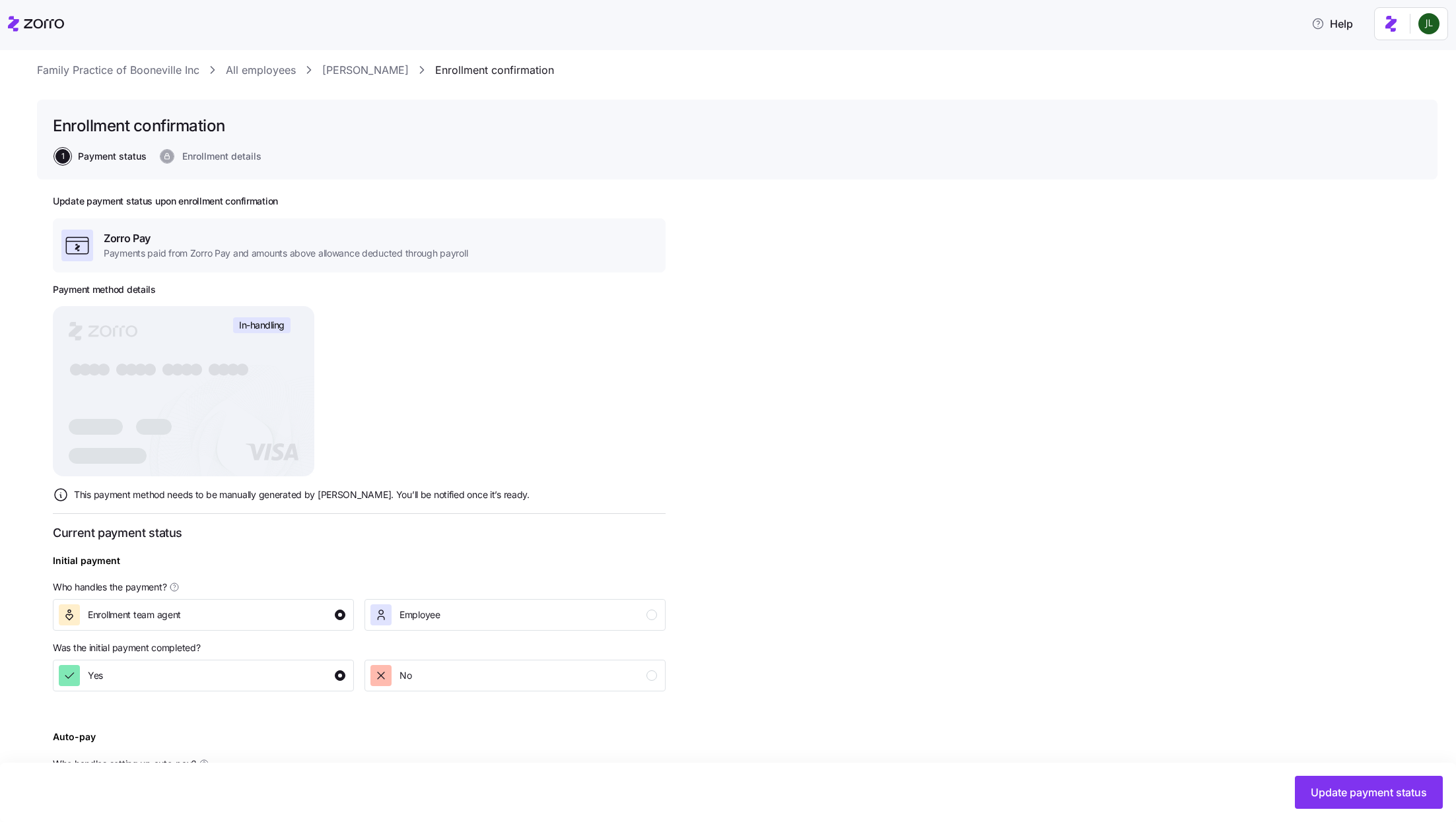
scroll to position [201, 0]
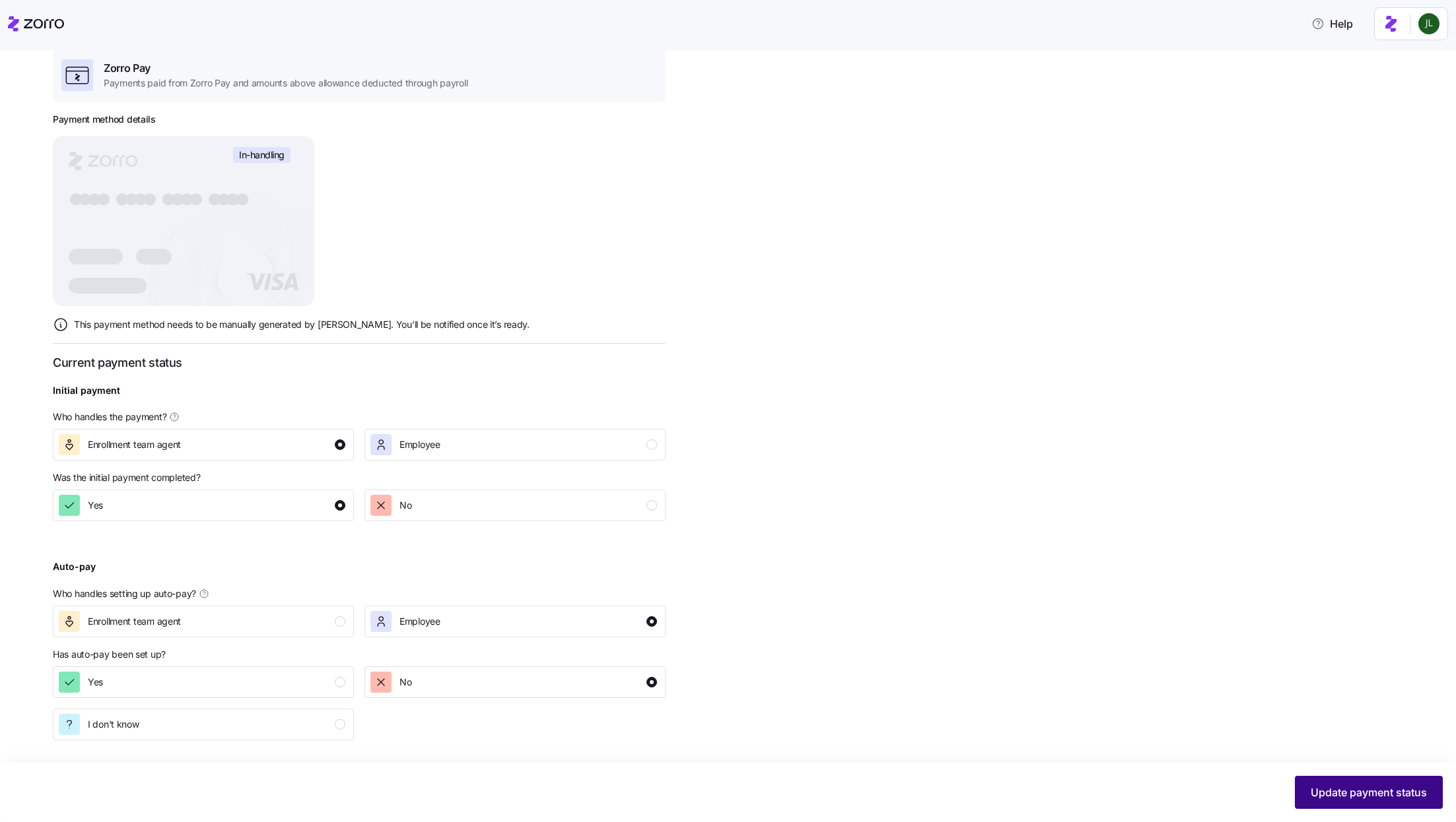
click at [1377, 797] on span "Update payment status" at bounding box center [1369, 792] width 116 height 16
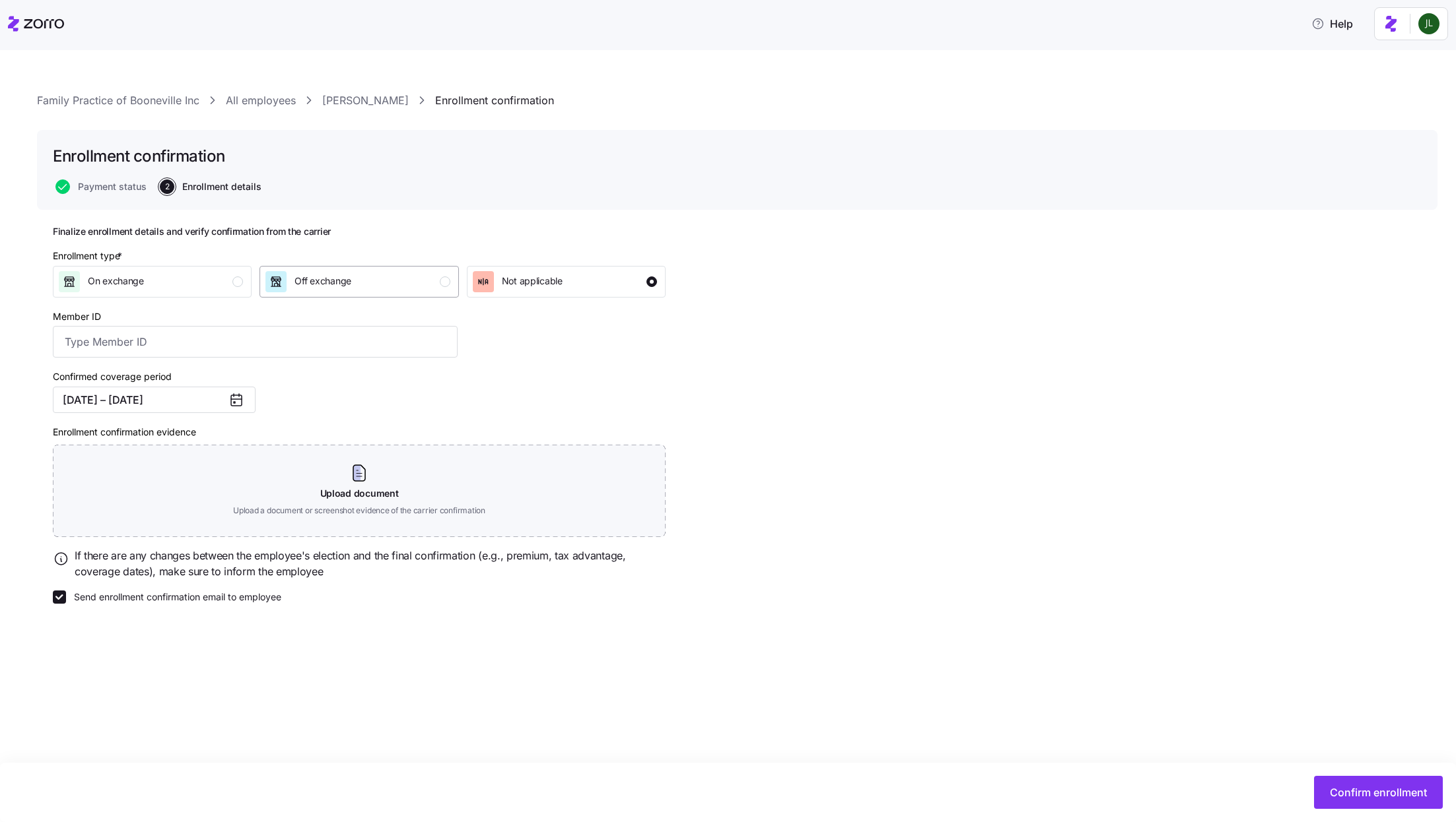
click at [376, 279] on div "Off exchange" at bounding box center [358, 282] width 184 height 21
click at [67, 592] on label "Send enrollment confirmation email to employee" at bounding box center [173, 597] width 215 height 13
click at [66, 592] on input "Send enrollment confirmation email to employee" at bounding box center [59, 597] width 13 height 13
checkbox input "false"
click at [1388, 792] on span "Confirm enrollment" at bounding box center [1378, 792] width 97 height 16
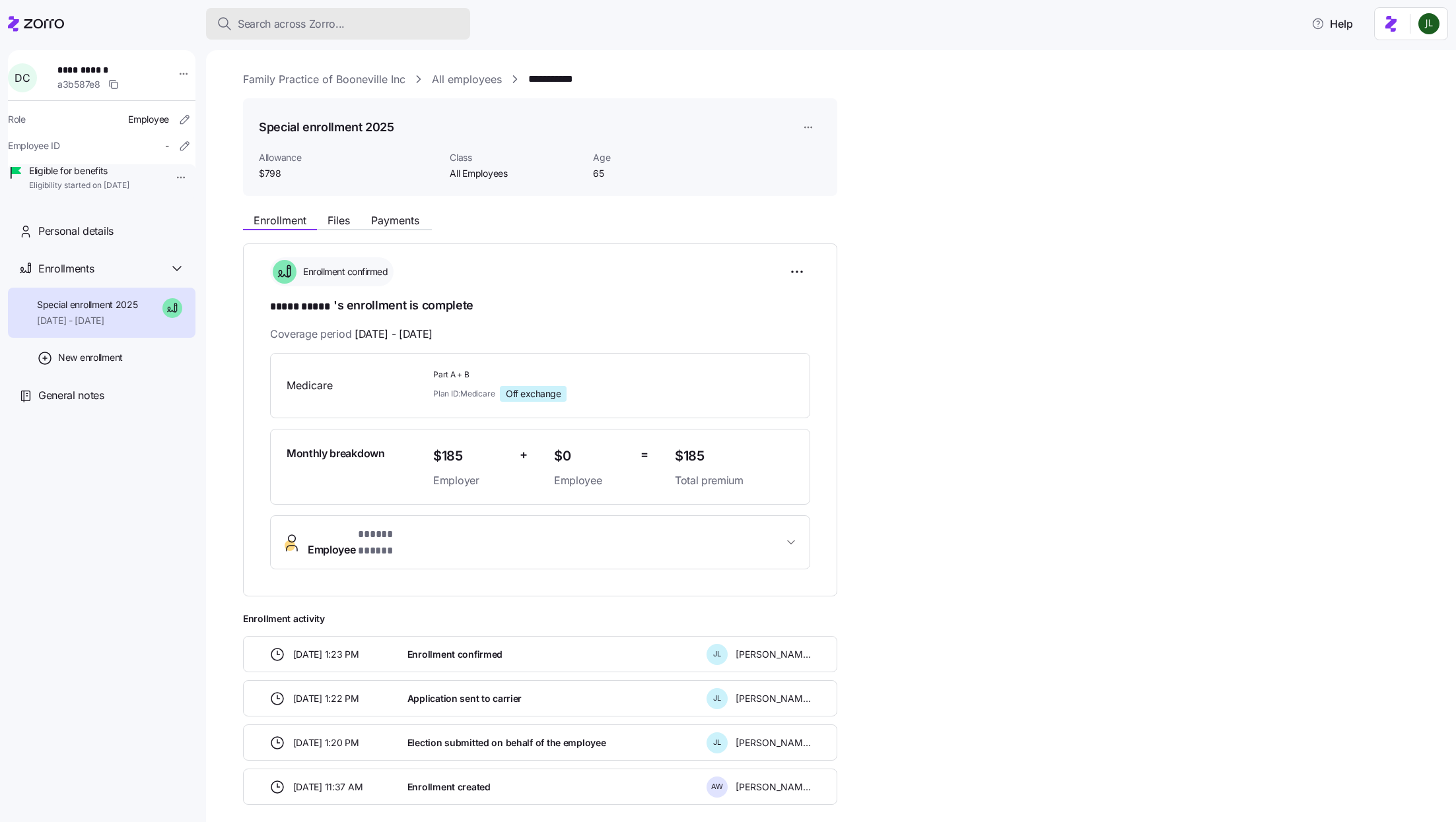
click at [398, 26] on div "Search across Zorro..." at bounding box center [338, 24] width 243 height 16
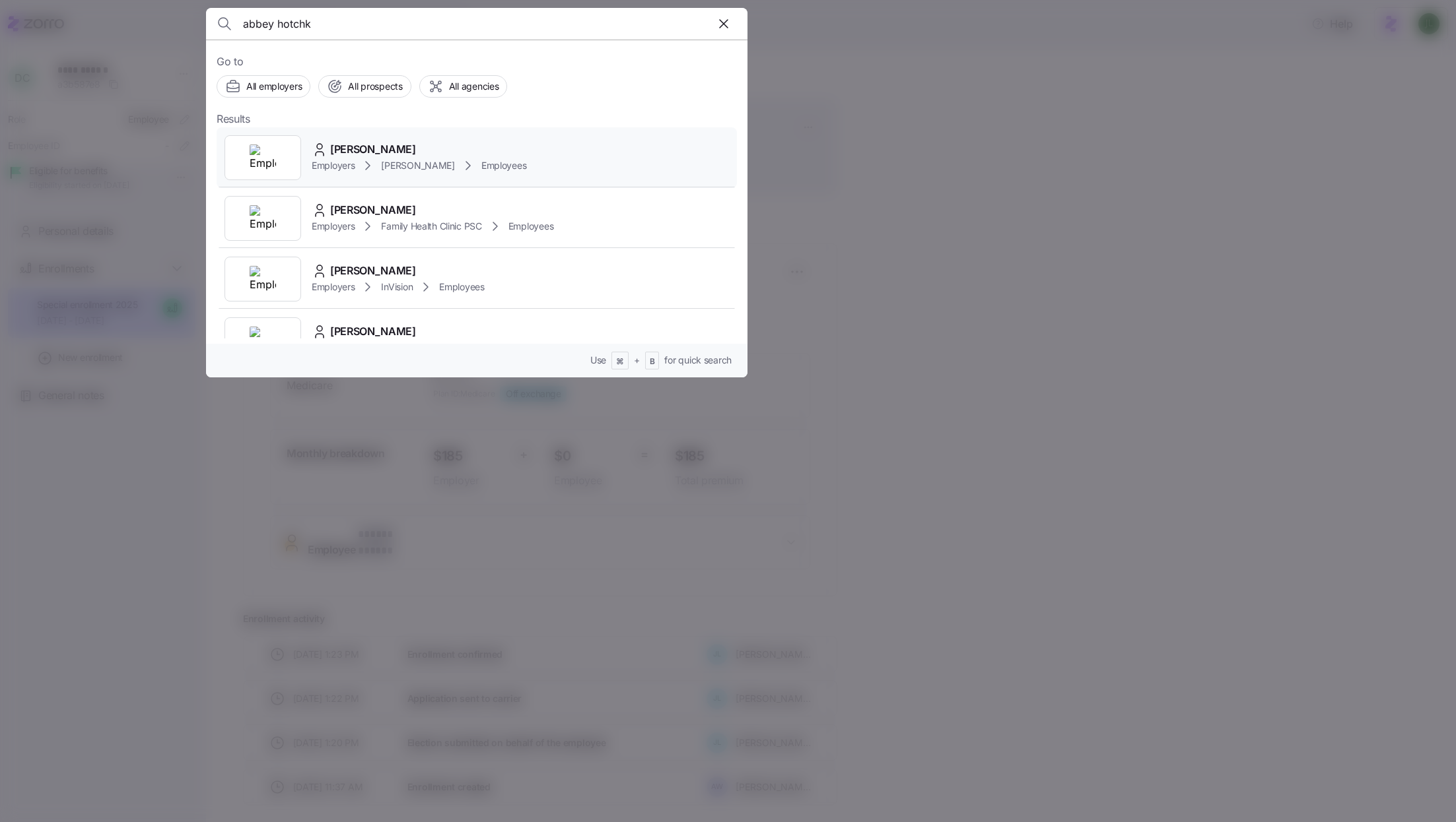
type input "abbey hotchk"
click at [502, 156] on div "Abbey Hotchkiss Employers Kim Cox Employees" at bounding box center [477, 157] width 520 height 61
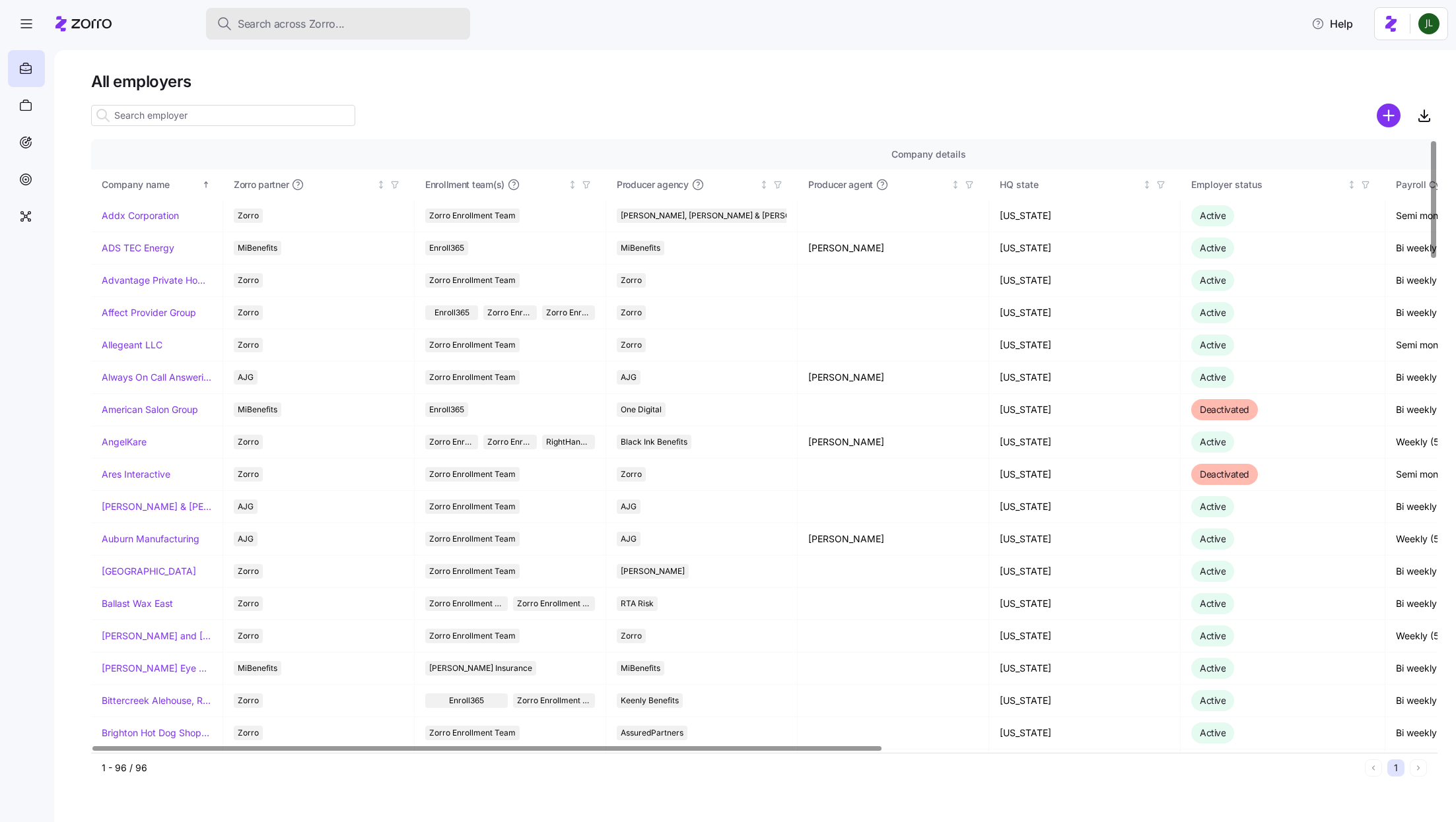
click at [307, 19] on span "Search across Zorro..." at bounding box center [290, 24] width 107 height 16
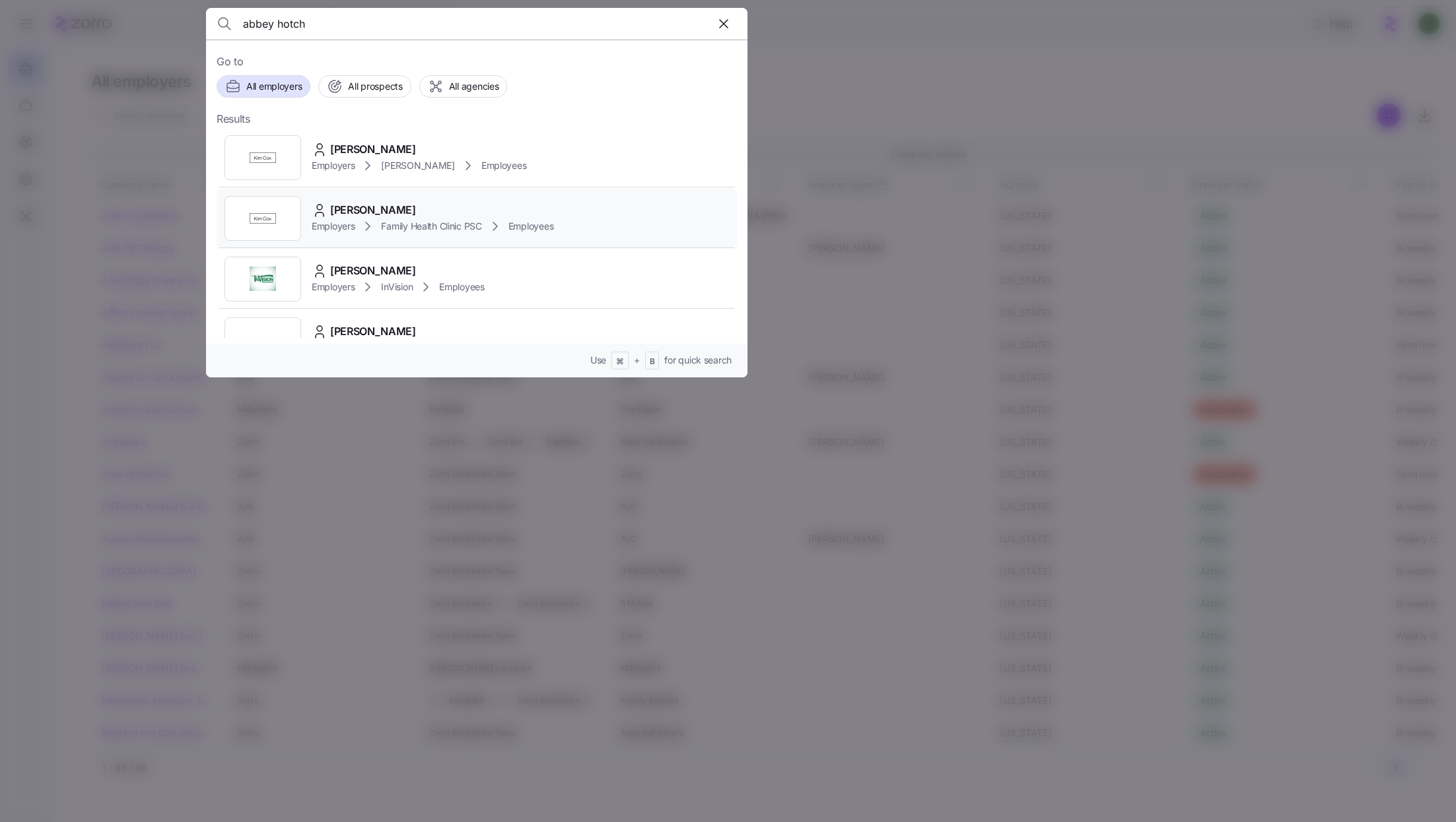
type input "abbey hotch"
click at [482, 229] on span "Family Health Clinic PSC" at bounding box center [431, 225] width 101 height 13
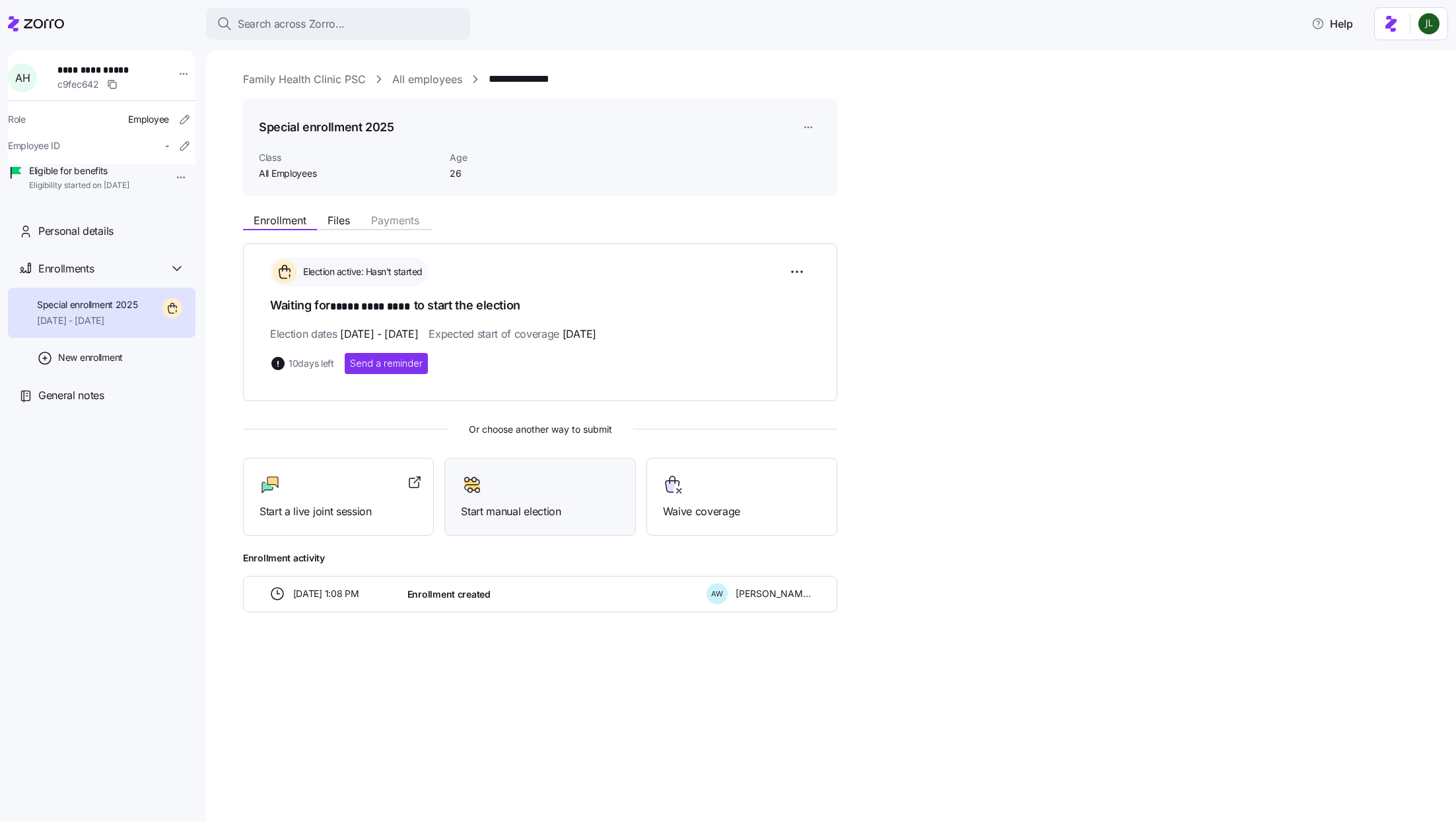
click at [512, 516] on span "Start manual election" at bounding box center [540, 511] width 158 height 16
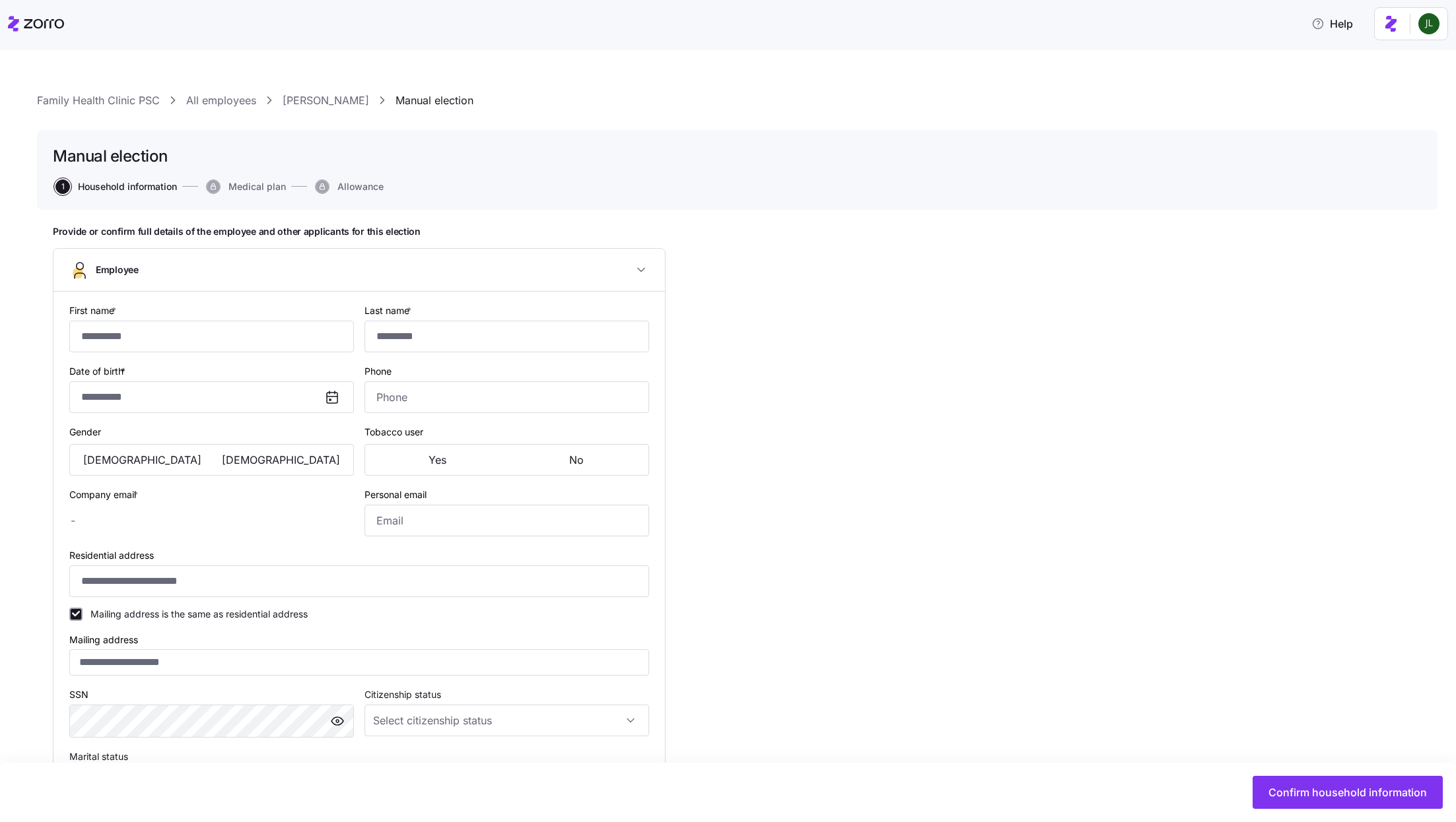
type input "*****"
type input "*********"
type input "abbeyhotchkiss23@gmail.com"
type input "**********"
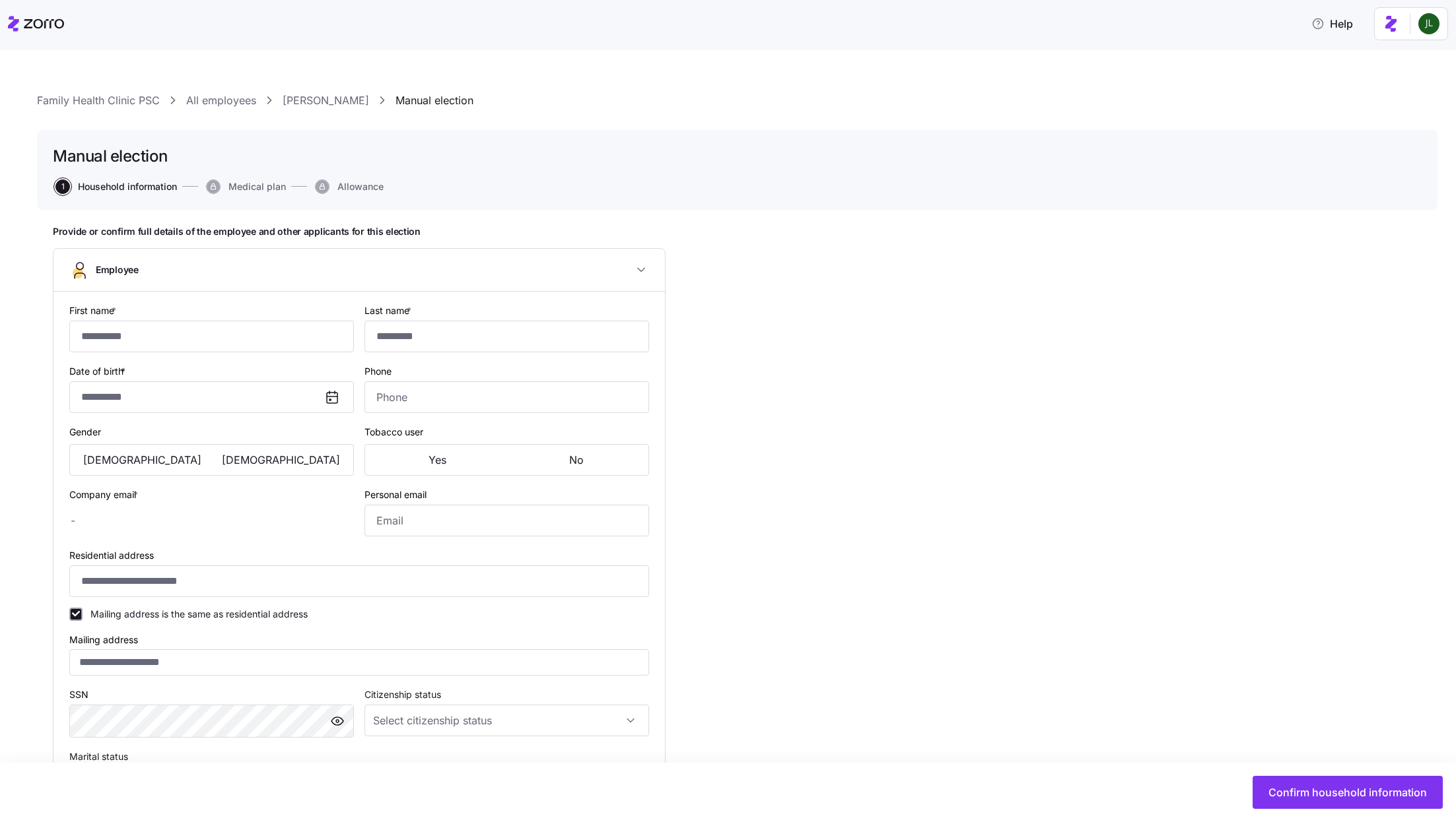
checkbox input "true"
type input "**********"
type input "(859) 358-1802"
type input "Full time"
type input "Salary"
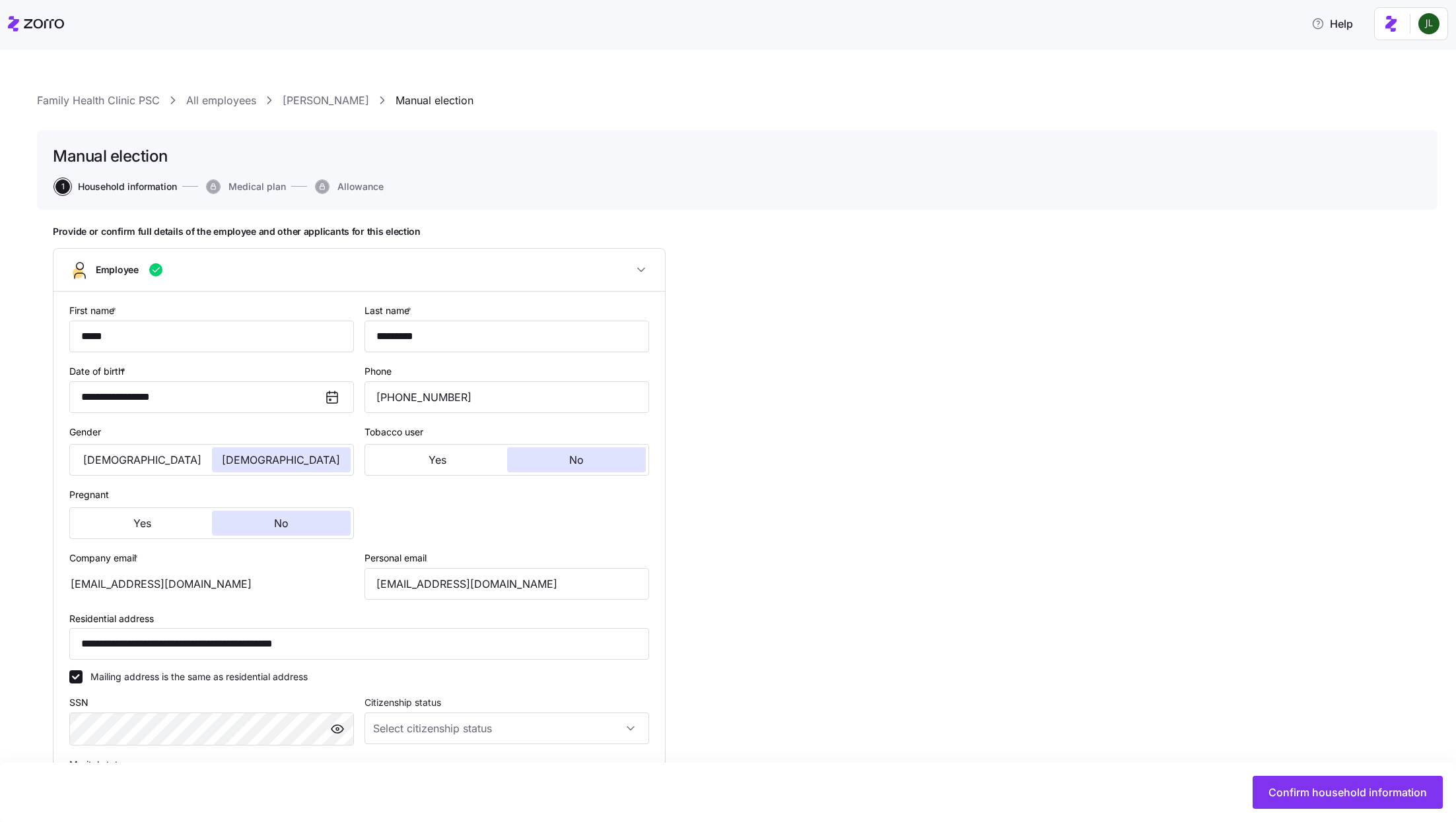
type input "All Employees"
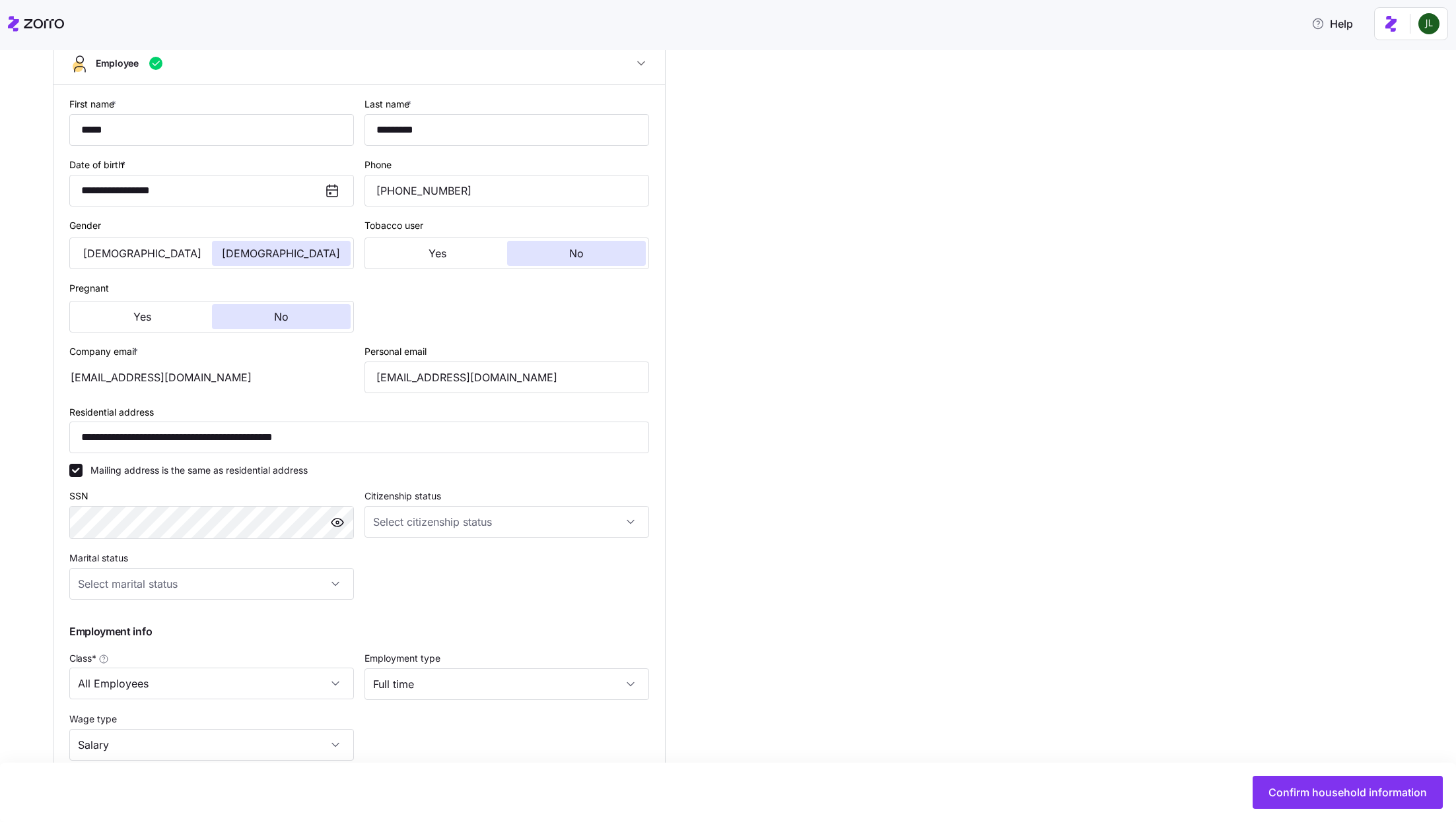
scroll to position [214, 0]
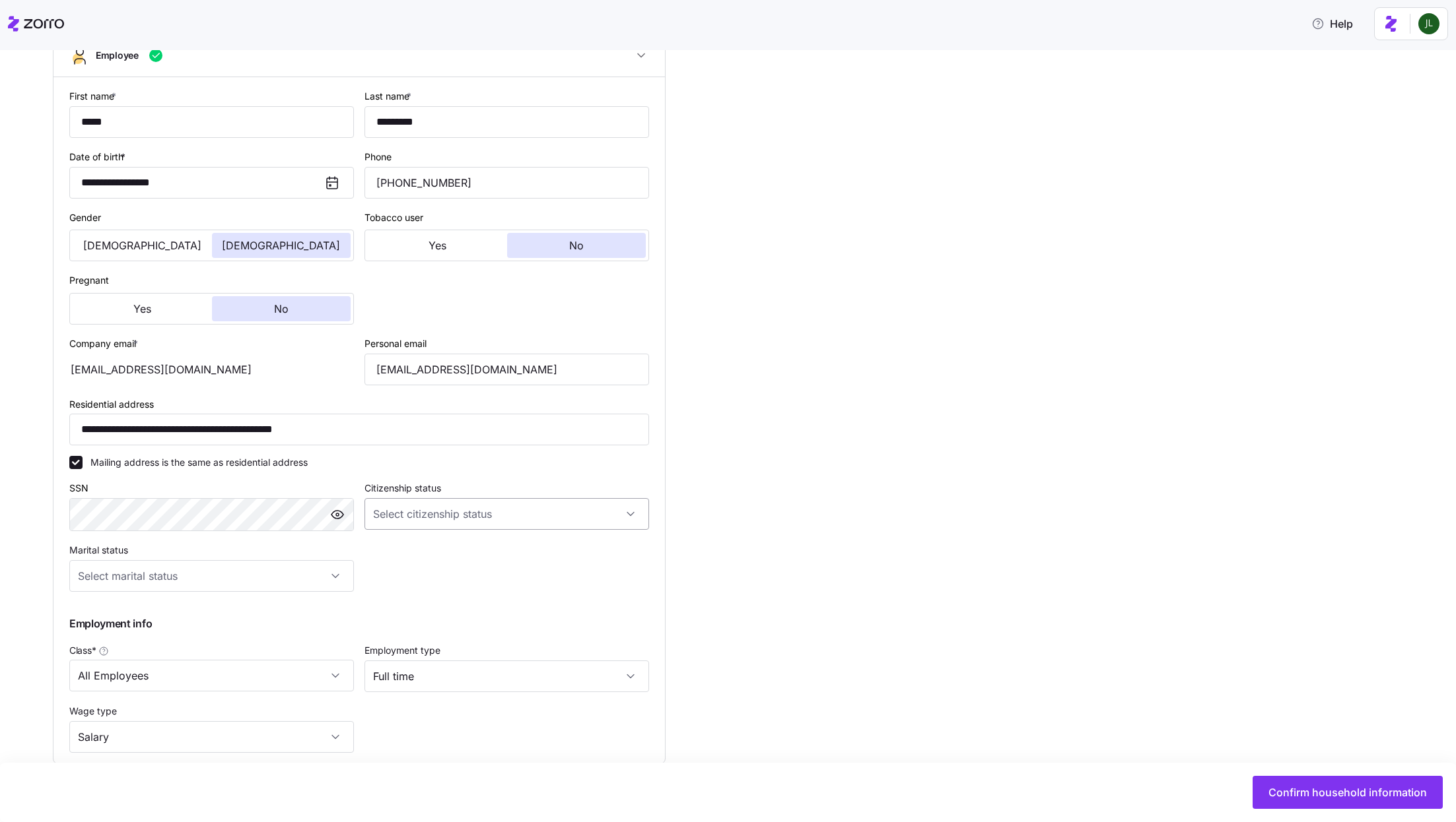
click at [386, 520] on input "Citizenship status" at bounding box center [506, 514] width 284 height 32
click at [389, 554] on span "[DEMOGRAPHIC_DATA] citizen" at bounding box center [447, 558] width 134 height 15
type input "[DEMOGRAPHIC_DATA] citizen"
click at [246, 572] on input "Marital status" at bounding box center [211, 576] width 284 height 32
click at [167, 625] on div "Single" at bounding box center [211, 621] width 274 height 27
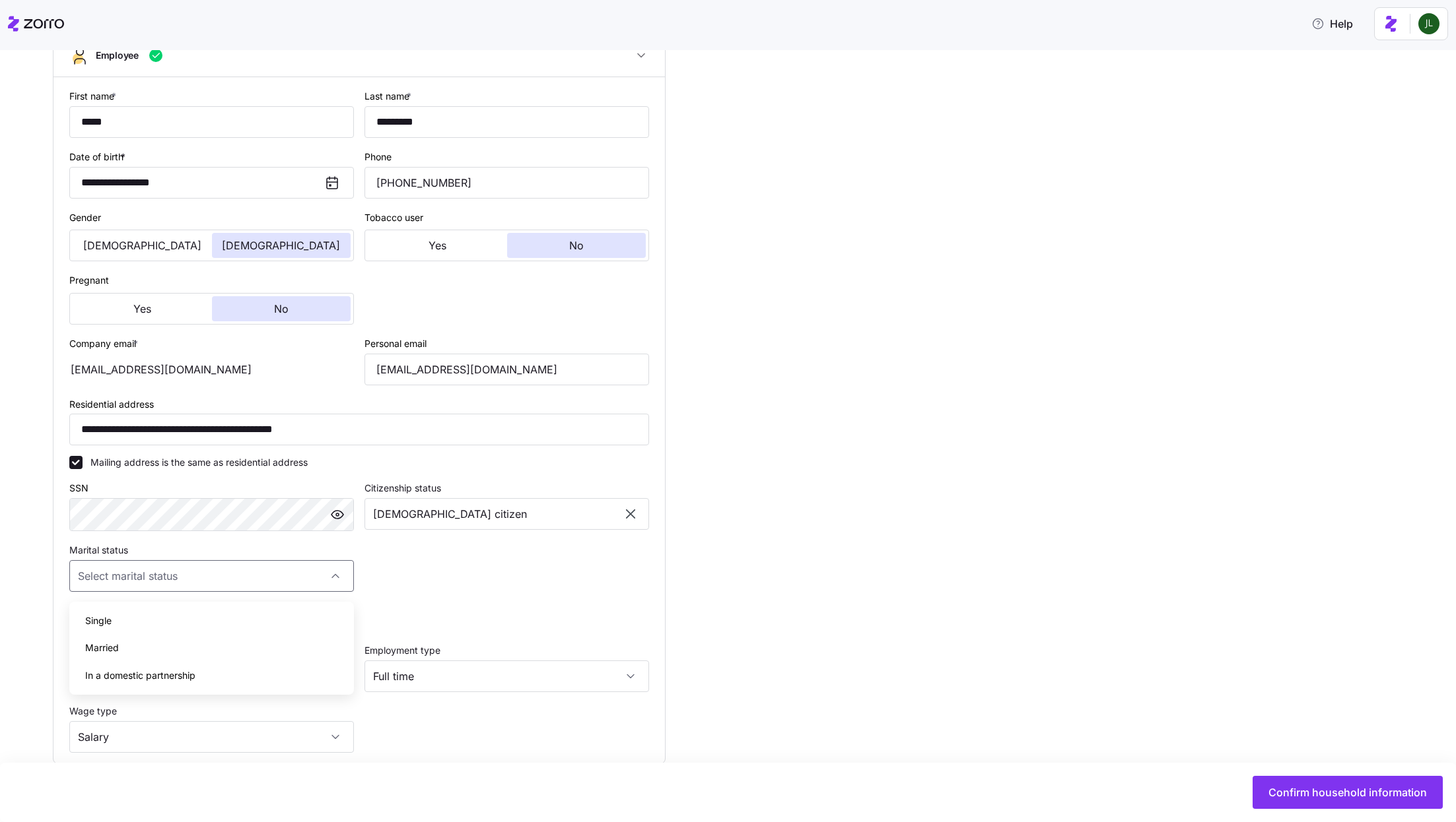
type input "Single"
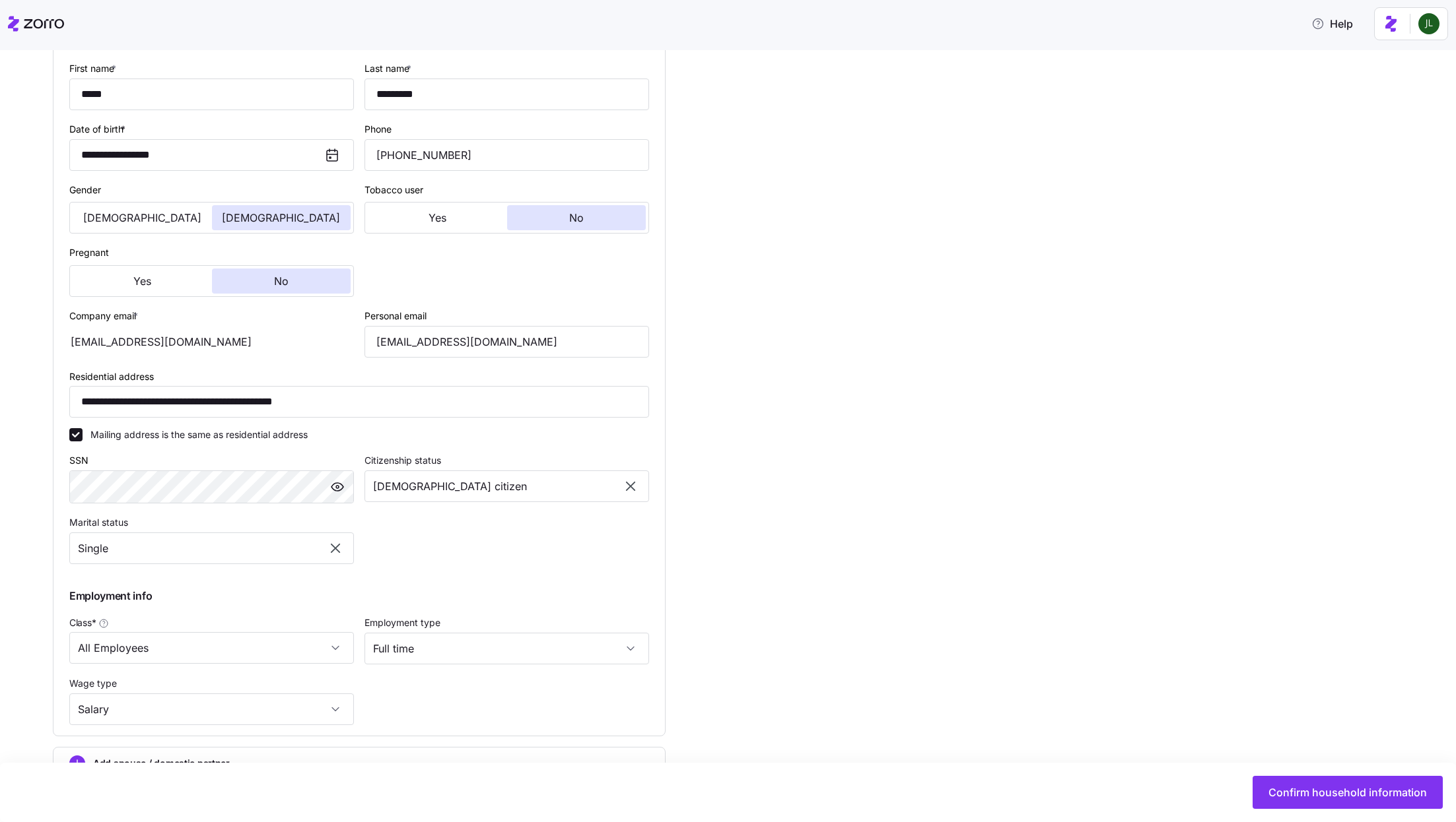
scroll to position [329, 0]
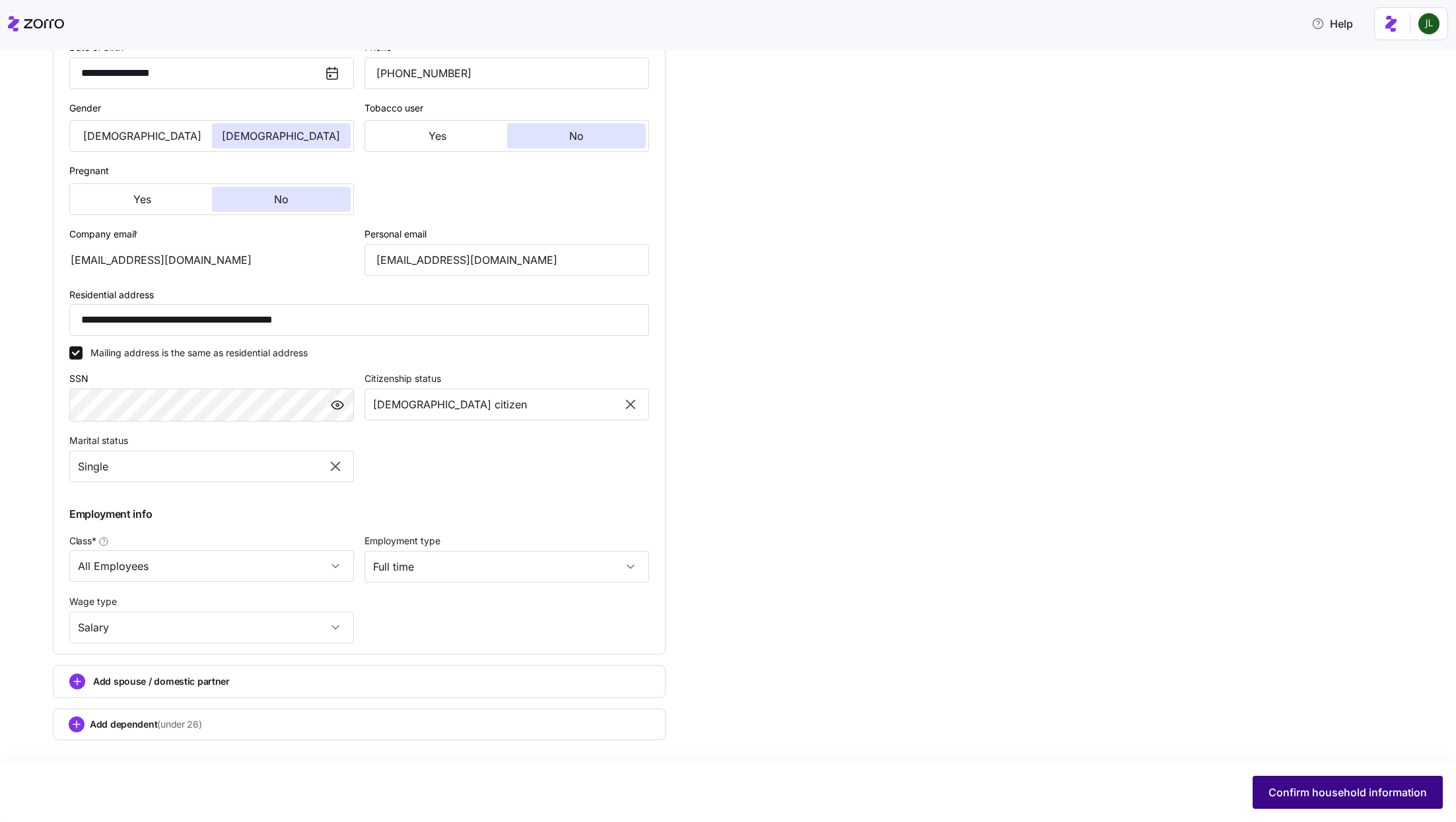
click at [1406, 791] on span "Confirm household information" at bounding box center [1348, 792] width 159 height 16
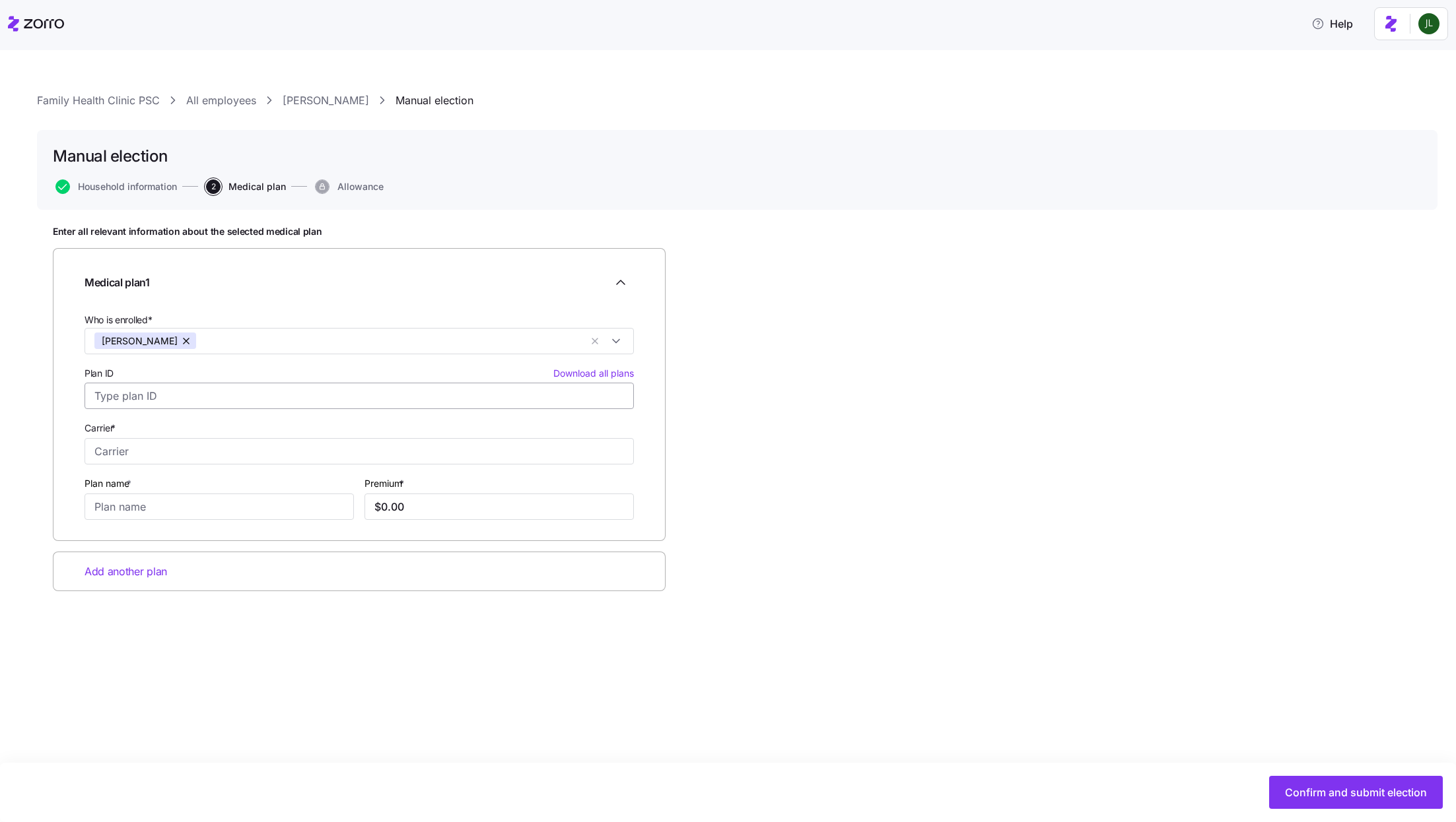
click at [202, 398] on input "Plan ID Download all plans" at bounding box center [359, 395] width 549 height 26
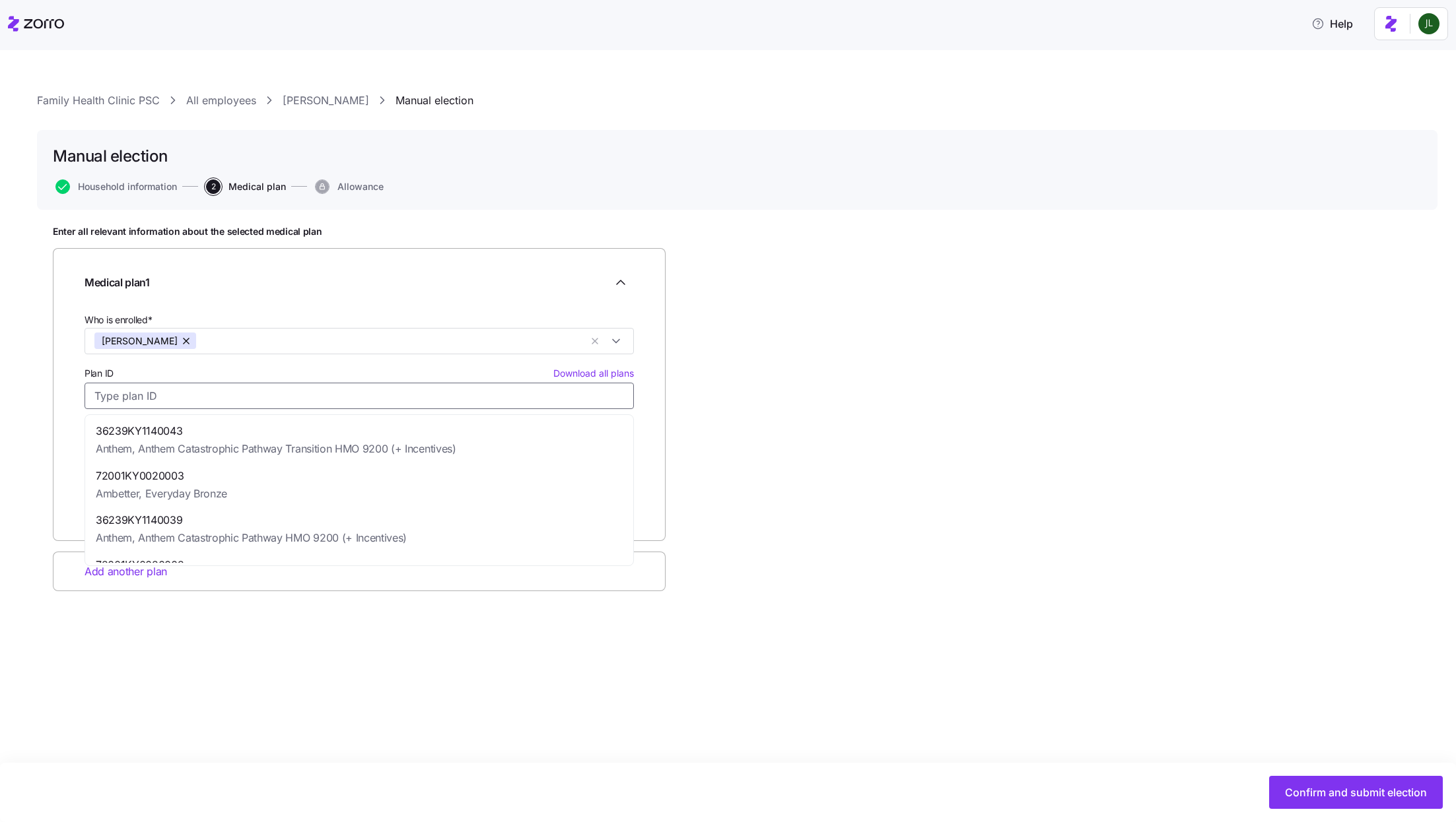
click at [204, 395] on input "Plan ID Download all plans" at bounding box center [359, 395] width 549 height 26
paste input "36239KY1140090"
type input "36239KY1140090"
type input "Anthem"
type input "Anthem Bronze Pathway HMO 7000 Adult Dental/Vision ($0 Virtual PCP + $0 Select …"
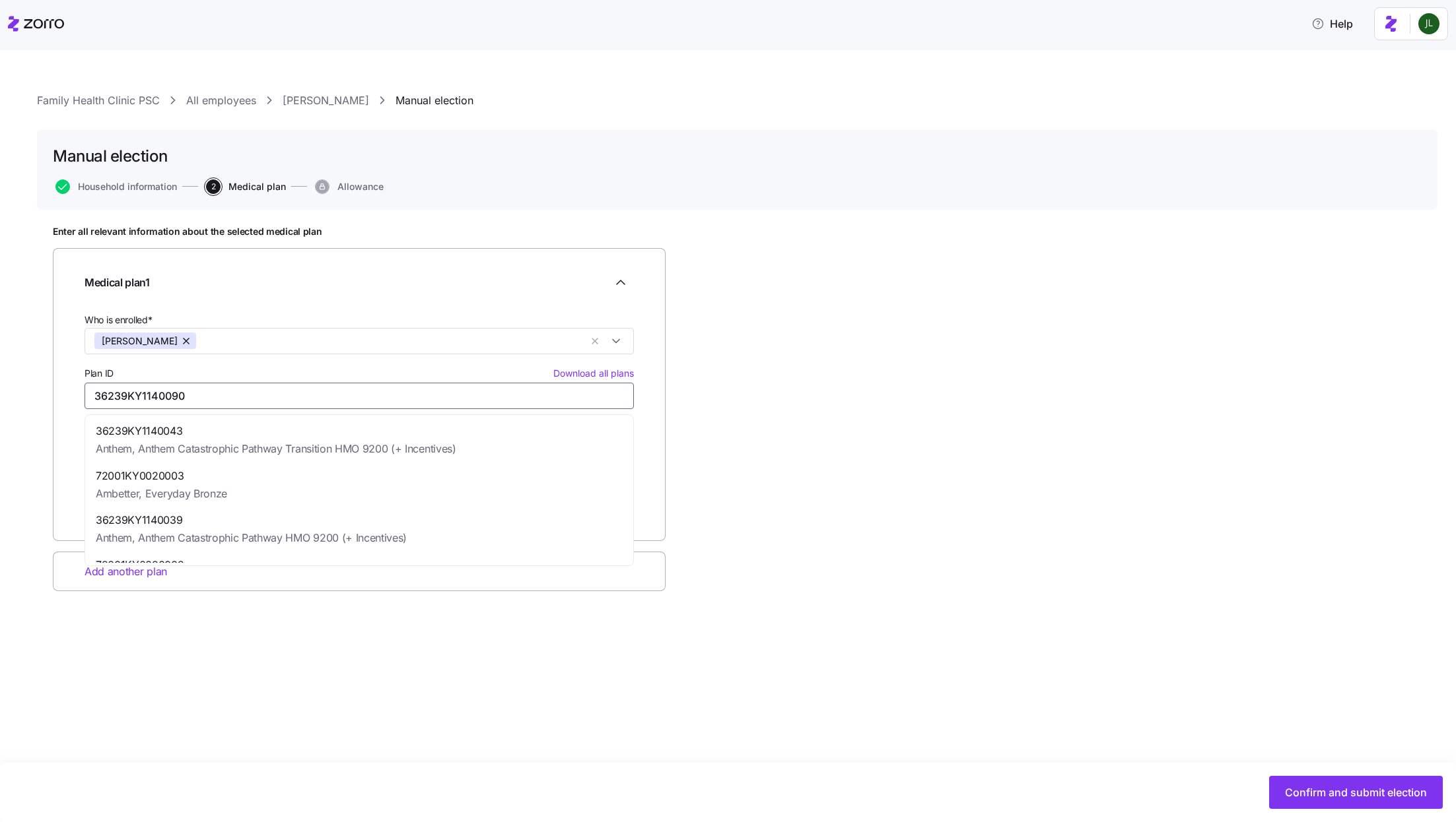
type input "$389.16"
click at [205, 441] on span "Anthem, Anthem Bronze Pathway HMO 7000 Adult Dental/Vision ($0 Virtual PCP + $0…" at bounding box center [327, 449] width 463 height 16
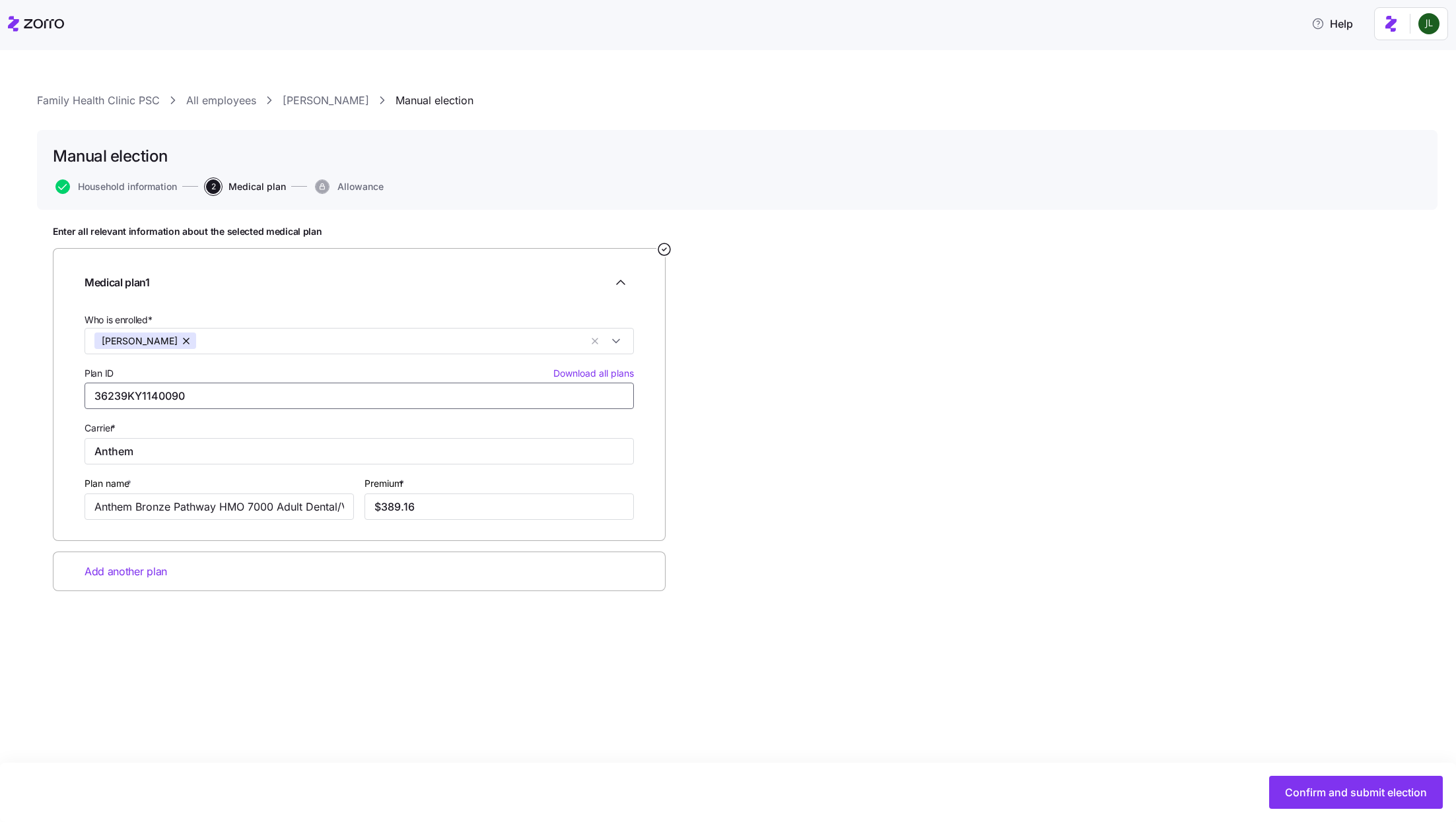
type input "36239KY1140090"
click at [1314, 793] on span "Confirm and submit election" at bounding box center [1356, 792] width 142 height 16
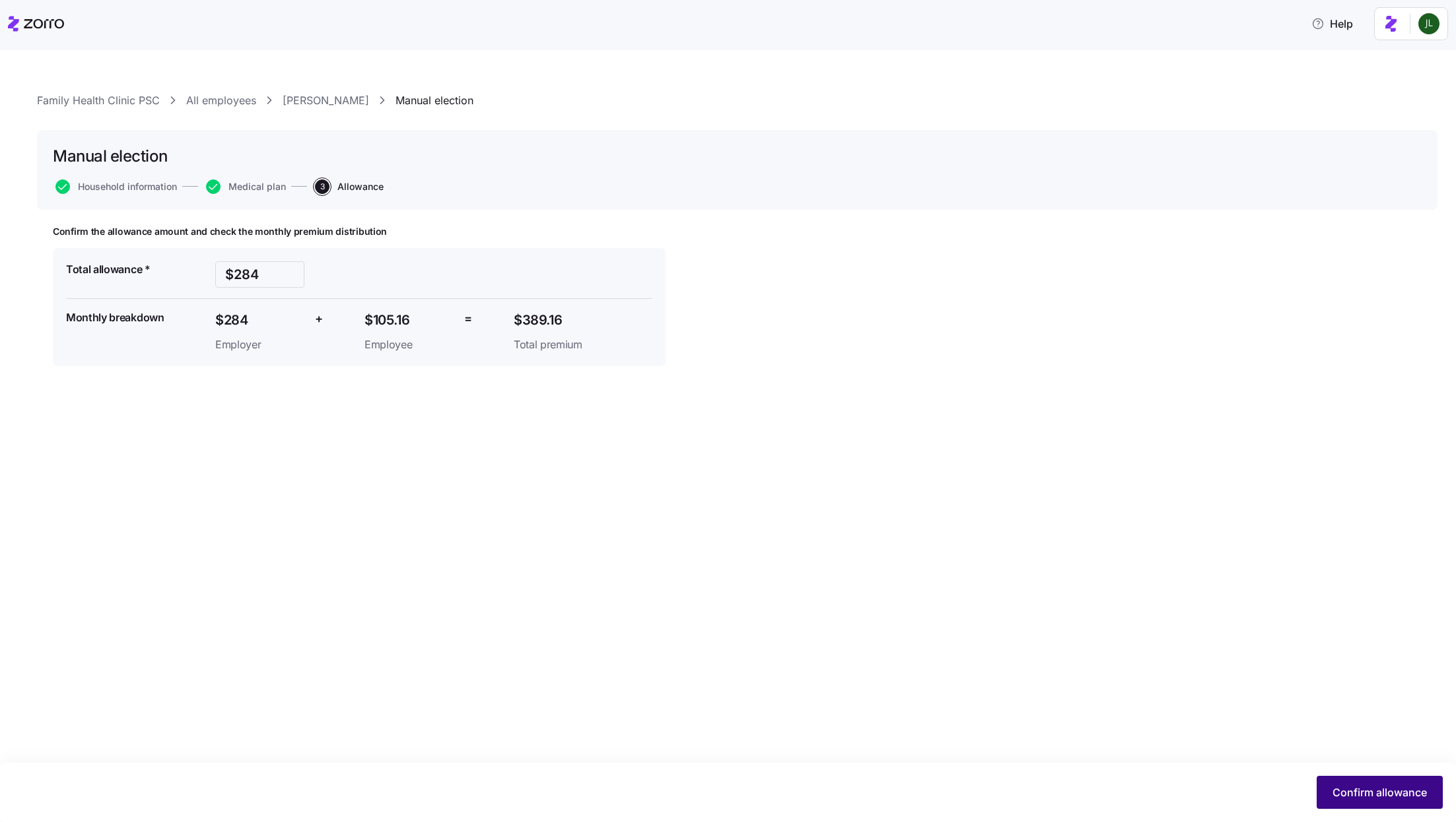
click at [1347, 784] on button "Confirm allowance" at bounding box center [1380, 792] width 126 height 33
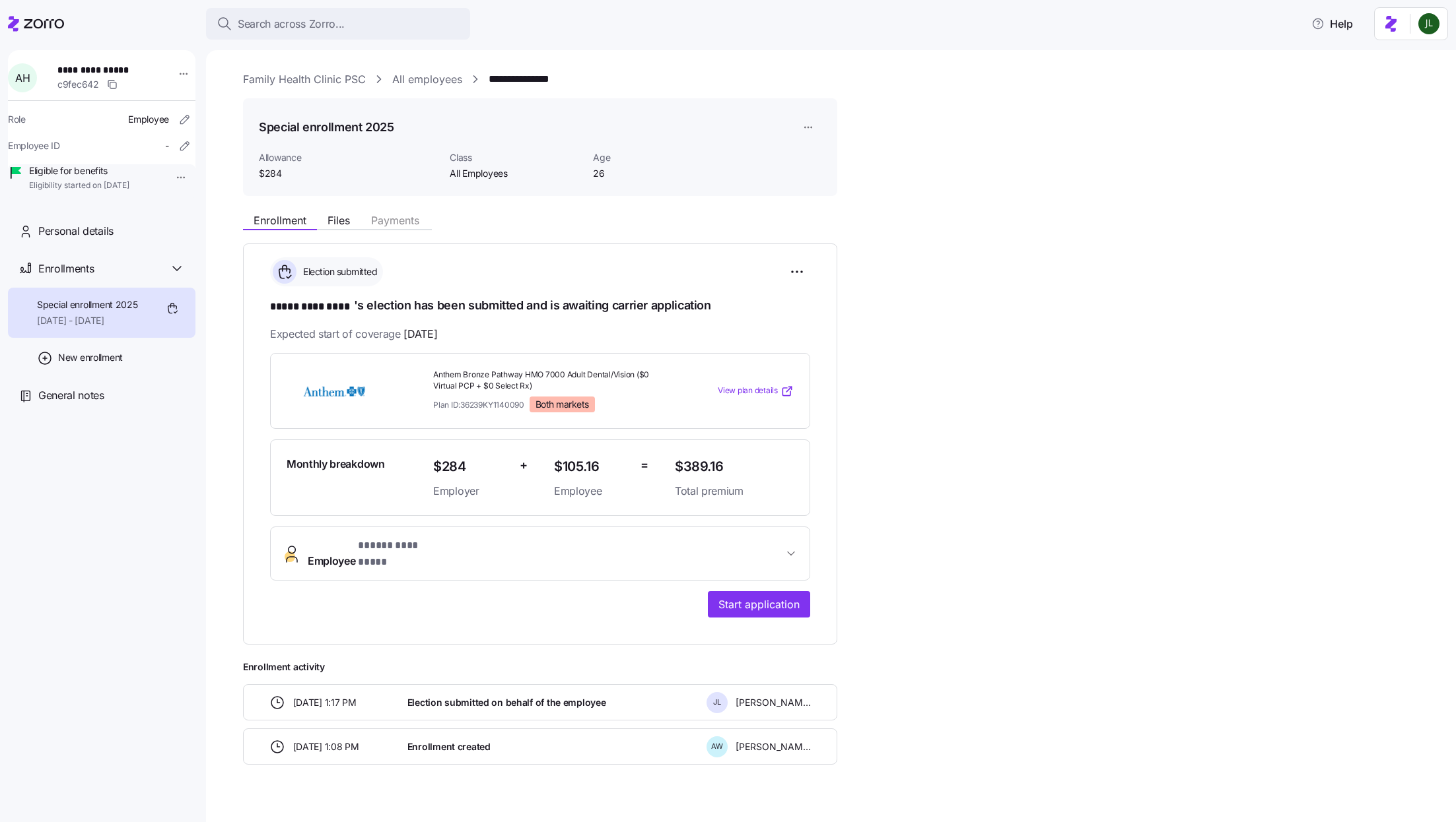
click at [642, 458] on span "=" at bounding box center [644, 465] width 8 height 19
click at [938, 406] on div "**********" at bounding box center [840, 486] width 1195 height 558
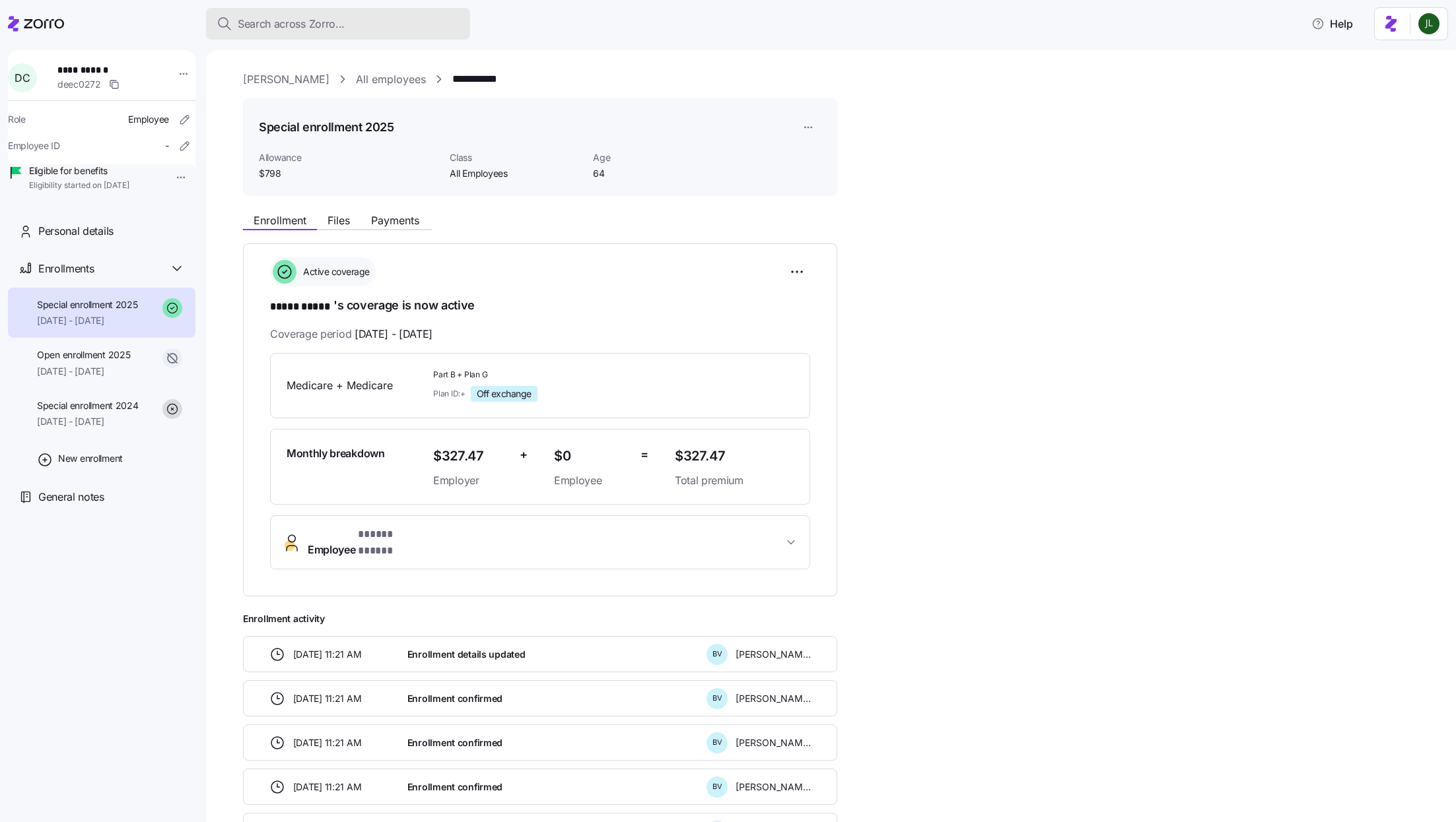
click at [351, 26] on div "Search across Zorro..." at bounding box center [338, 24] width 243 height 16
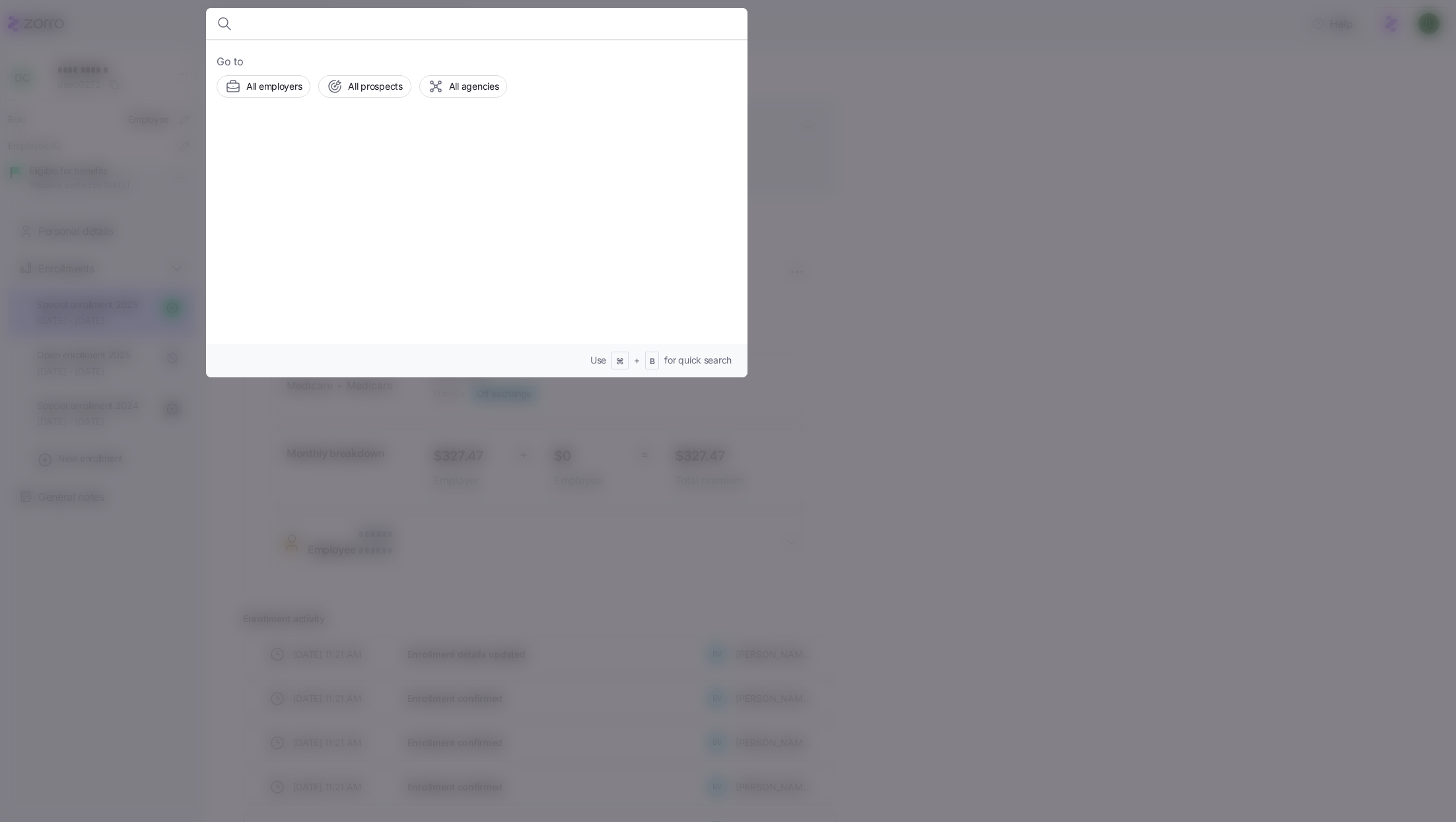
click at [997, 301] on div at bounding box center [728, 411] width 1456 height 822
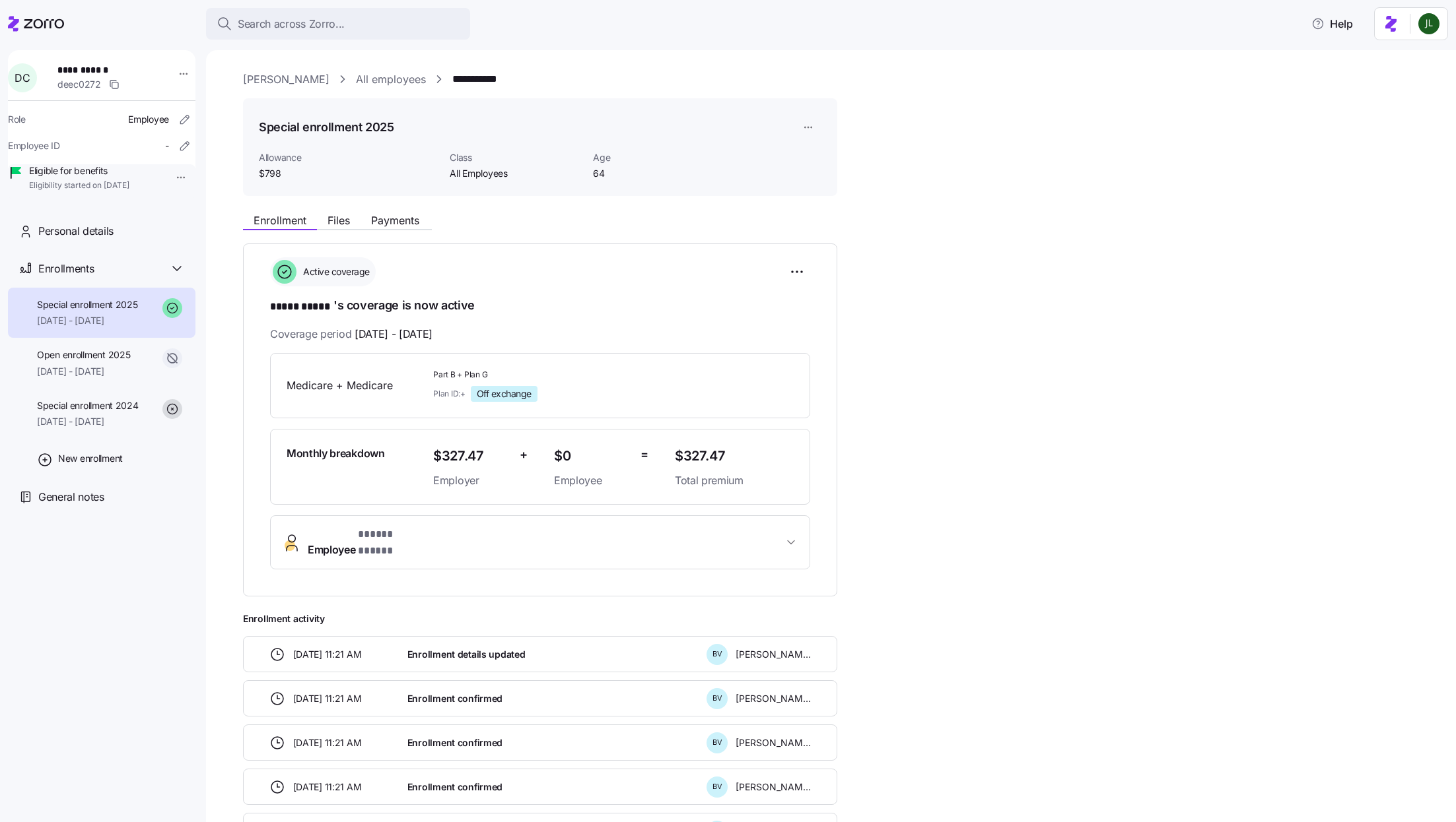
click at [495, 537] on span "Employee * ***** ***** *" at bounding box center [545, 542] width 476 height 32
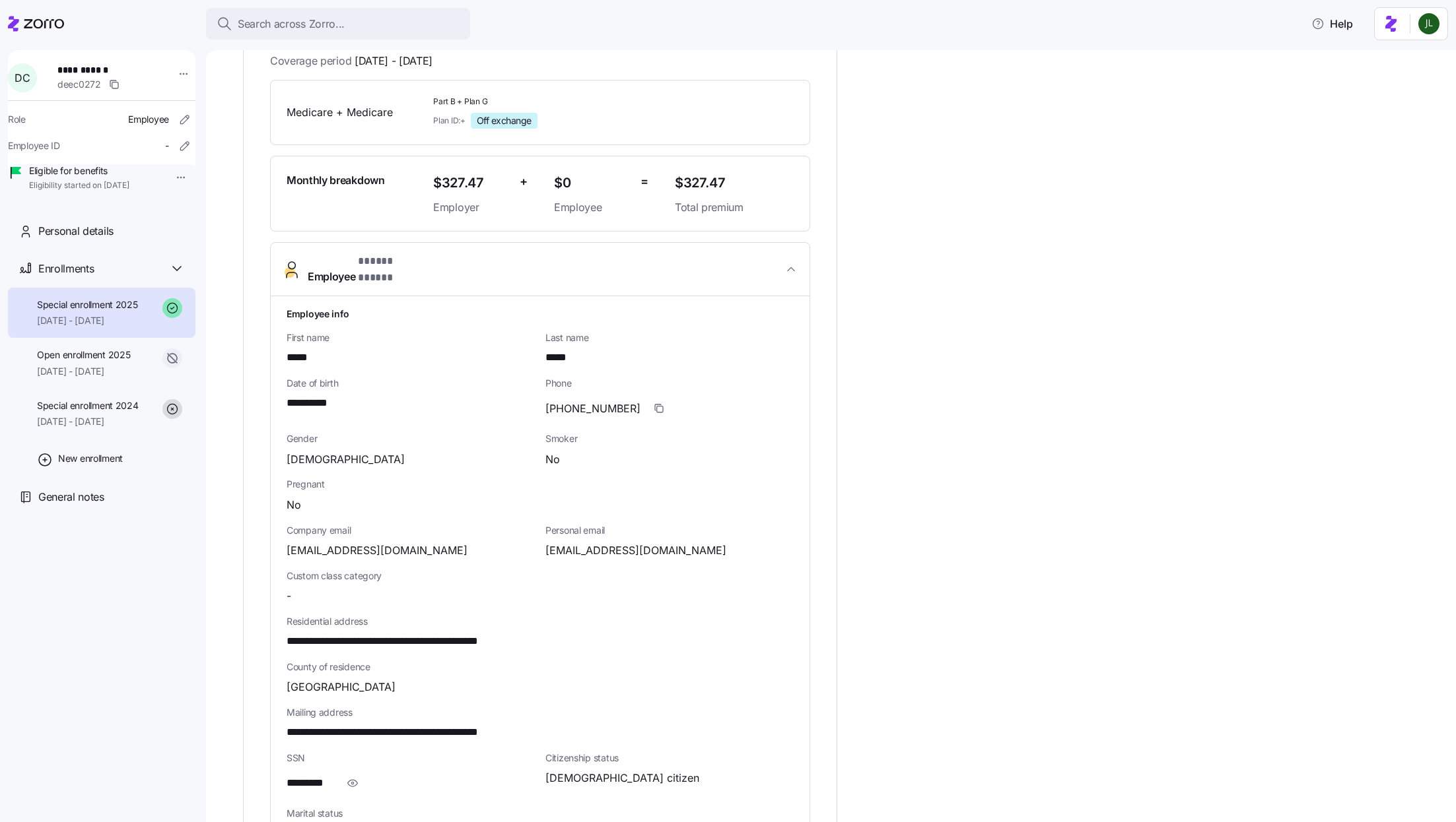
scroll to position [421, 0]
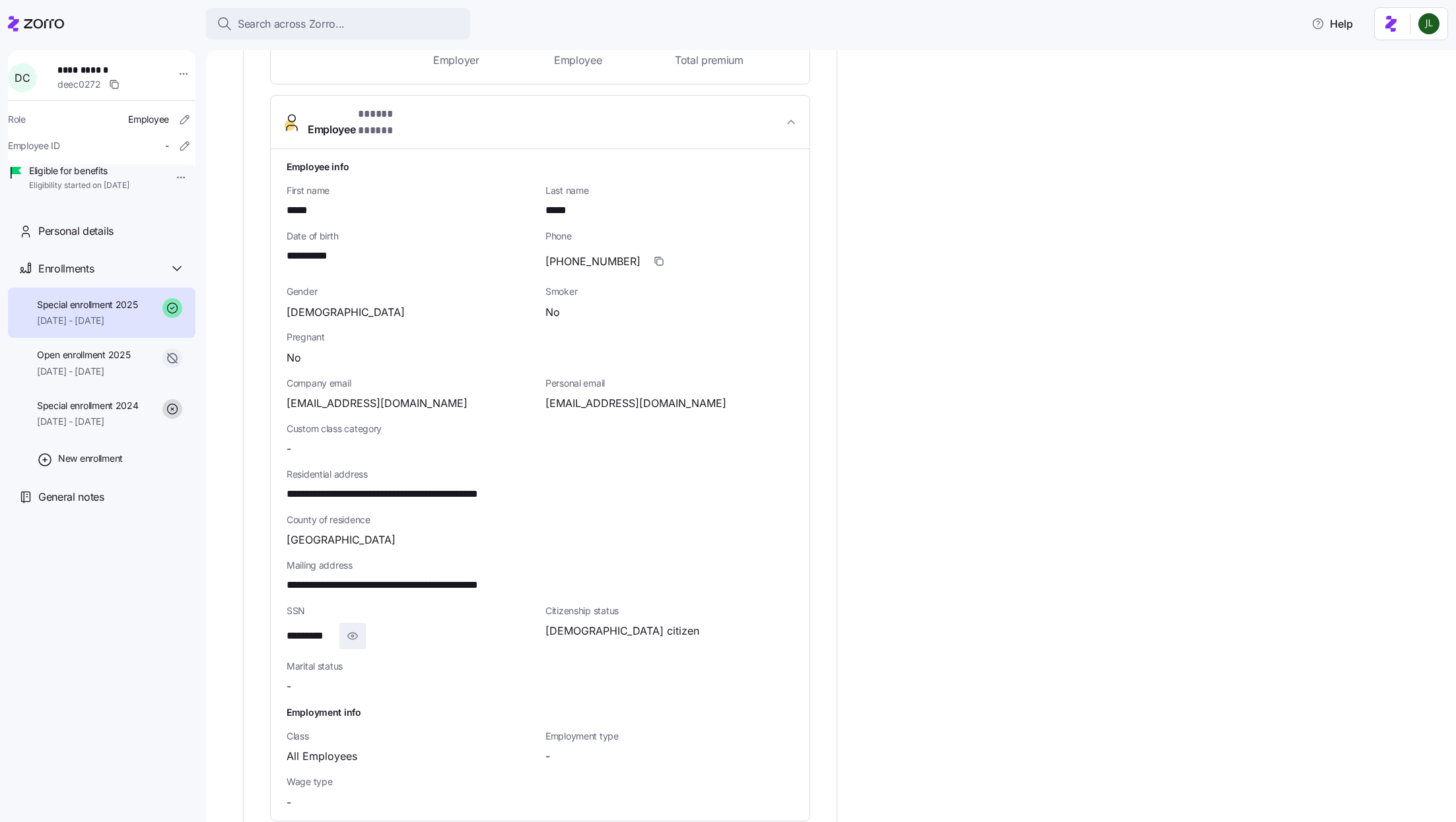
click at [354, 635] on icon "button" at bounding box center [352, 636] width 2 height 2
drag, startPoint x: 360, startPoint y: 621, endPoint x: 278, endPoint y: 621, distance: 82.0
click at [278, 621] on div "**********" at bounding box center [540, 485] width 539 height 672
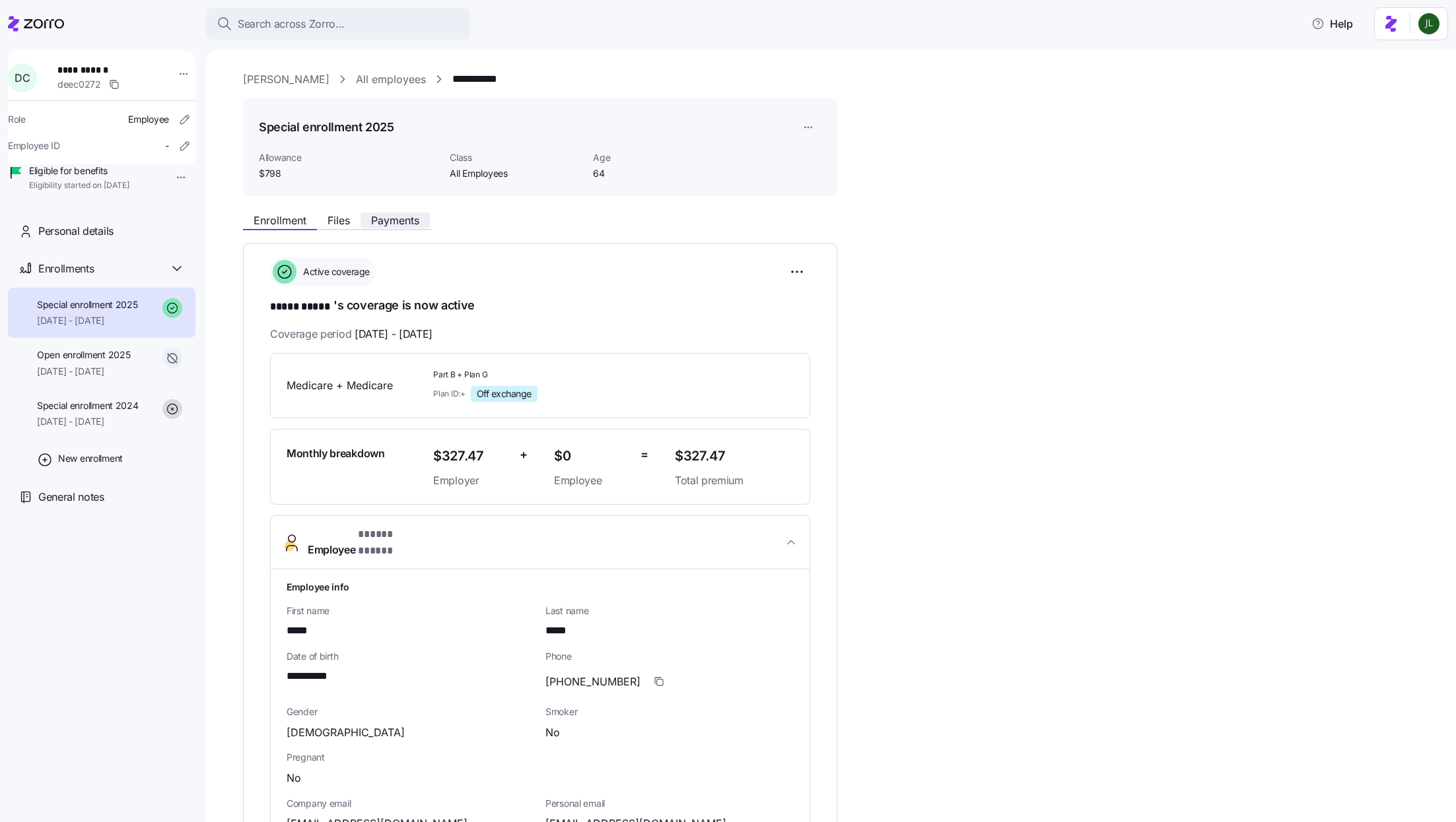
click at [388, 225] on span "Payments" at bounding box center [395, 220] width 48 height 10
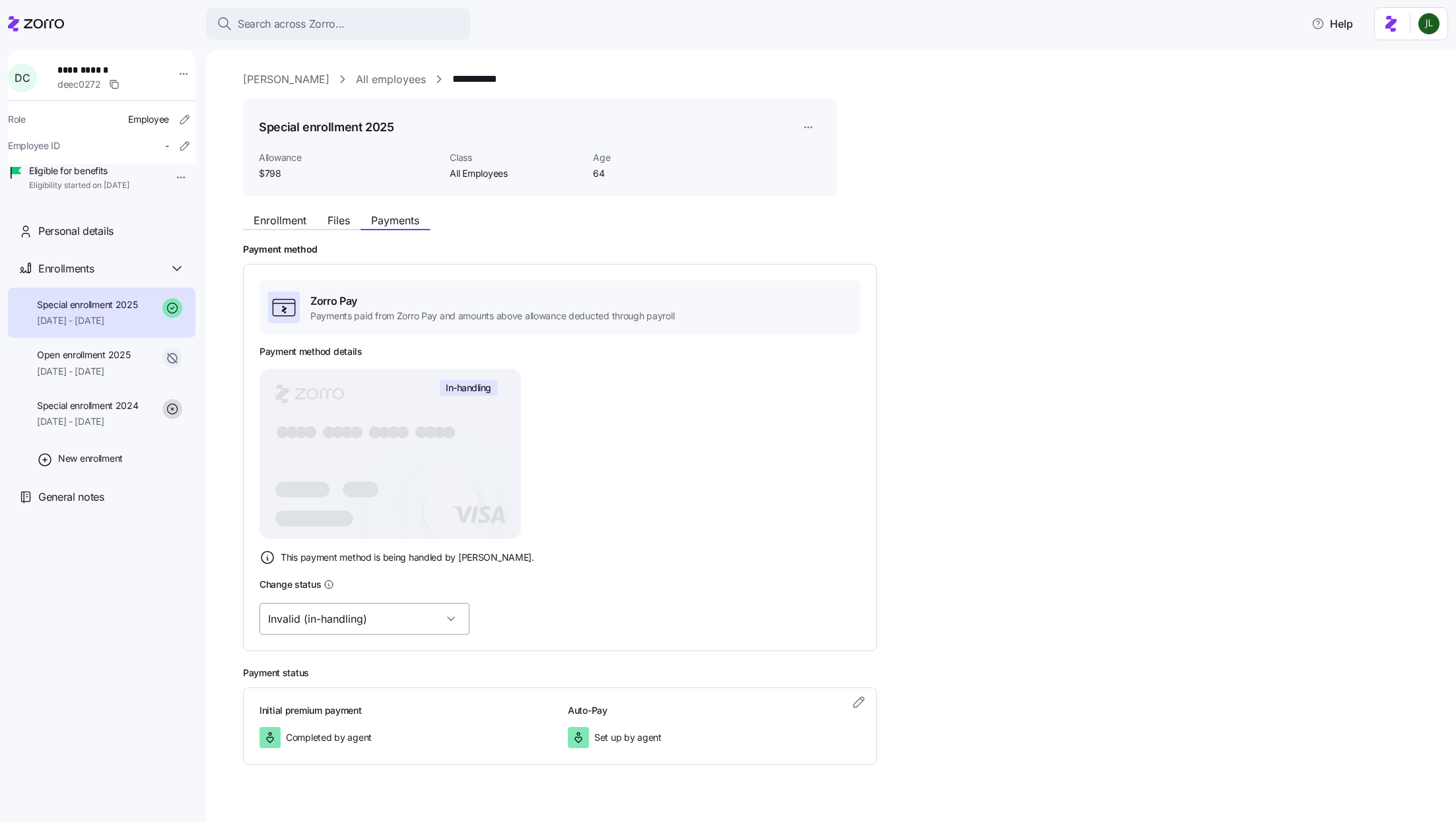
click at [332, 627] on input "Invalid (in-handling)" at bounding box center [365, 619] width 210 height 32
click at [333, 683] on div "Valid" at bounding box center [343, 686] width 157 height 27
type input "Valid"
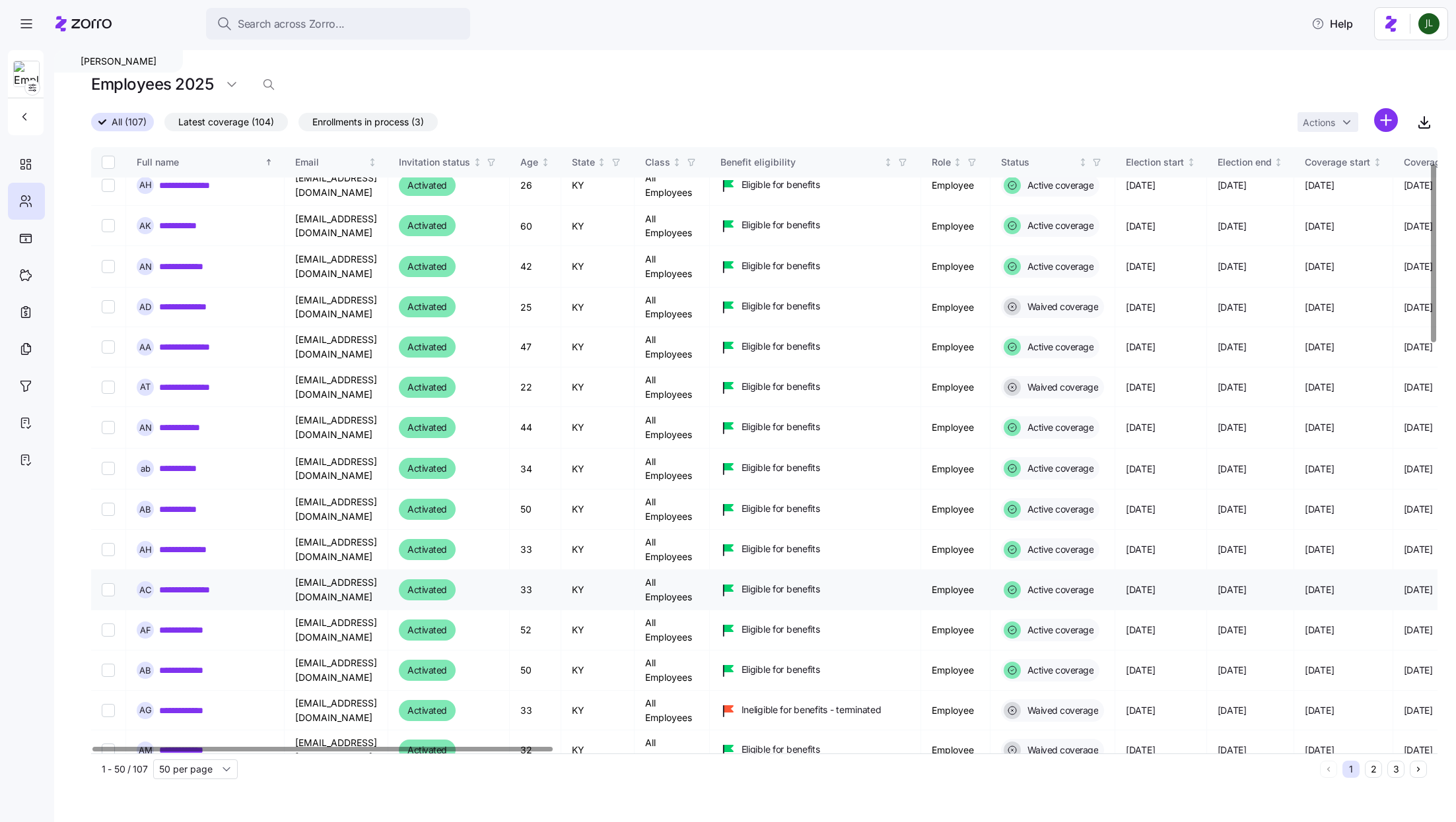
scroll to position [54, 0]
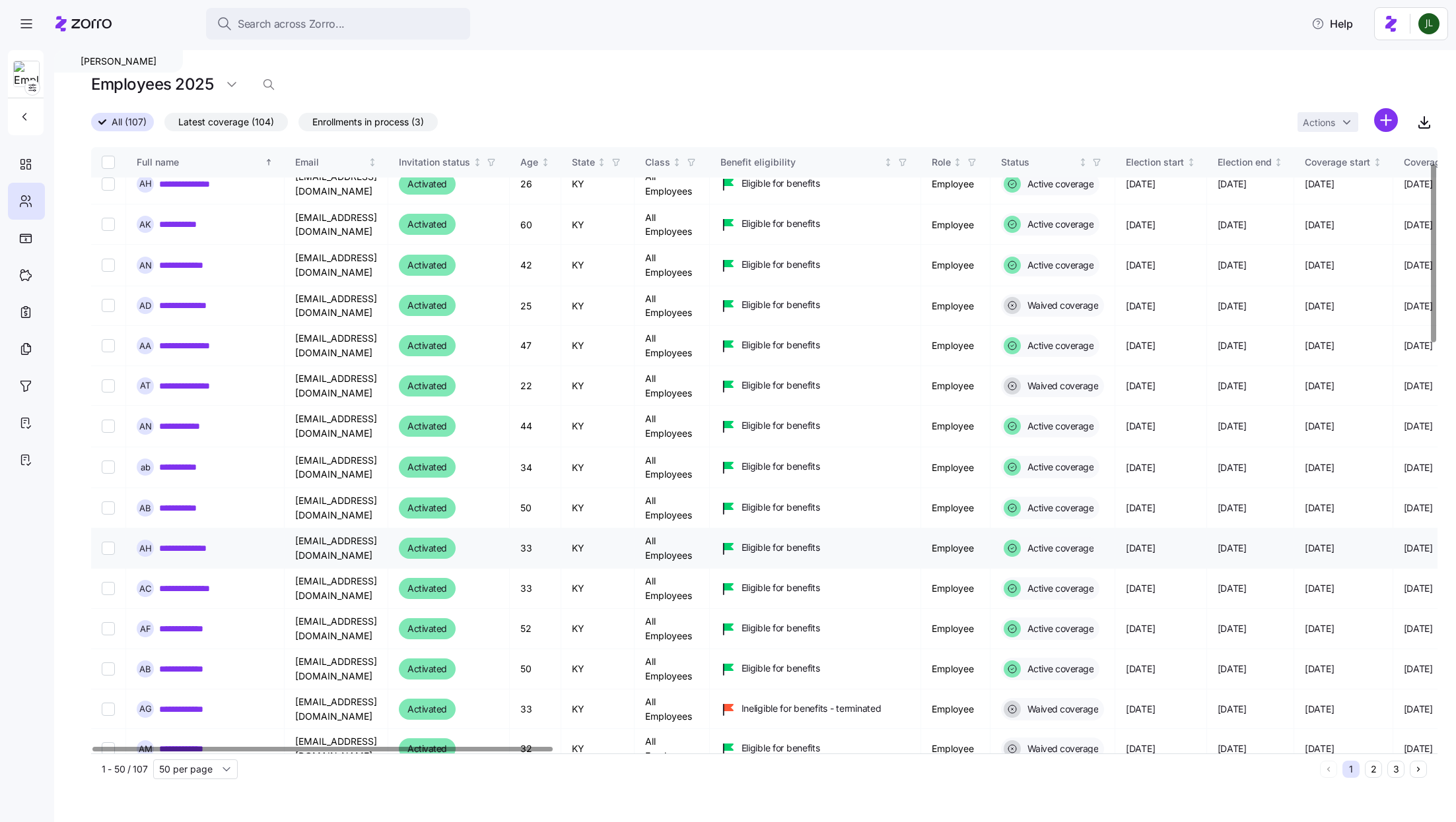
click at [180, 544] on link "**********" at bounding box center [190, 548] width 63 height 13
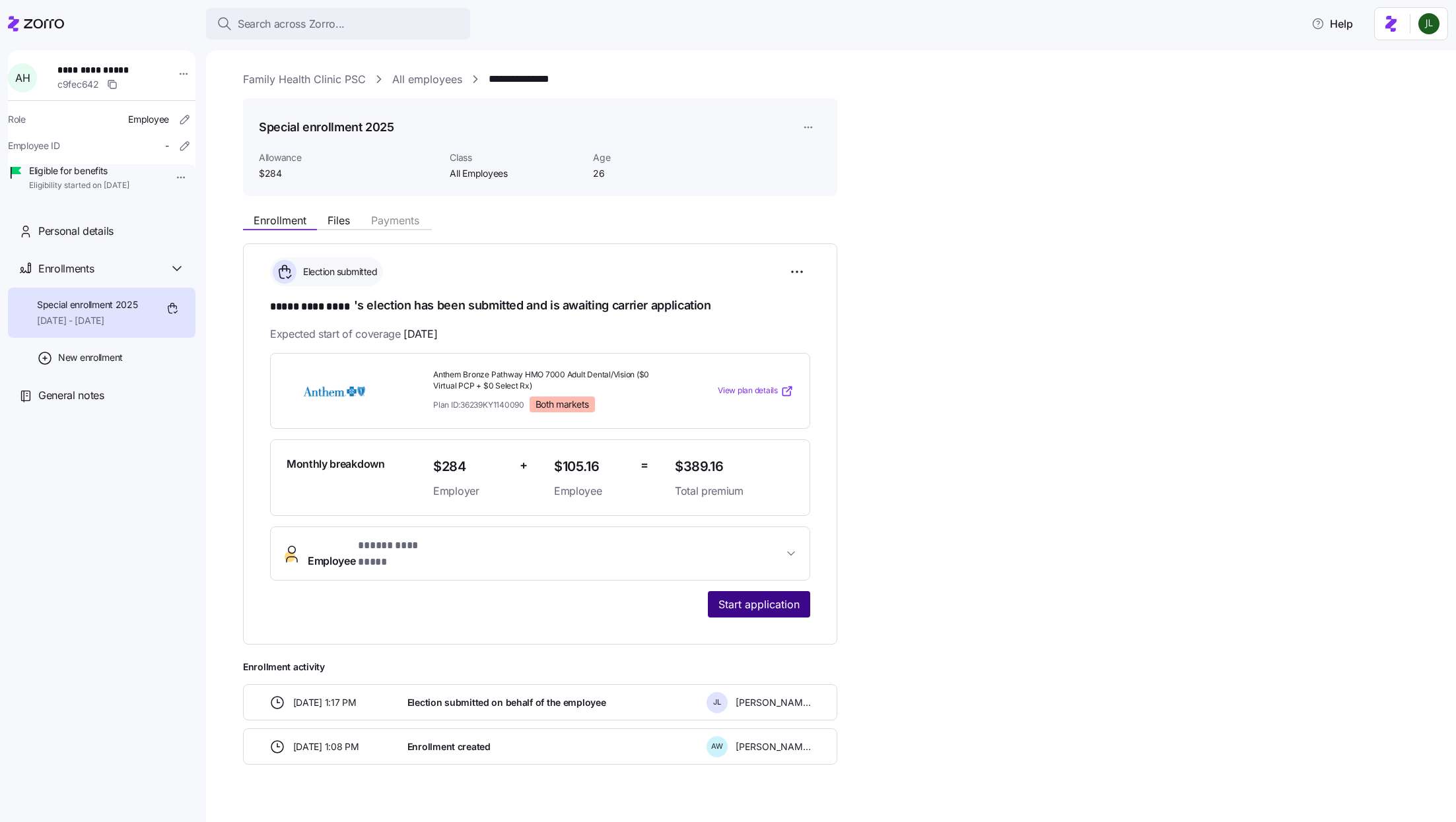
click at [741, 597] on span "Start application" at bounding box center [758, 604] width 81 height 16
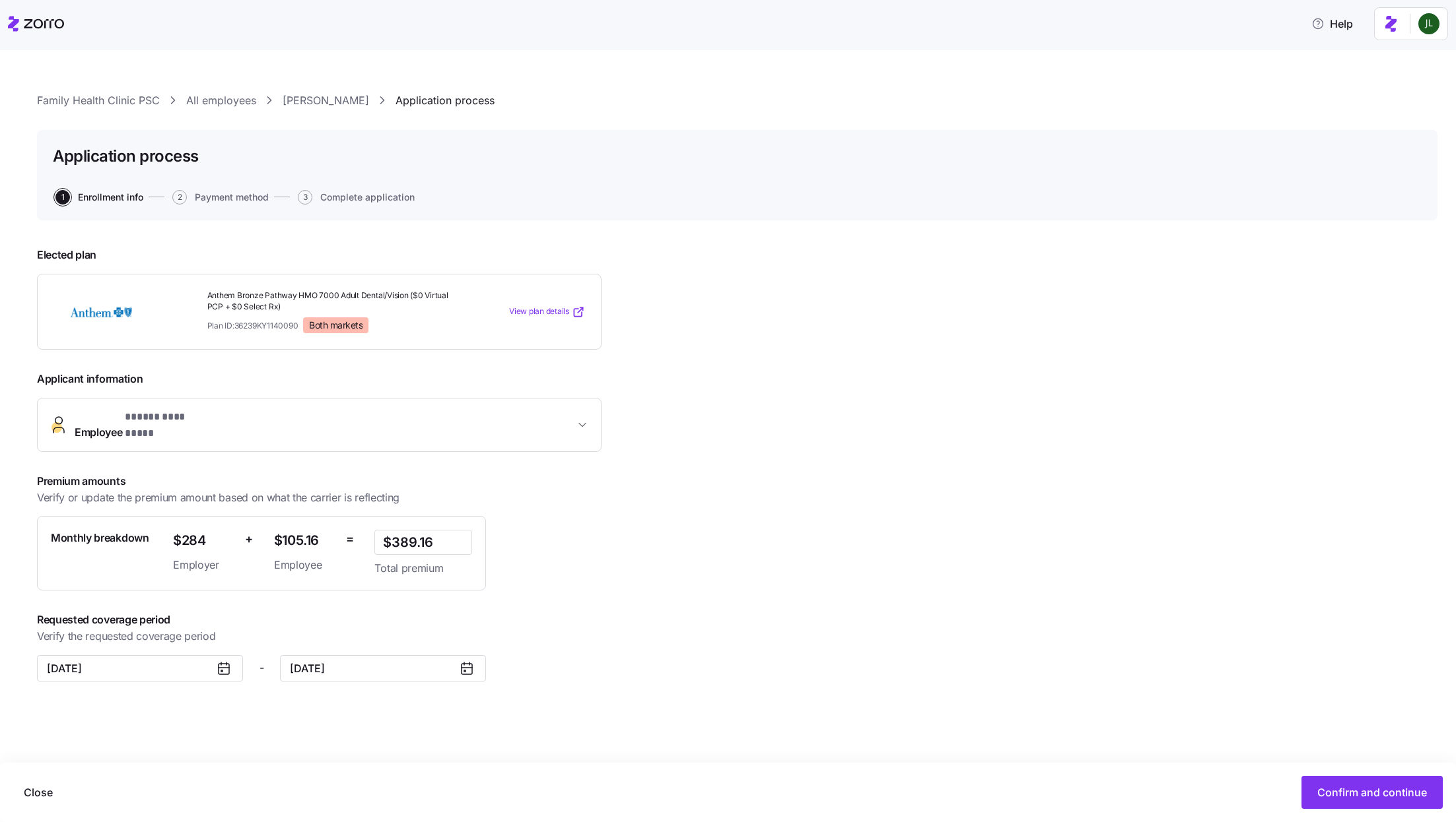
click at [219, 661] on icon at bounding box center [224, 668] width 16 height 16
click at [220, 661] on icon at bounding box center [224, 668] width 16 height 16
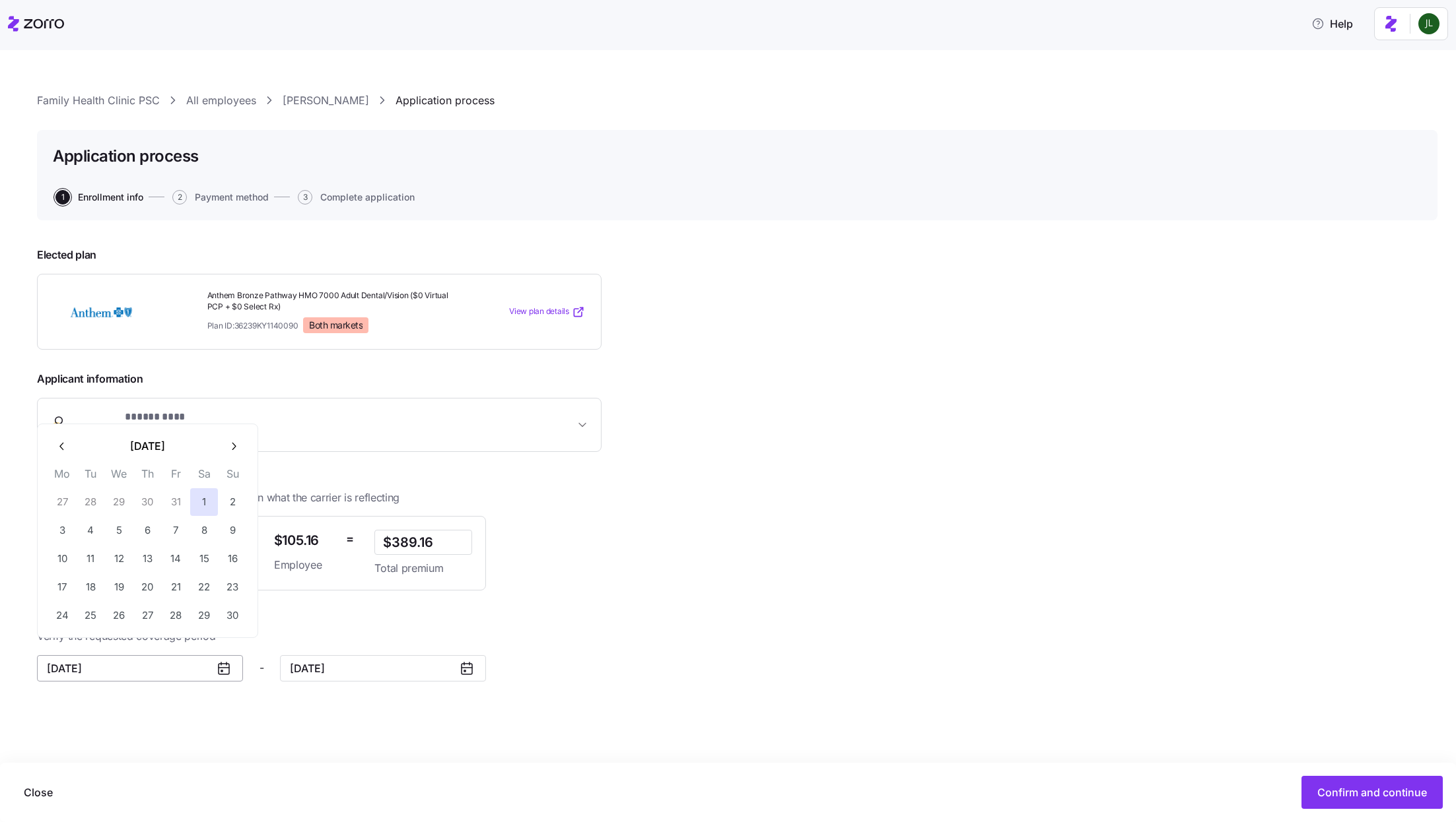
click at [157, 656] on input "[DATE]" at bounding box center [139, 668] width 206 height 26
click at [62, 432] on button "button" at bounding box center [61, 446] width 27 height 27
click at [121, 493] on button "1" at bounding box center [119, 502] width 27 height 27
type input "[DATE]"
click at [1371, 793] on span "Confirm and continue" at bounding box center [1372, 792] width 109 height 16
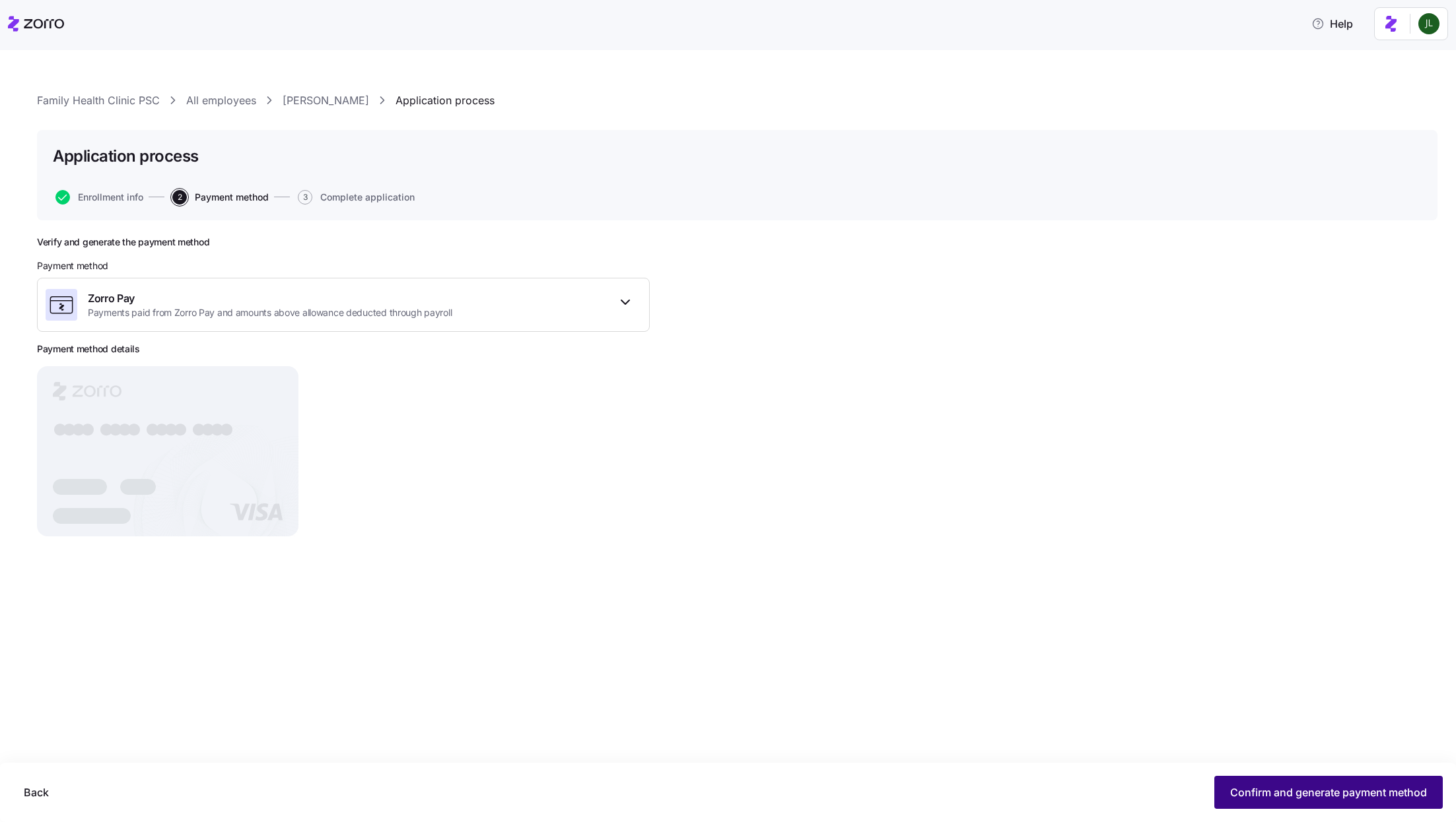
click at [1369, 784] on button "Confirm and generate payment method" at bounding box center [1329, 792] width 229 height 33
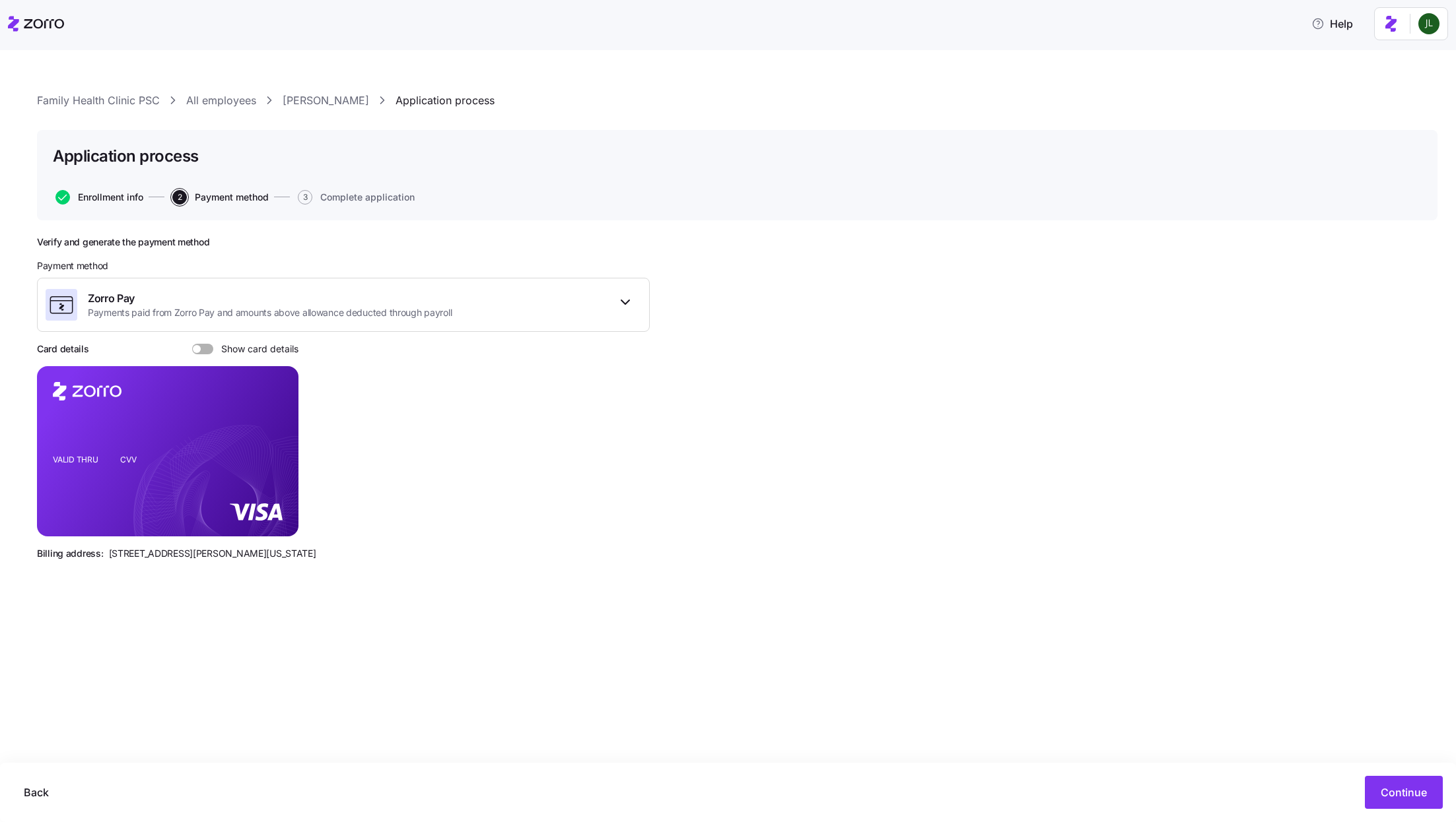
click at [125, 199] on span "Enrollment info" at bounding box center [110, 197] width 66 height 9
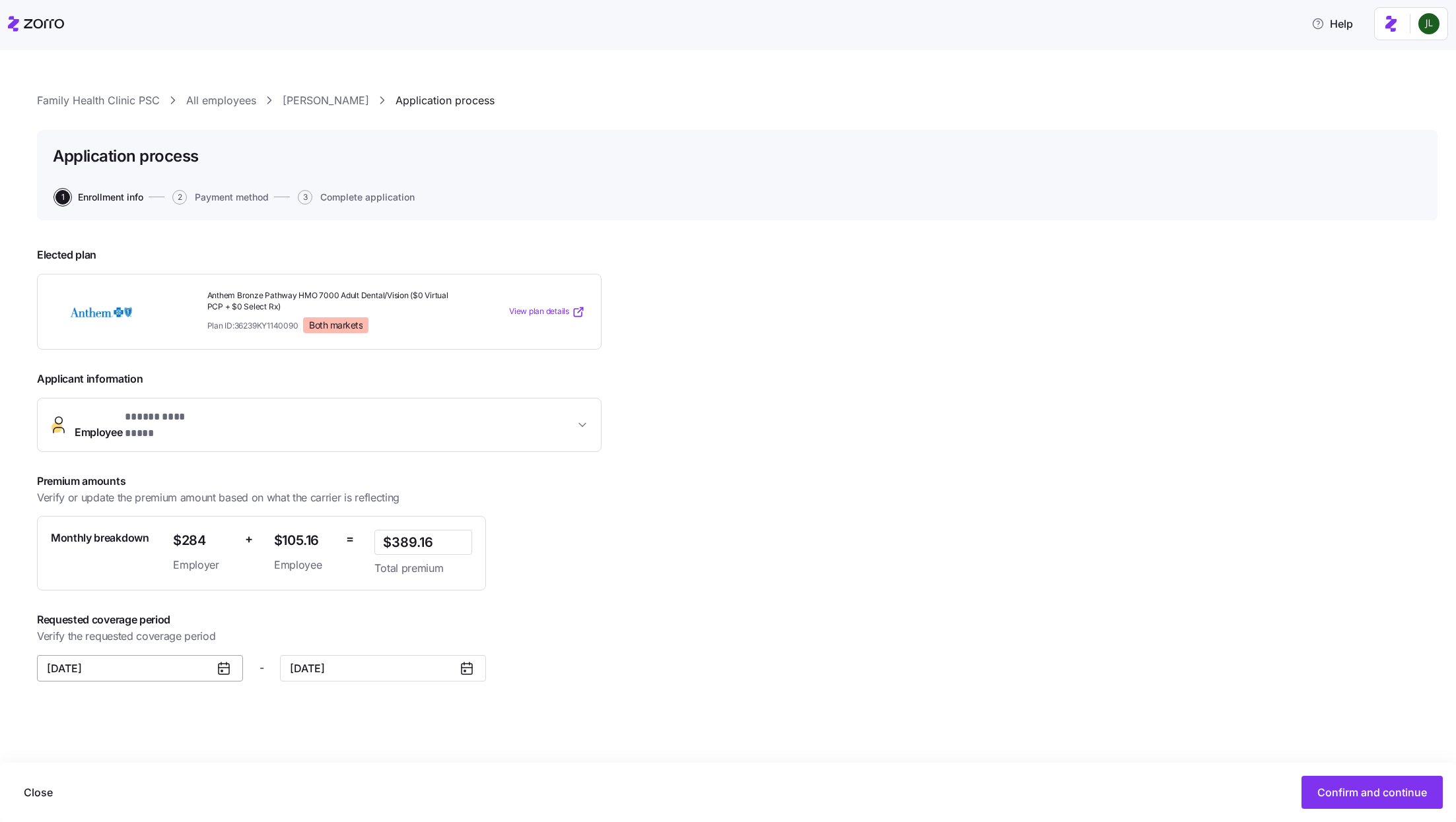
click at [209, 656] on input "October 1, 2025" at bounding box center [139, 668] width 206 height 26
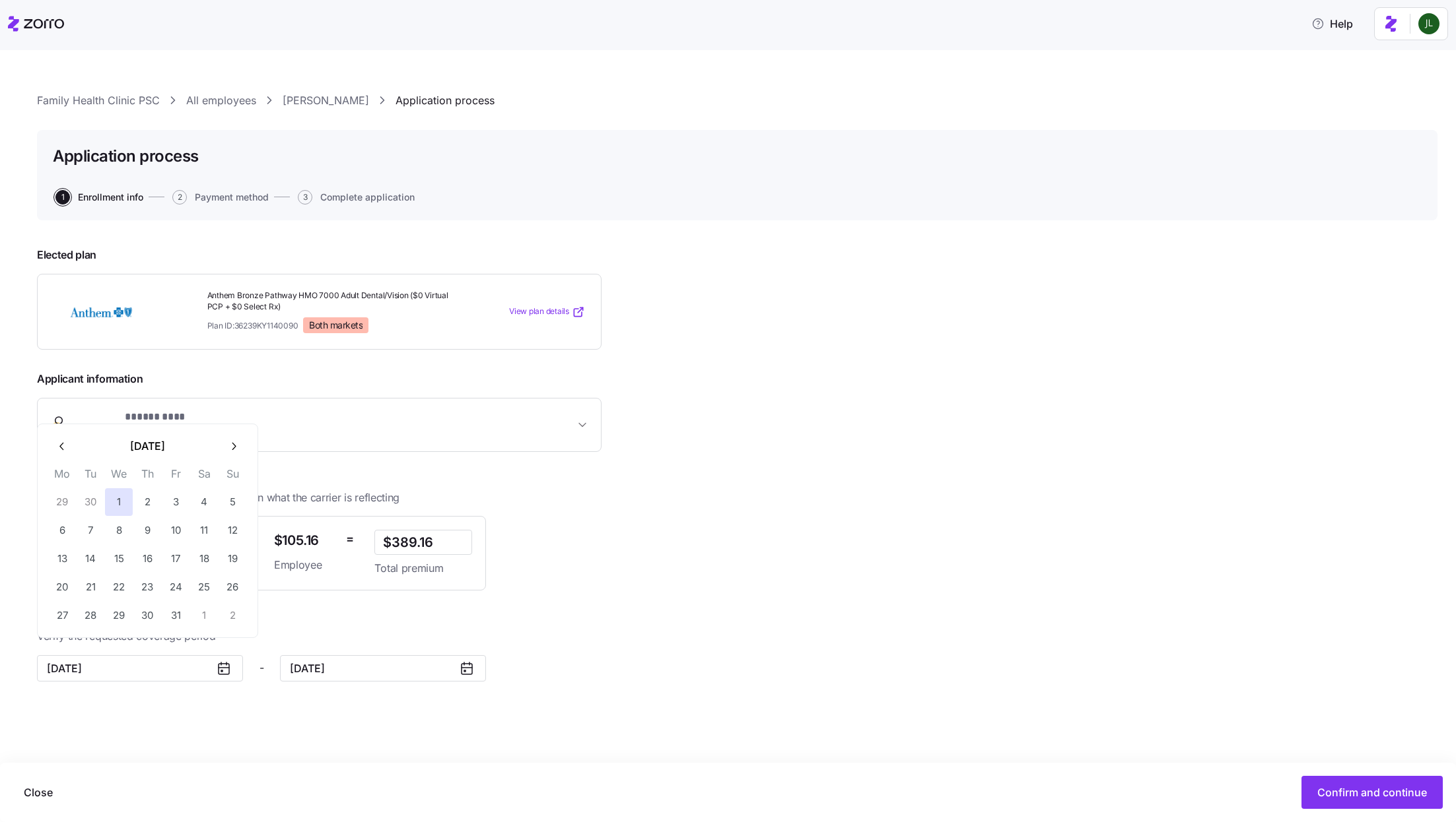
click at [58, 441] on icon "button" at bounding box center [62, 446] width 13 height 13
click at [58, 441] on th "Mo" at bounding box center [61, 448] width 28 height 22
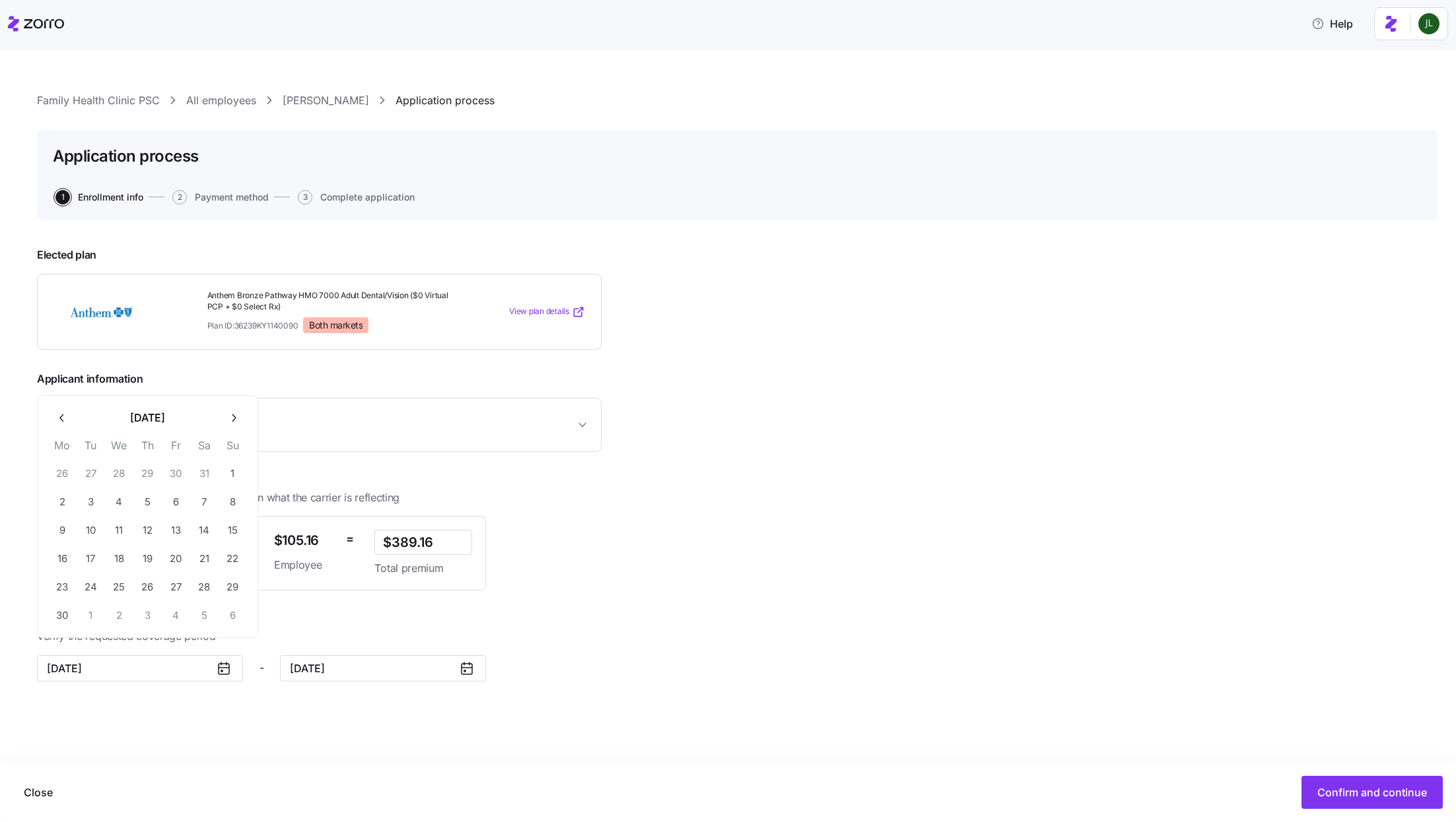
click at [65, 406] on button "button" at bounding box center [61, 417] width 27 height 27
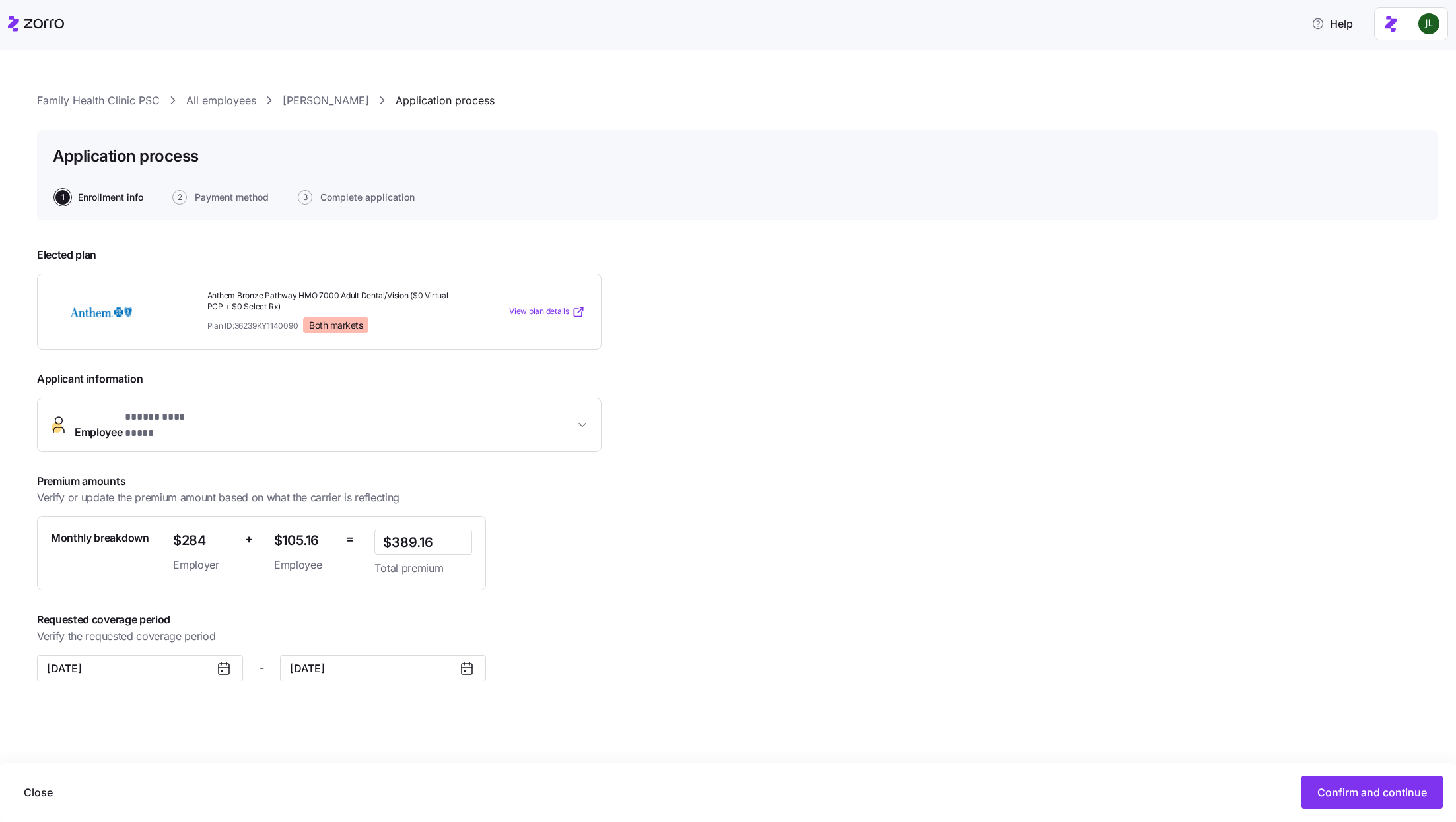
click at [65, 406] on button "Employee * ***** ********* *" at bounding box center [319, 425] width 564 height 53
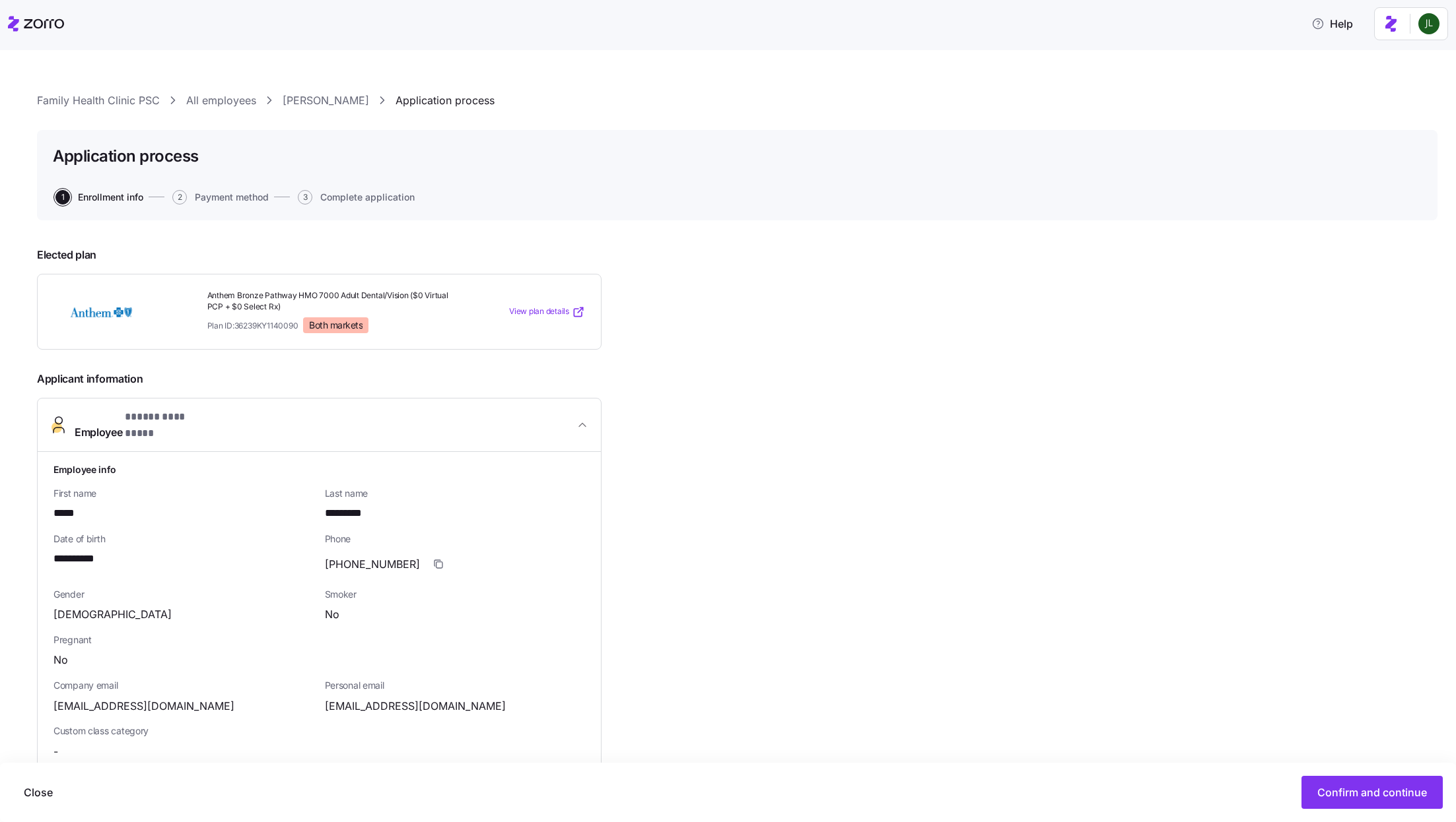
scroll to position [601, 0]
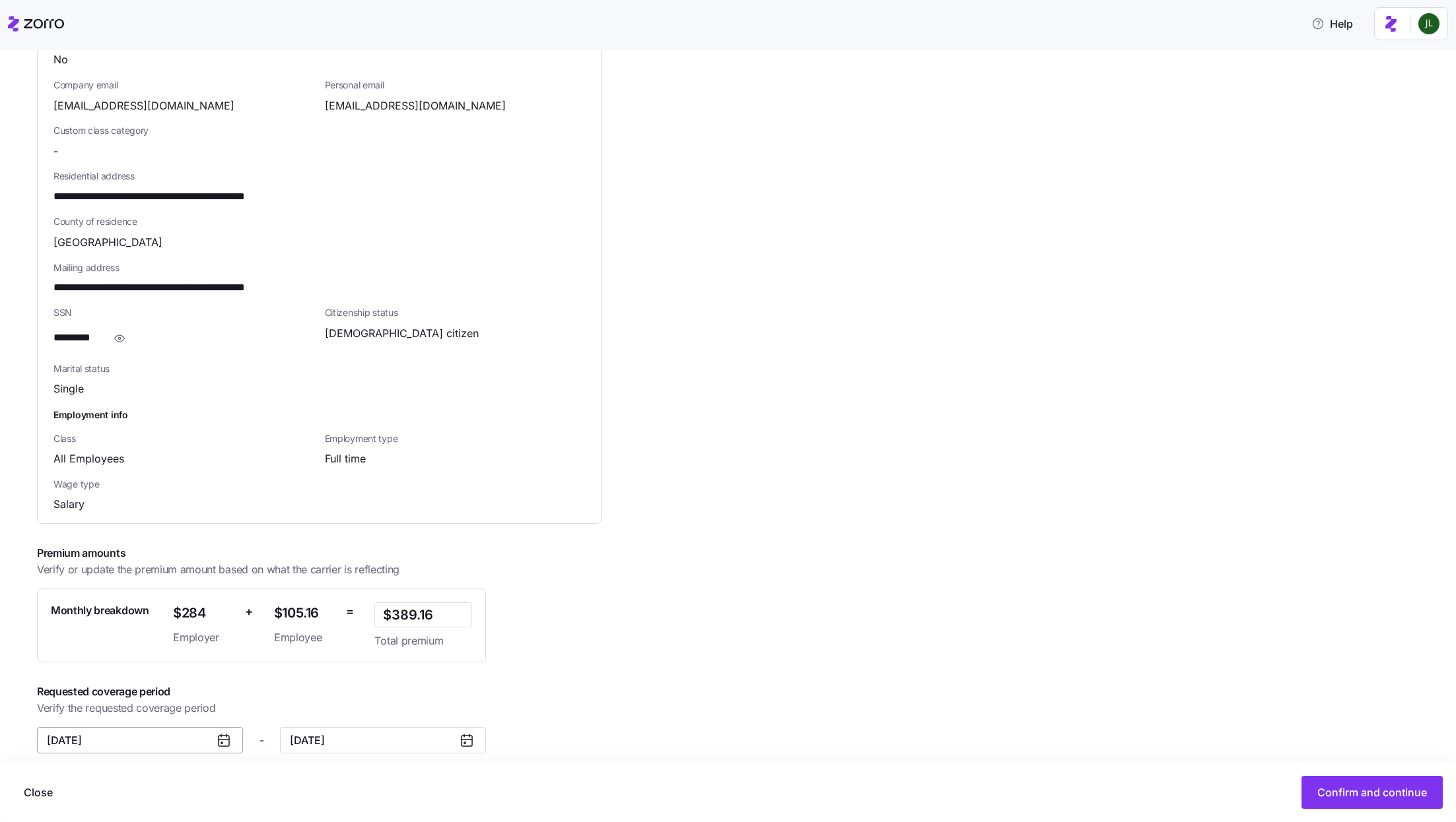
click at [107, 727] on input "October 1, 2025" at bounding box center [139, 740] width 206 height 26
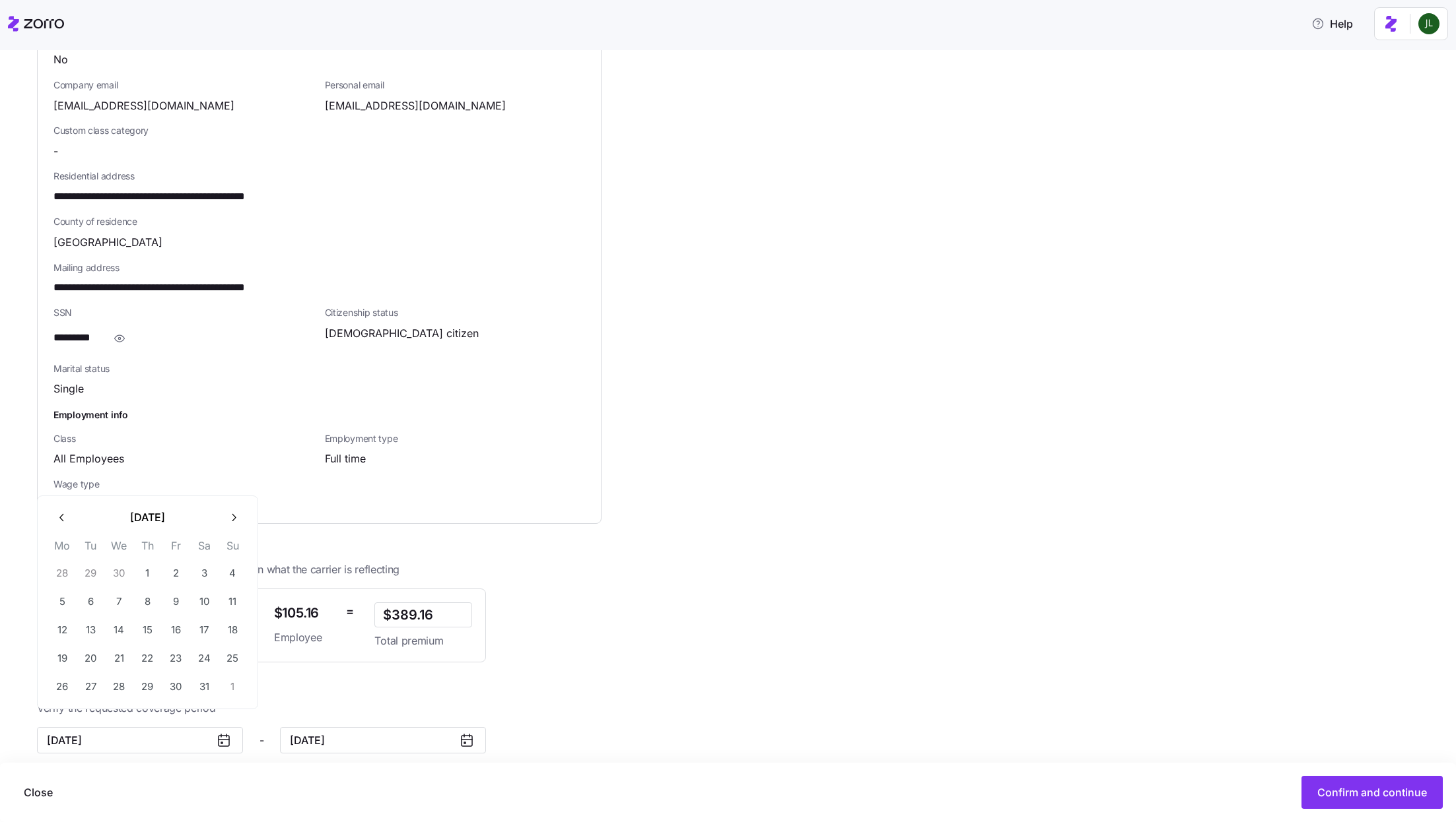
click at [57, 520] on icon "button" at bounding box center [62, 517] width 13 height 13
click at [57, 520] on th "Mo" at bounding box center [61, 520] width 28 height 22
click at [63, 498] on button "button" at bounding box center [61, 490] width 27 height 27
click at [63, 498] on div "February 2025 Mo Tu We Th Fr Sa Su 27 28 29 30 31 1 2 3 4 5 6 7 8 9 10 11 12 13…" at bounding box center [147, 603] width 221 height 214
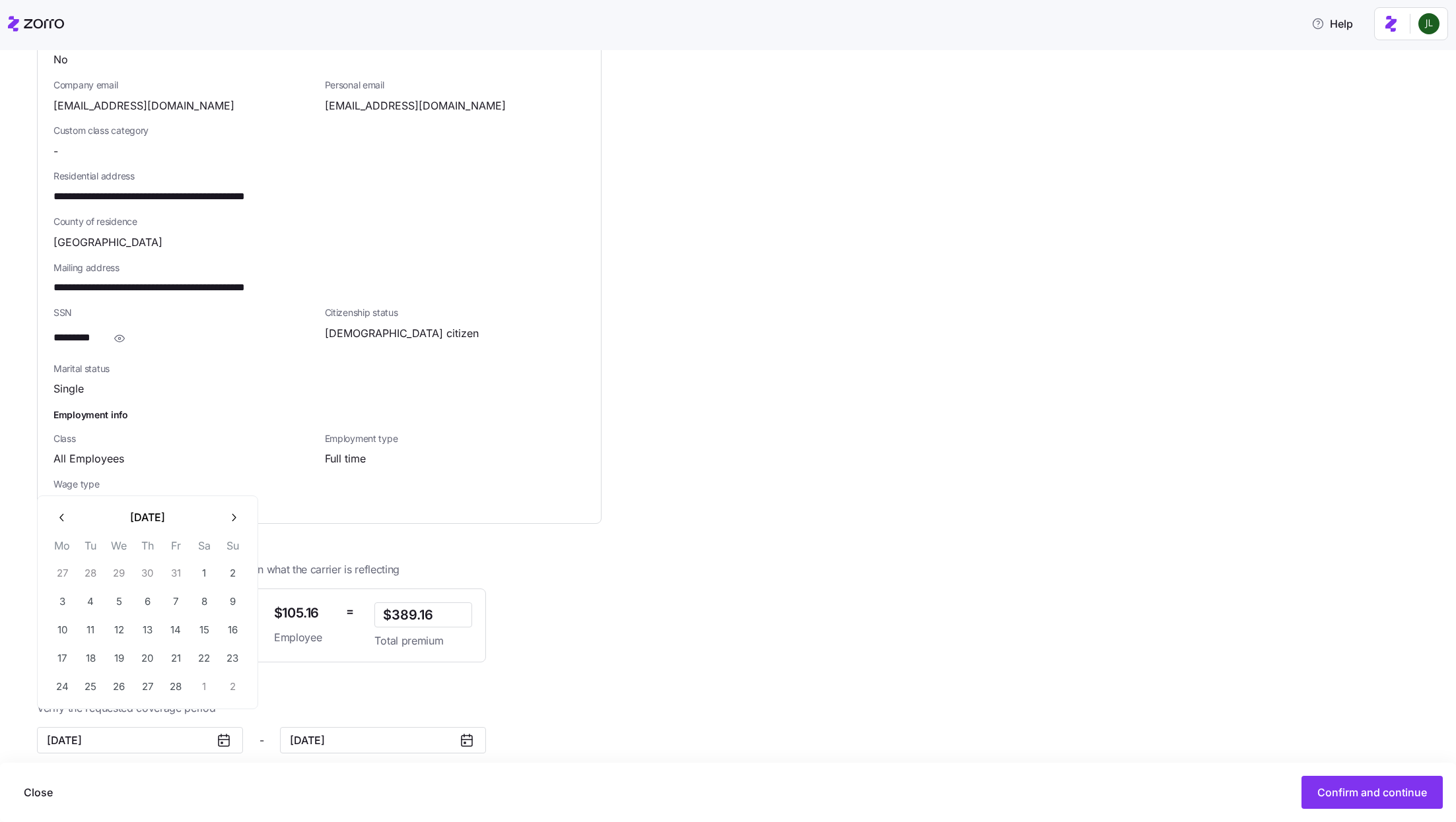
click at [63, 522] on icon "button" at bounding box center [62, 517] width 13 height 13
click at [117, 562] on button "1" at bounding box center [119, 574] width 27 height 27
type input "January 1, 2025"
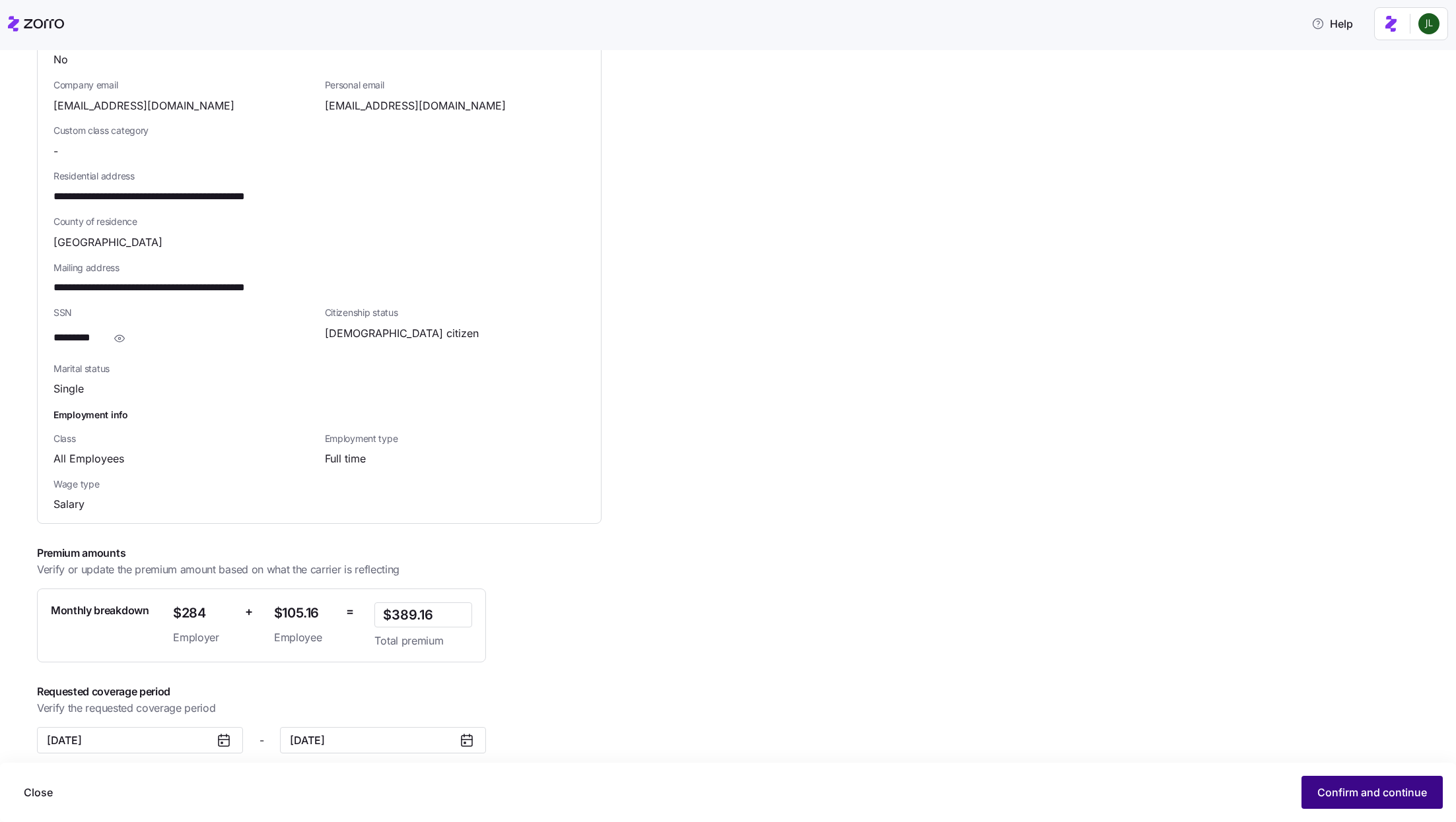
click at [1343, 789] on span "Confirm and continue" at bounding box center [1372, 792] width 109 height 16
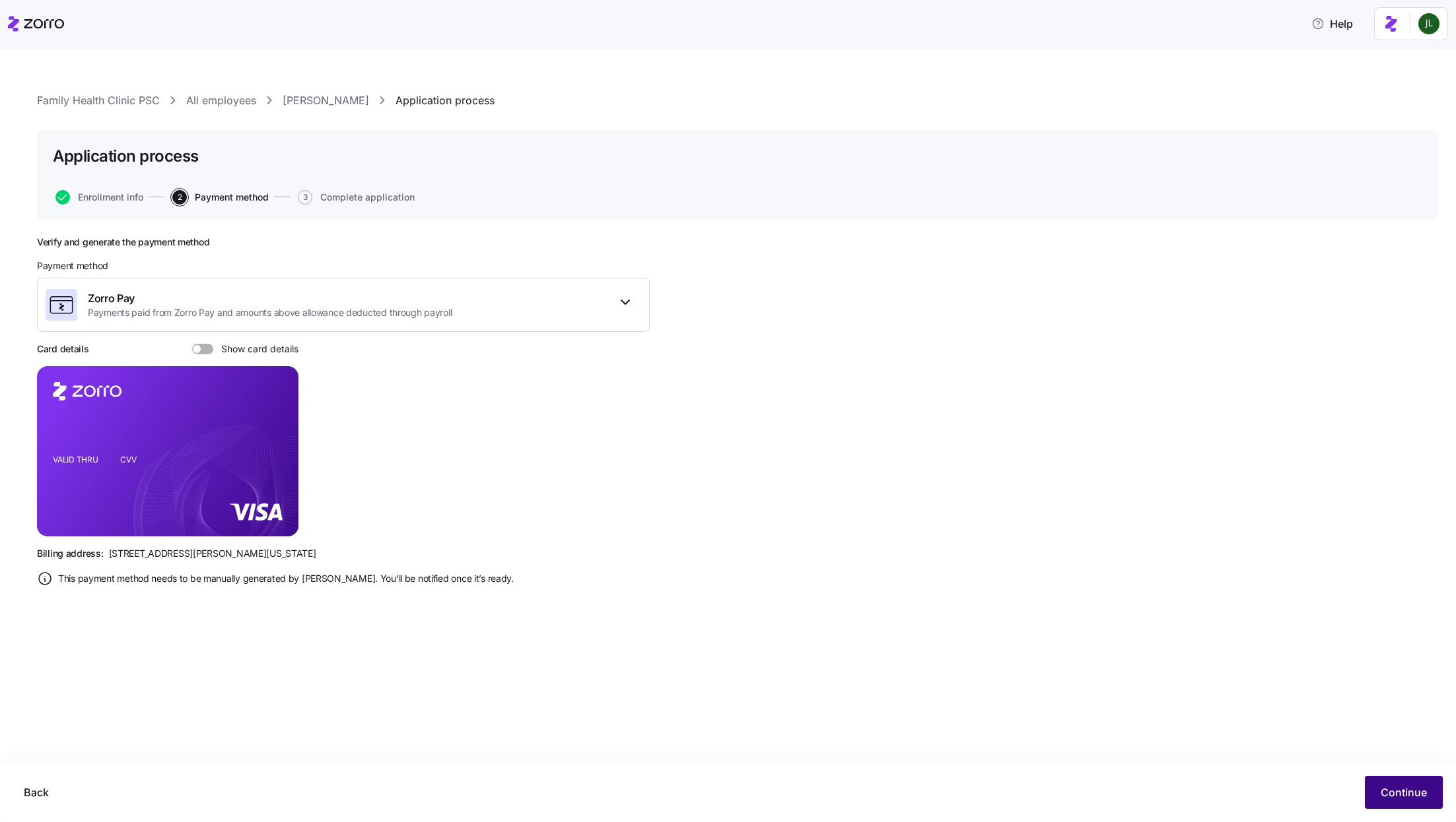
click at [1389, 789] on span "Continue" at bounding box center [1404, 792] width 46 height 16
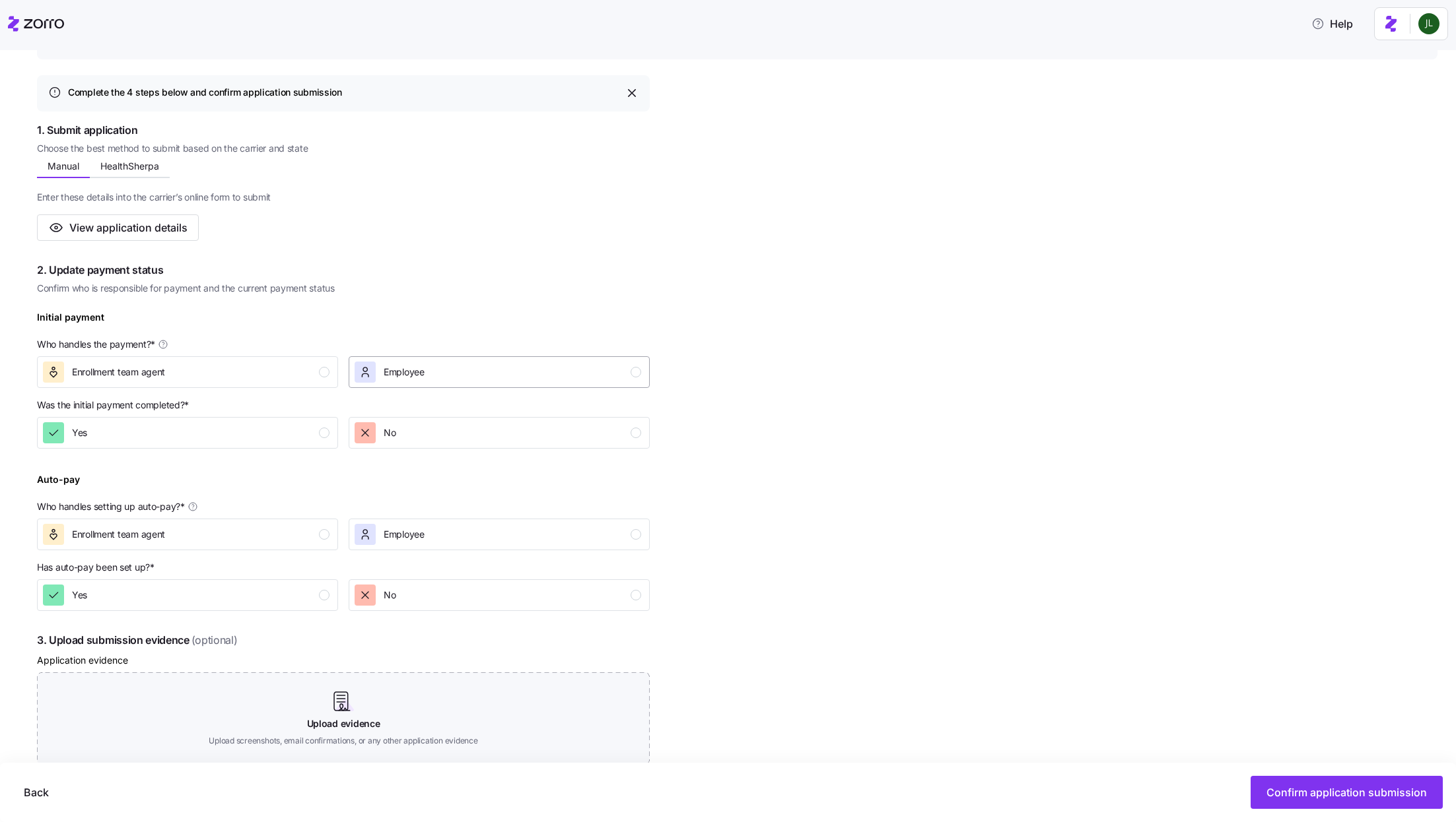
scroll to position [254, 0]
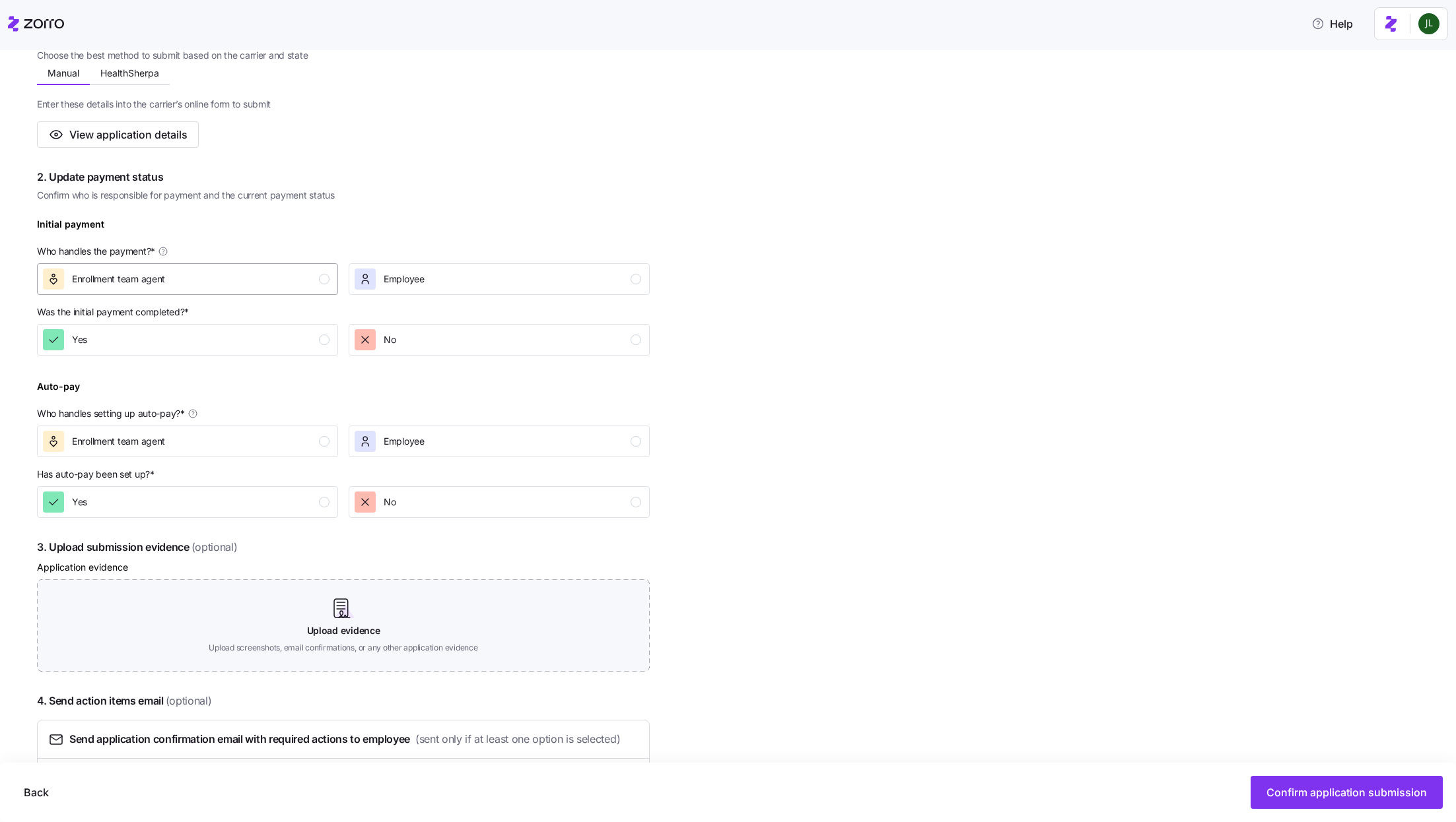
click at [305, 277] on div "Enrollment team agent" at bounding box center [186, 279] width 287 height 21
click at [305, 342] on div "Yes" at bounding box center [186, 340] width 287 height 21
click at [439, 446] on div "Employee" at bounding box center [498, 441] width 287 height 21
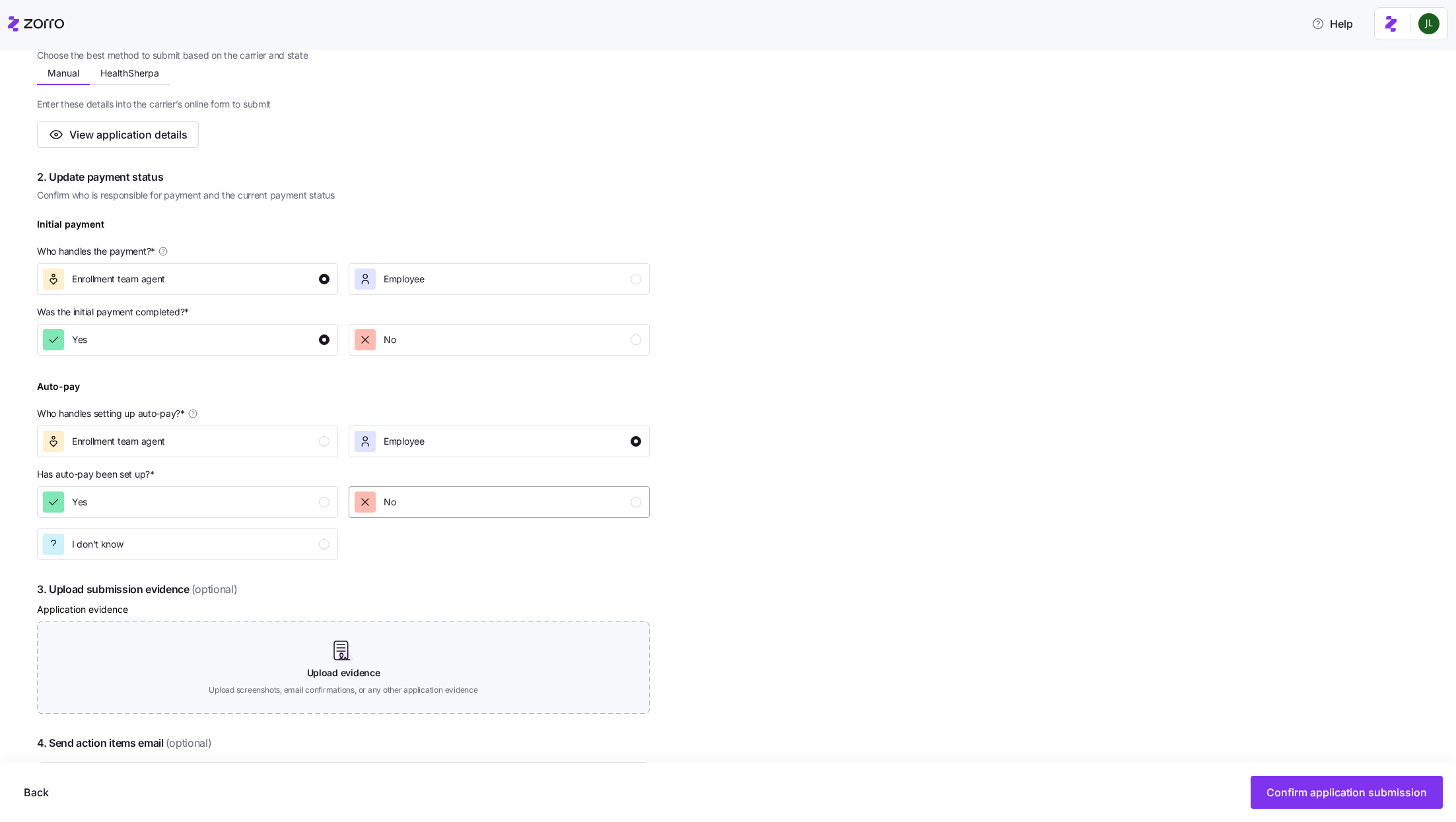
click at [447, 493] on div "No" at bounding box center [498, 502] width 287 height 21
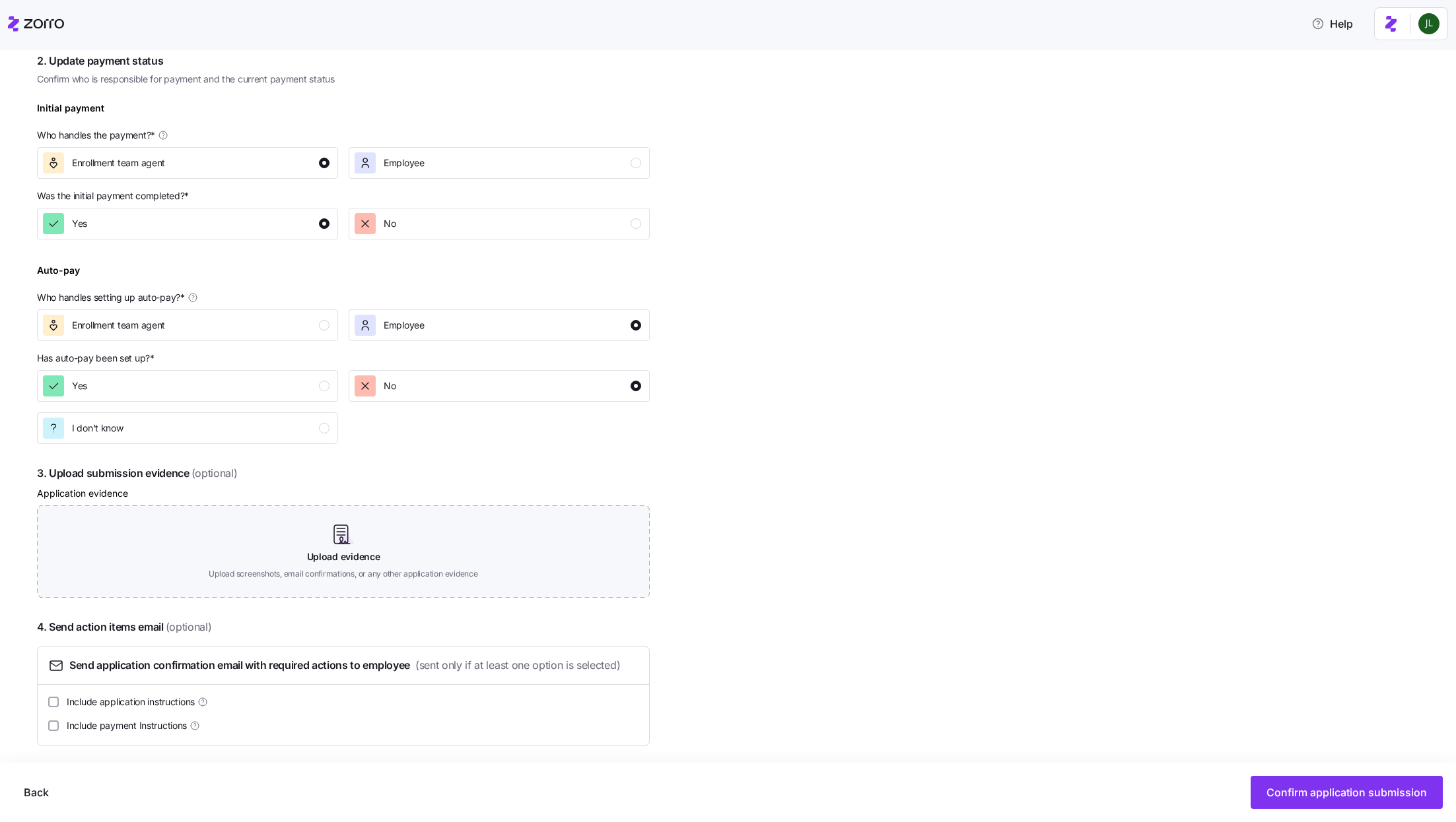
scroll to position [376, 0]
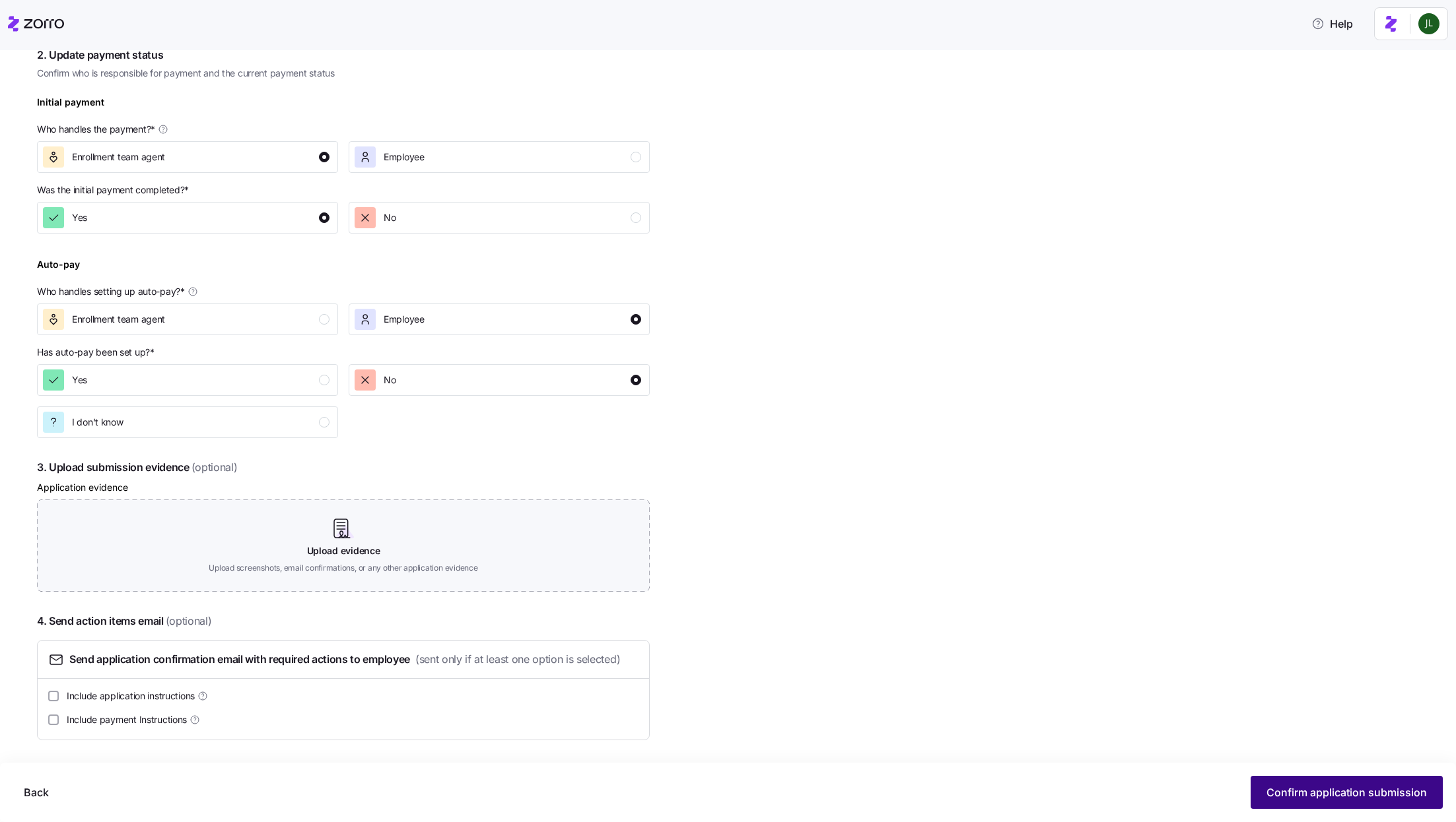
click at [1305, 786] on span "Confirm application submission" at bounding box center [1347, 792] width 161 height 16
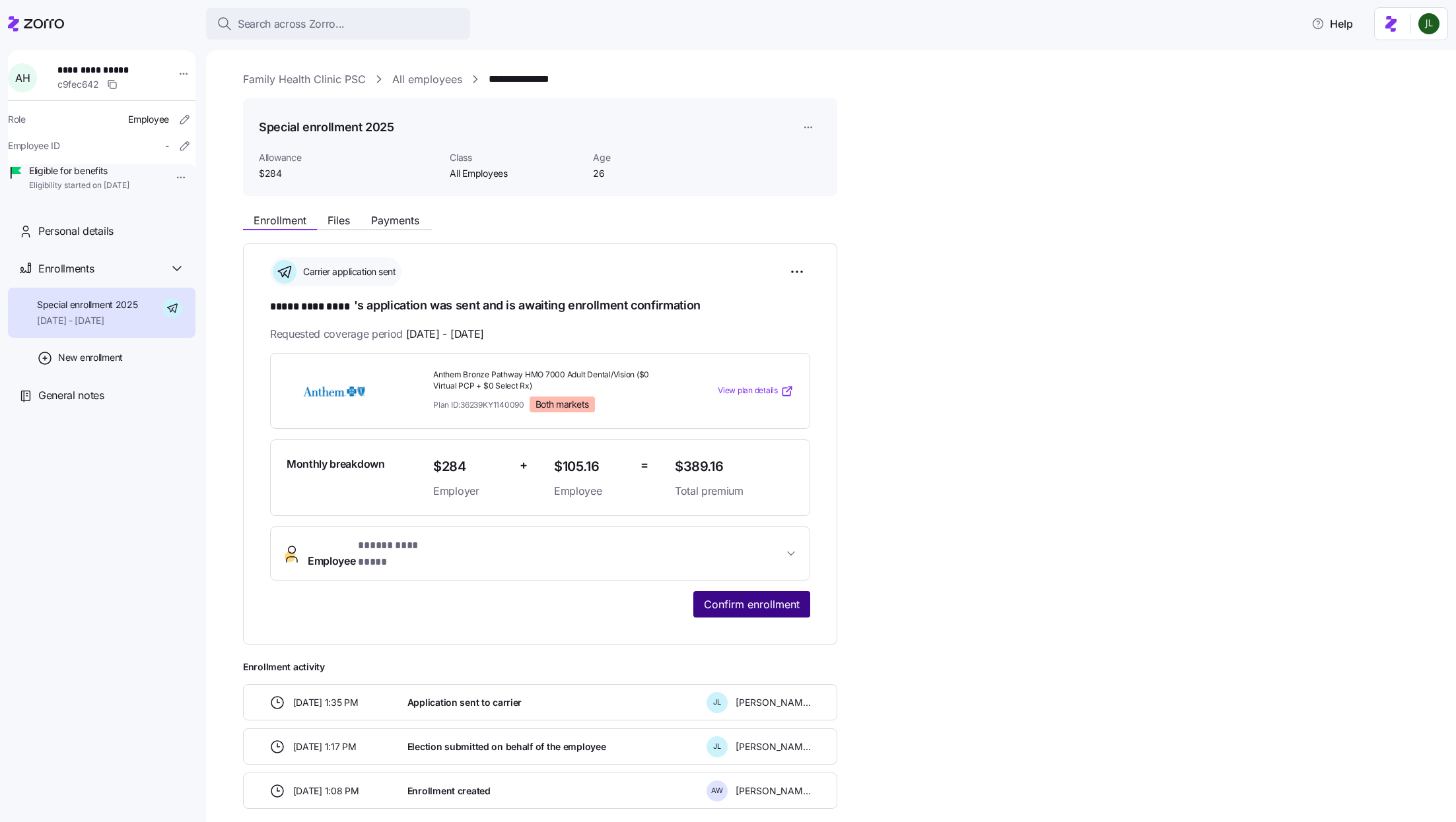
click at [744, 592] on button "Confirm enrollment" at bounding box center [751, 604] width 117 height 26
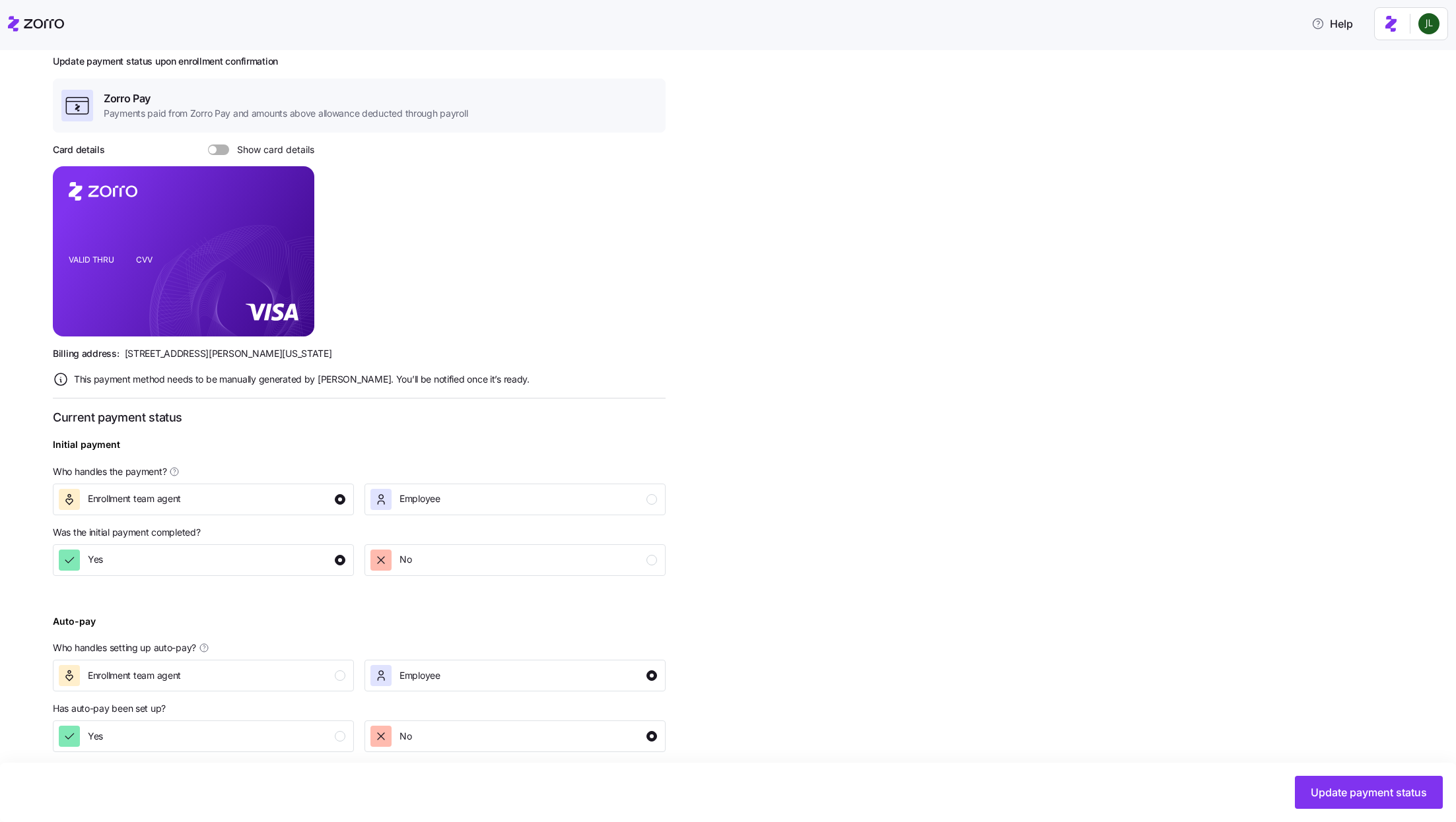
scroll to position [224, 0]
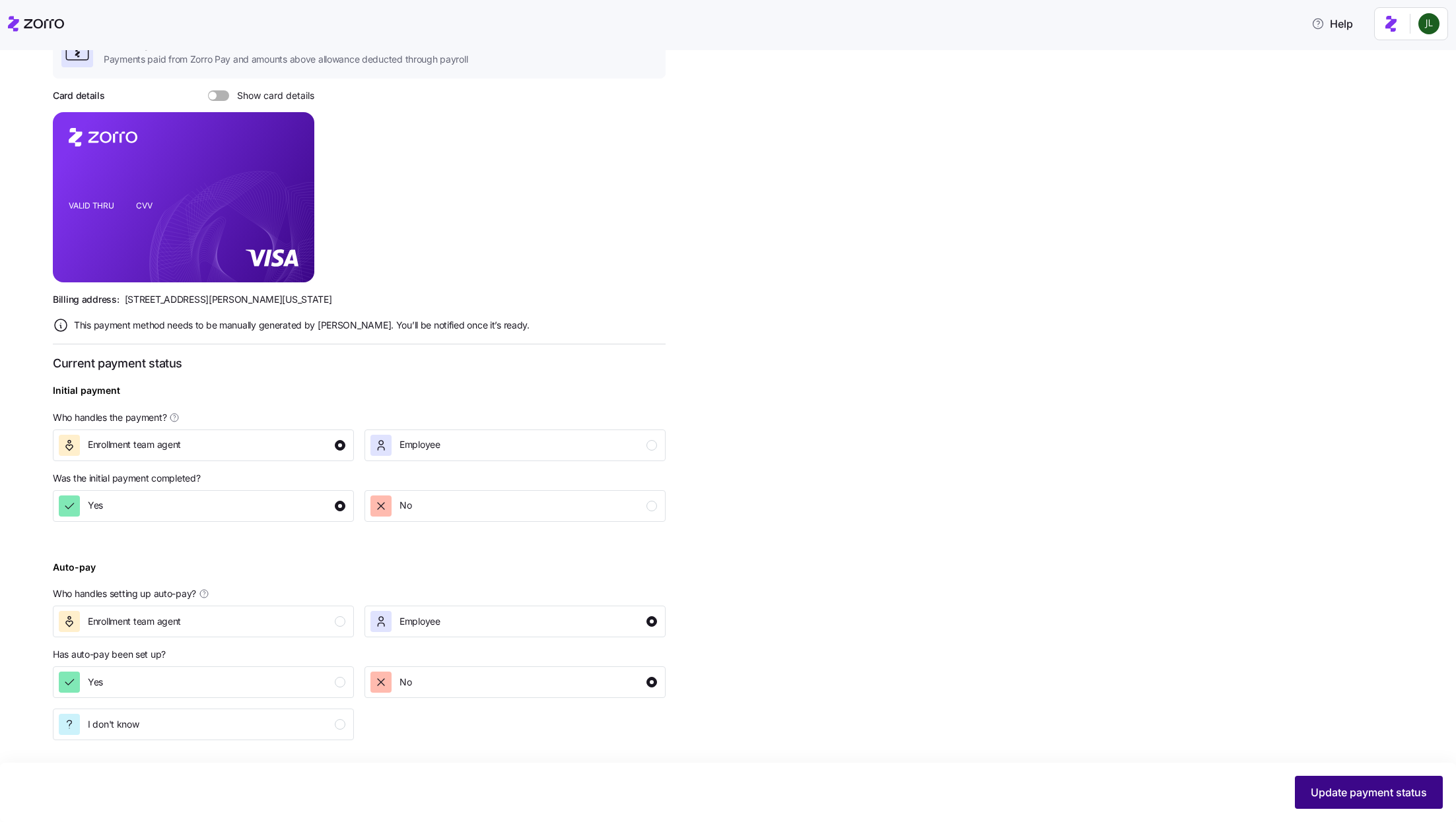
click at [1367, 784] on button "Update payment status" at bounding box center [1368, 792] width 148 height 33
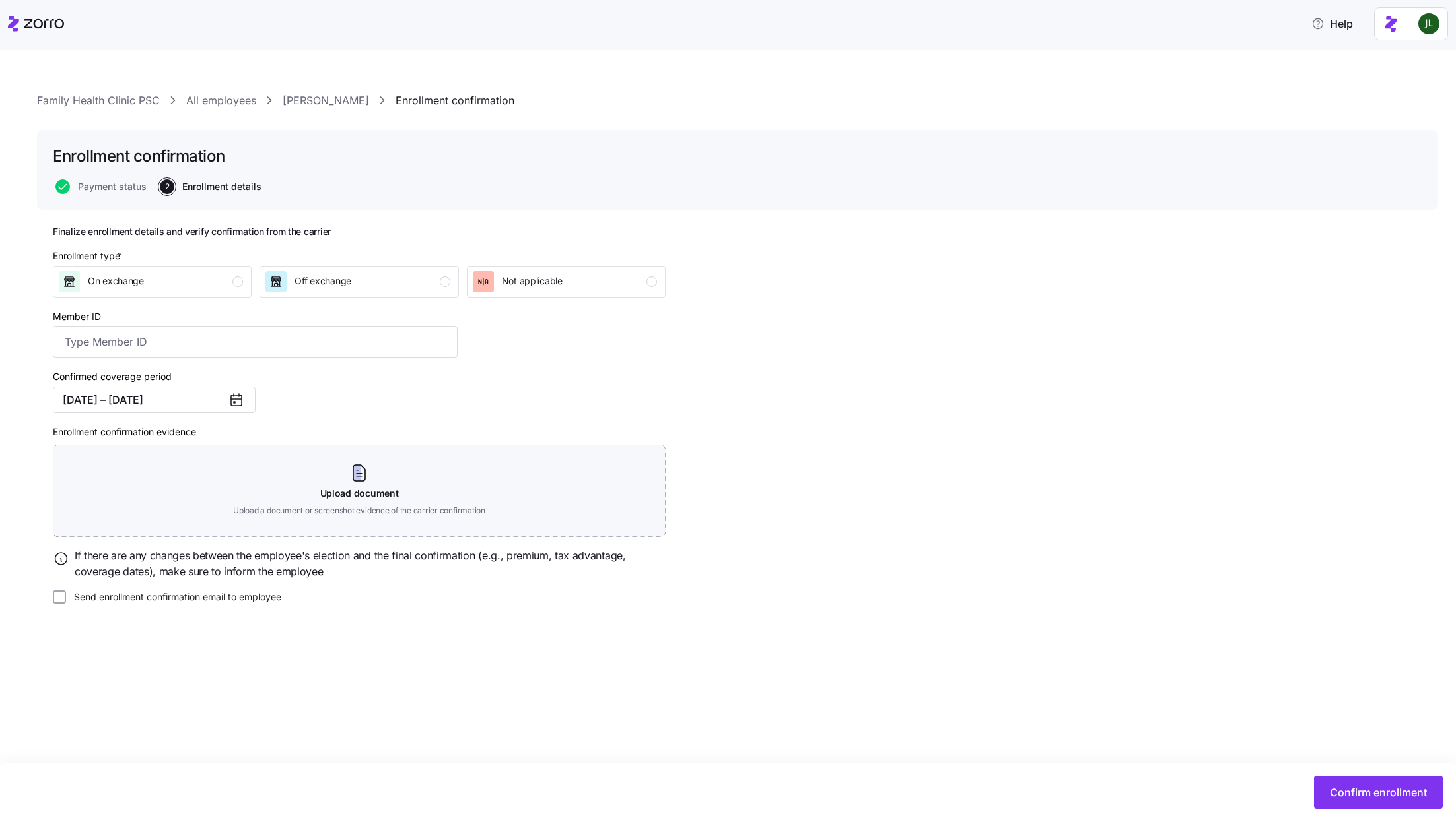
click at [386, 298] on div "Enrollment type * On exchange Off exchange Not applicable" at bounding box center [360, 273] width 623 height 60
click at [355, 283] on div "Off exchange" at bounding box center [358, 282] width 184 height 21
click at [1362, 791] on span "Confirm enrollment" at bounding box center [1378, 792] width 97 height 16
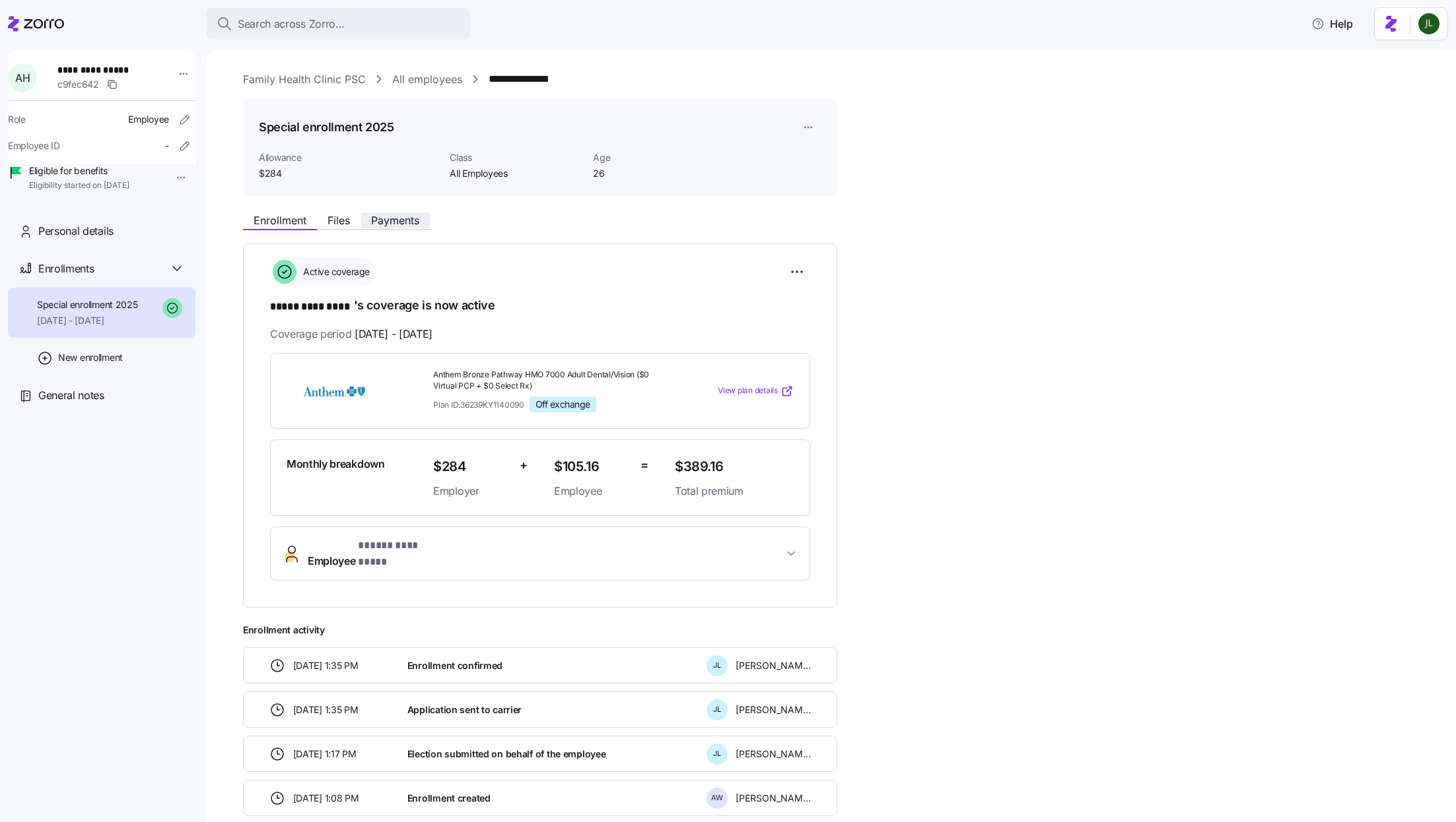
click at [392, 219] on span "Payments" at bounding box center [395, 220] width 48 height 10
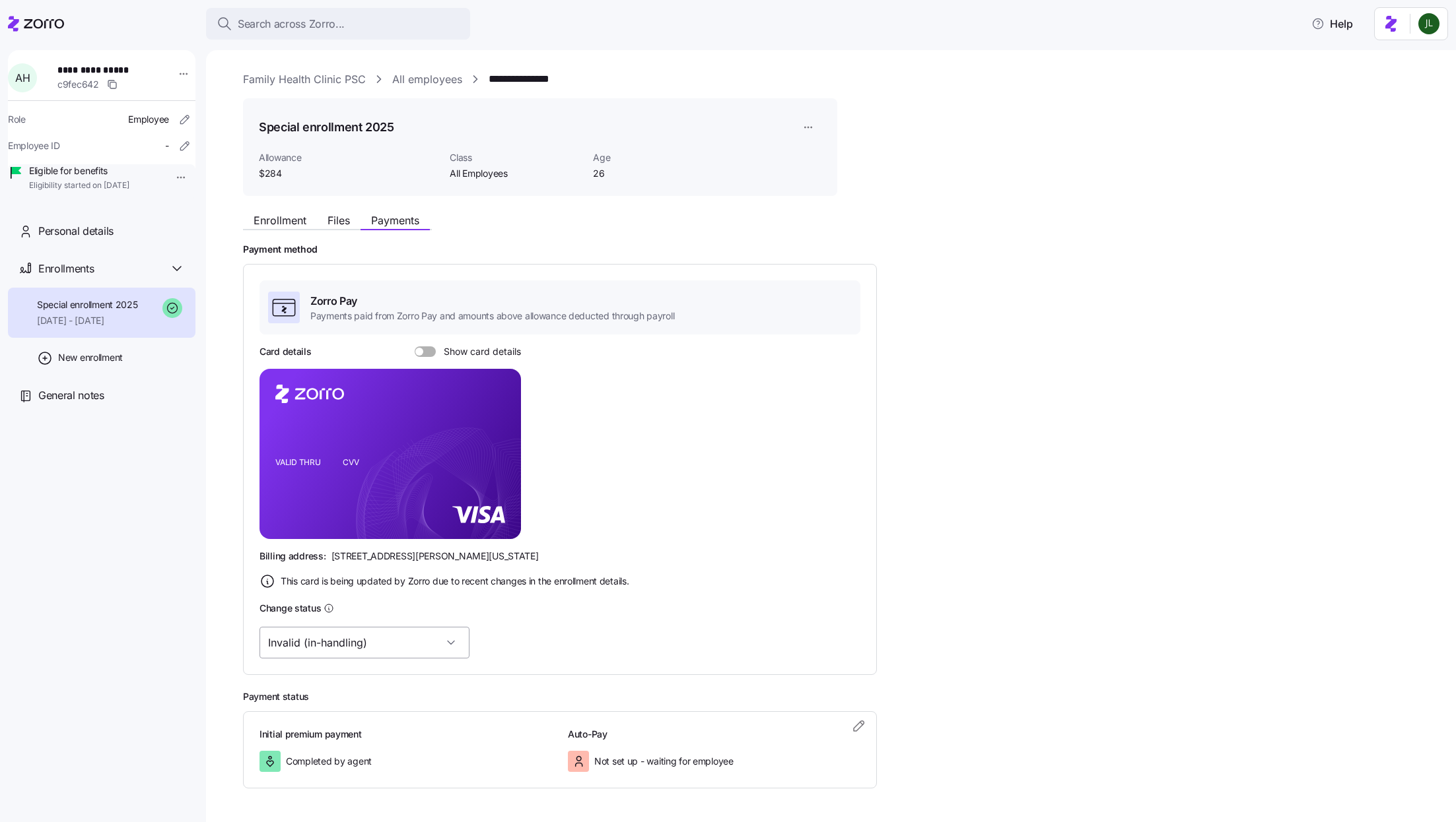
click at [341, 635] on input "Invalid (in-handling)" at bounding box center [365, 643] width 210 height 32
click at [324, 706] on div "Valid" at bounding box center [343, 710] width 157 height 27
type input "Valid"
